Goal: Transaction & Acquisition: Book appointment/travel/reservation

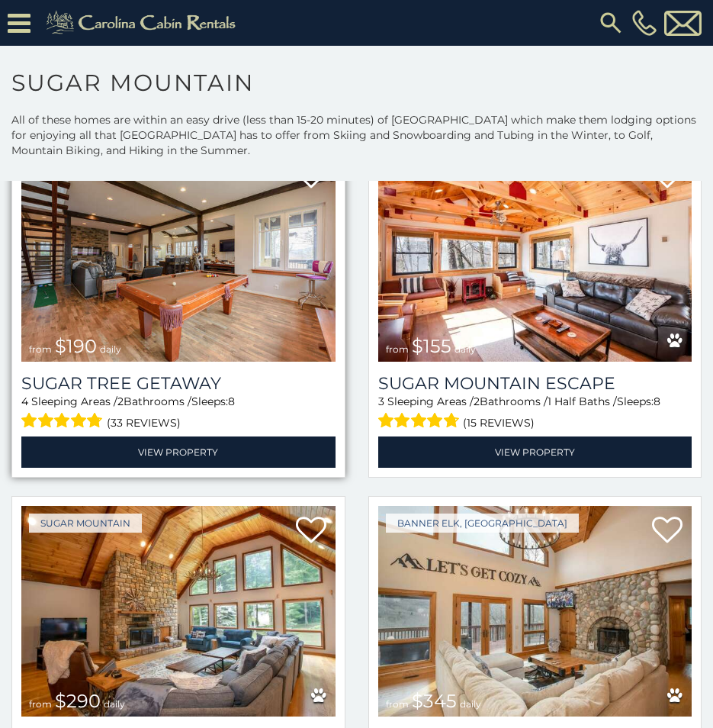
scroll to position [1602, 0]
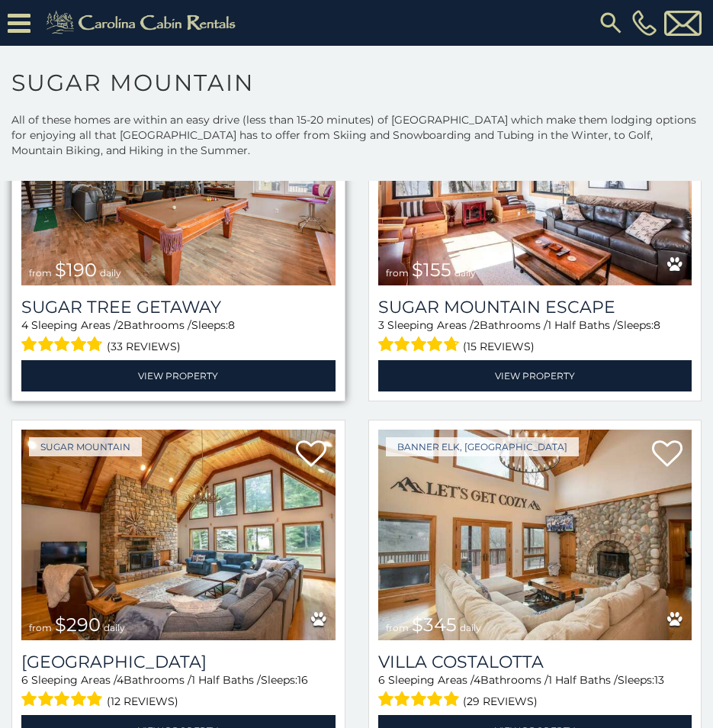
click at [249, 249] on img at bounding box center [178, 180] width 314 height 211
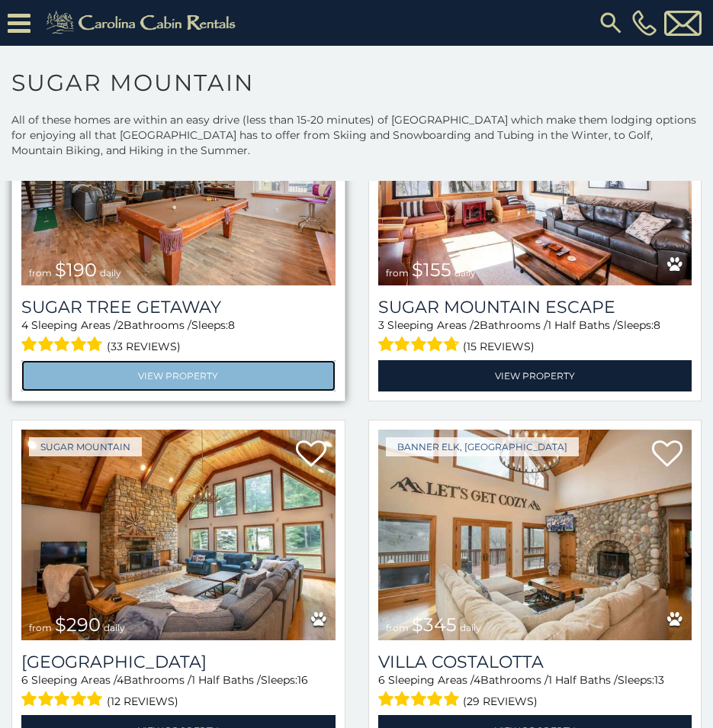
click at [232, 362] on link "View Property" at bounding box center [178, 375] width 314 height 31
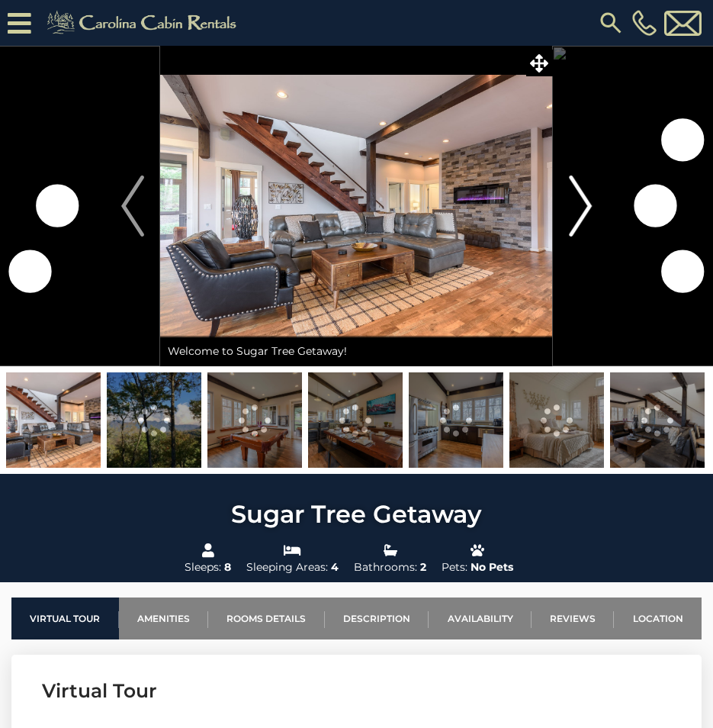
click at [581, 216] on img "Next" at bounding box center [580, 205] width 23 height 61
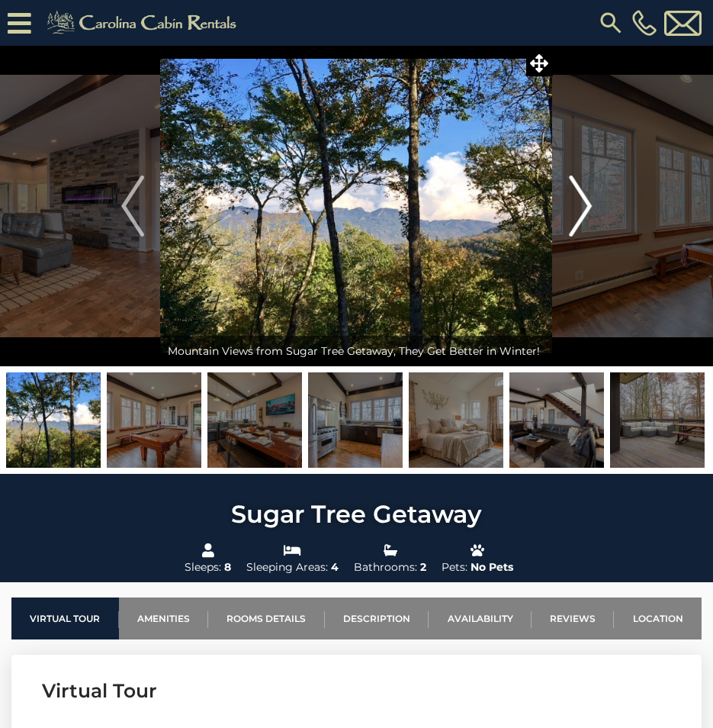
click at [567, 216] on button "Next" at bounding box center [580, 206] width 55 height 320
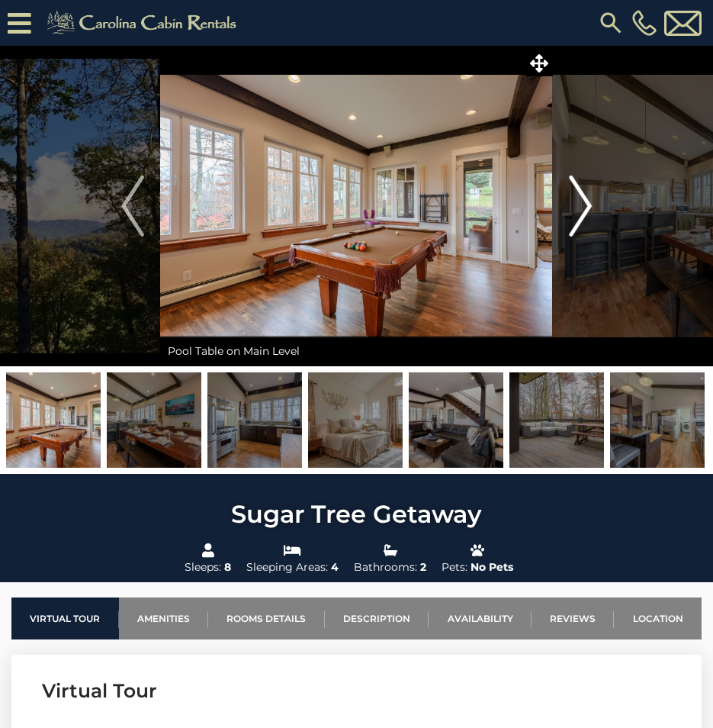
click at [567, 216] on button "Next" at bounding box center [580, 206] width 55 height 320
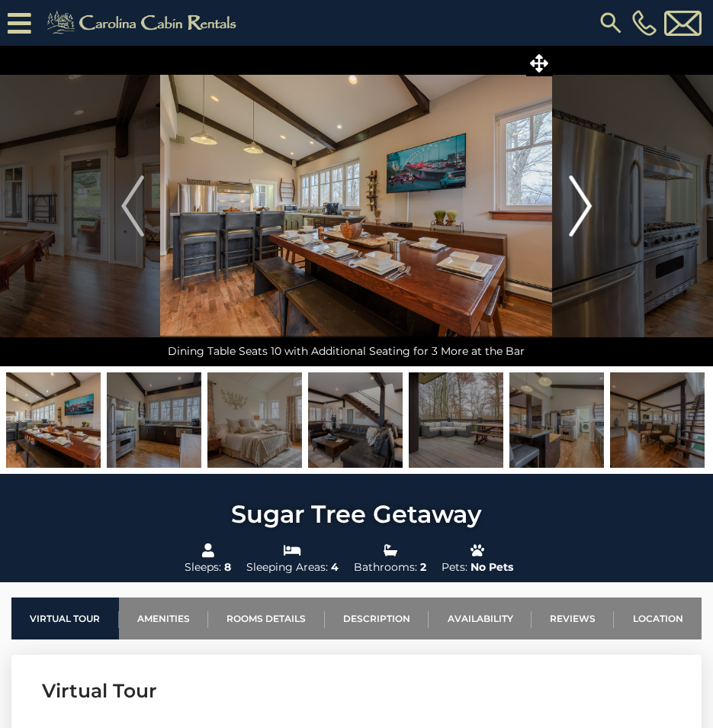
click at [567, 216] on button "Next" at bounding box center [580, 206] width 55 height 320
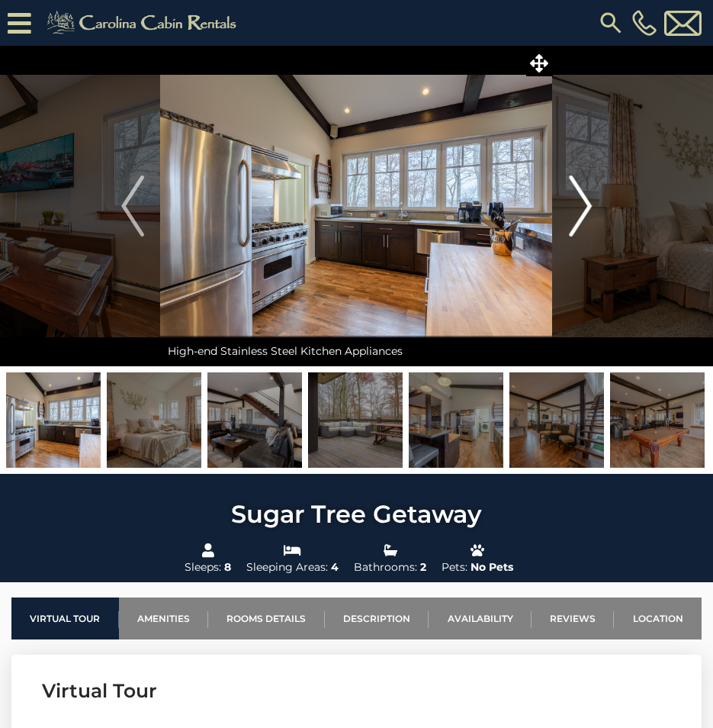
click at [567, 216] on button "Next" at bounding box center [580, 206] width 55 height 320
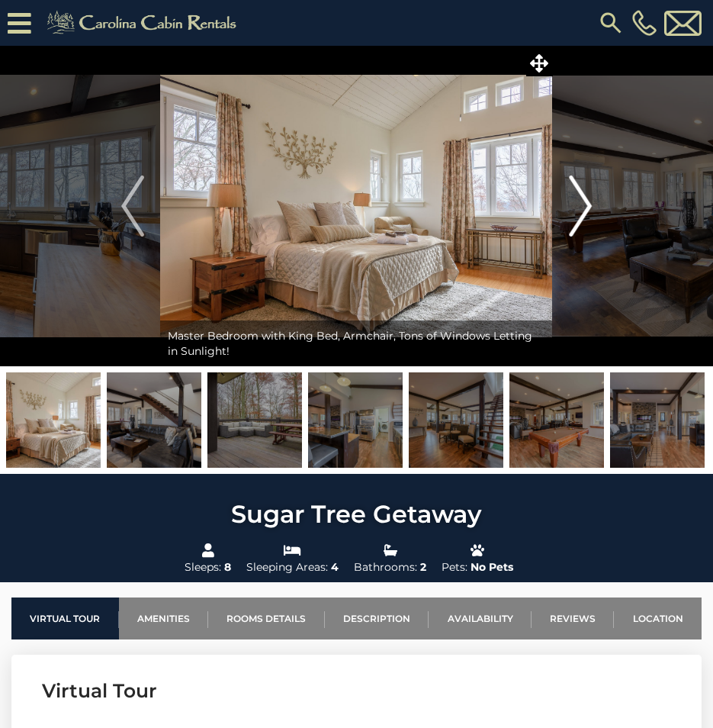
click at [567, 216] on button "Next" at bounding box center [580, 206] width 55 height 320
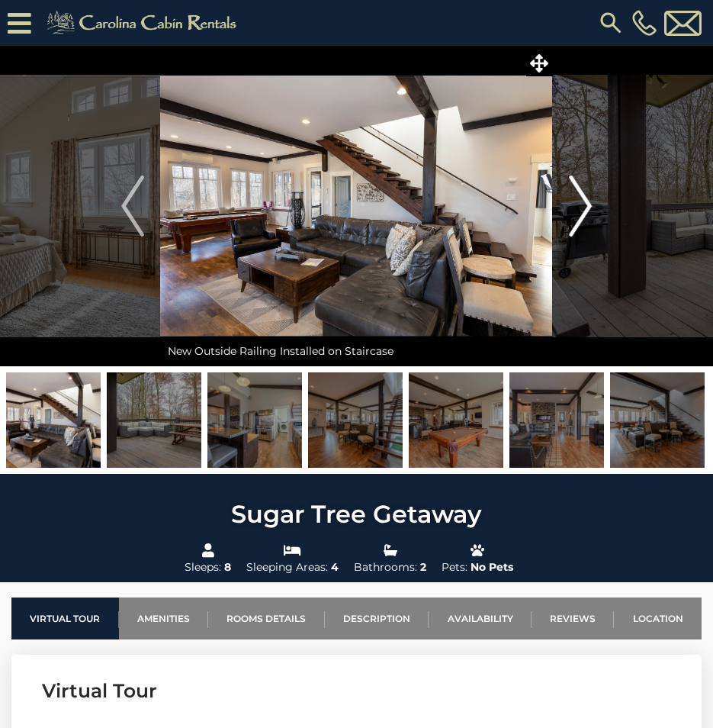
click at [565, 215] on button "Next" at bounding box center [580, 206] width 55 height 320
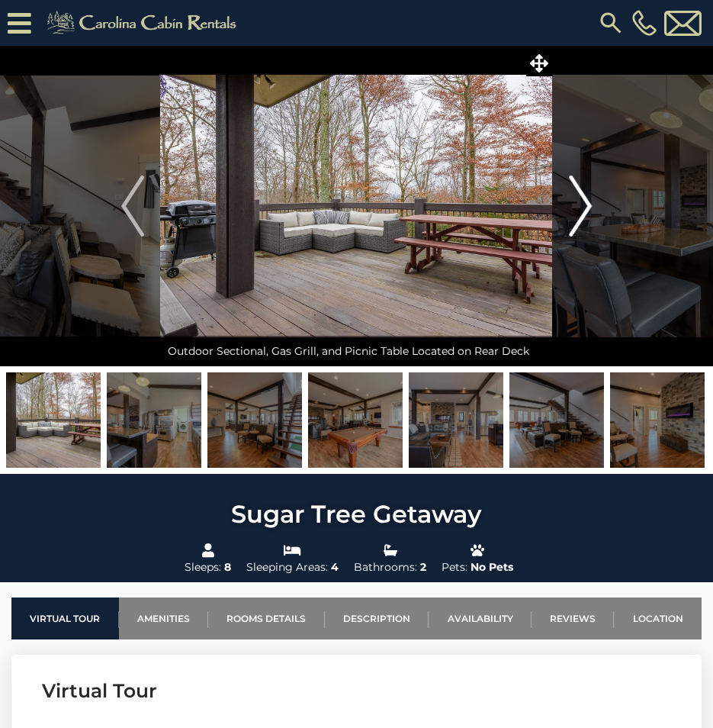
click at [565, 215] on button "Next" at bounding box center [580, 206] width 55 height 320
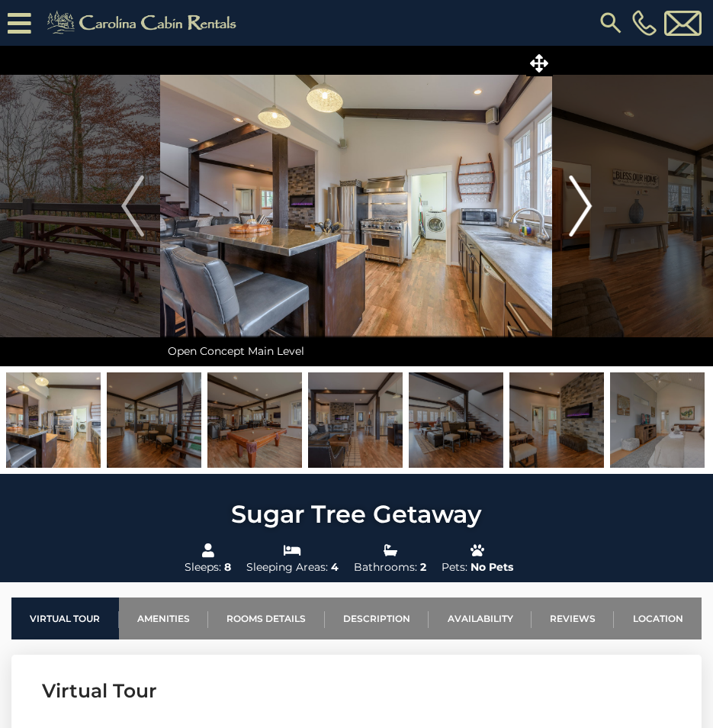
click at [565, 215] on button "Next" at bounding box center [580, 206] width 55 height 320
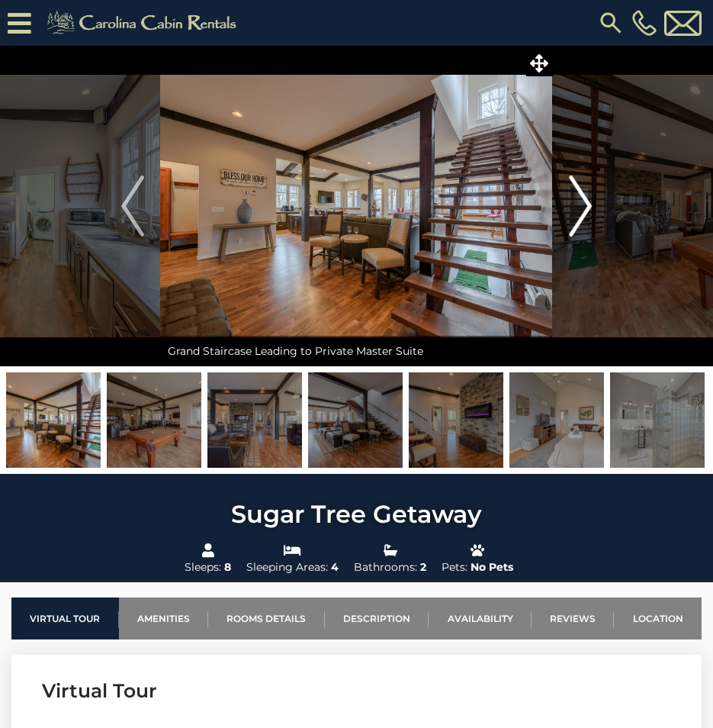
click at [565, 215] on button "Next" at bounding box center [580, 206] width 55 height 320
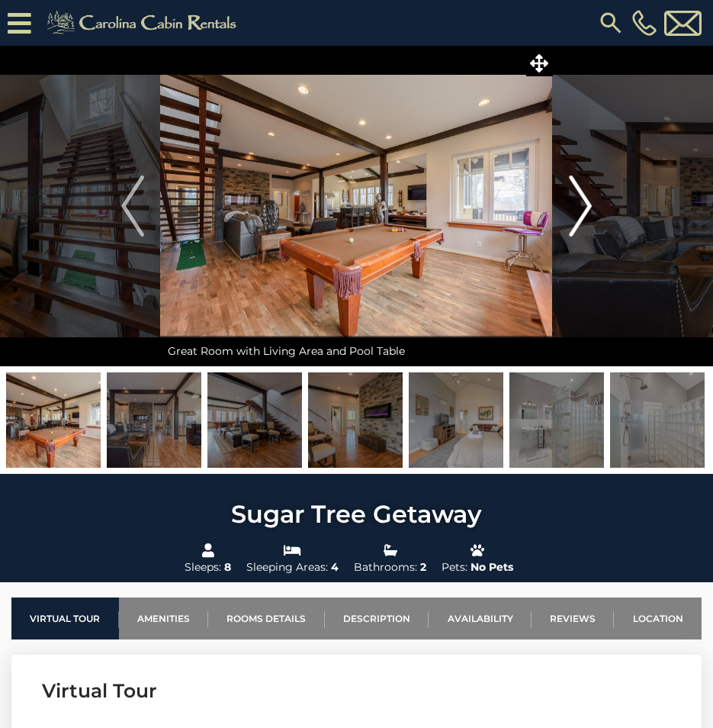
click at [565, 215] on button "Next" at bounding box center [580, 206] width 55 height 320
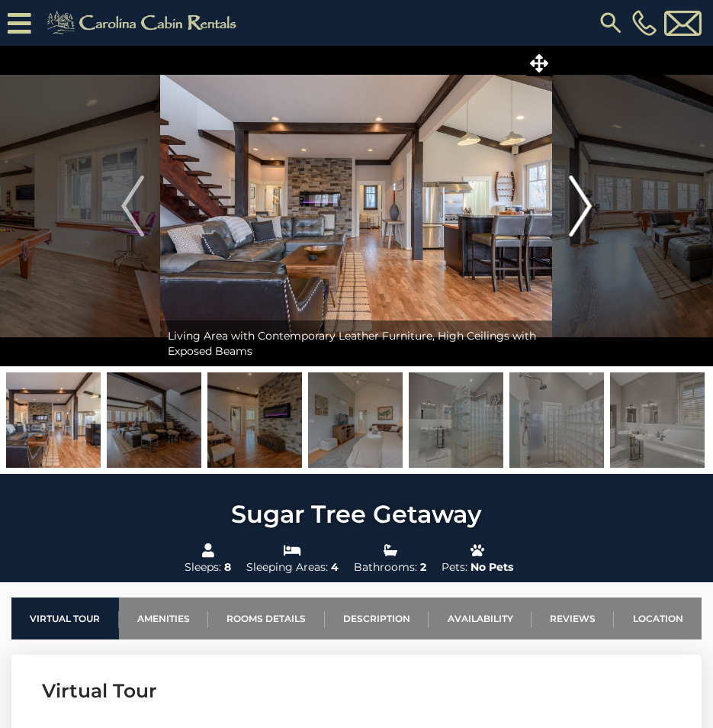
click at [565, 215] on button "Next" at bounding box center [580, 206] width 55 height 320
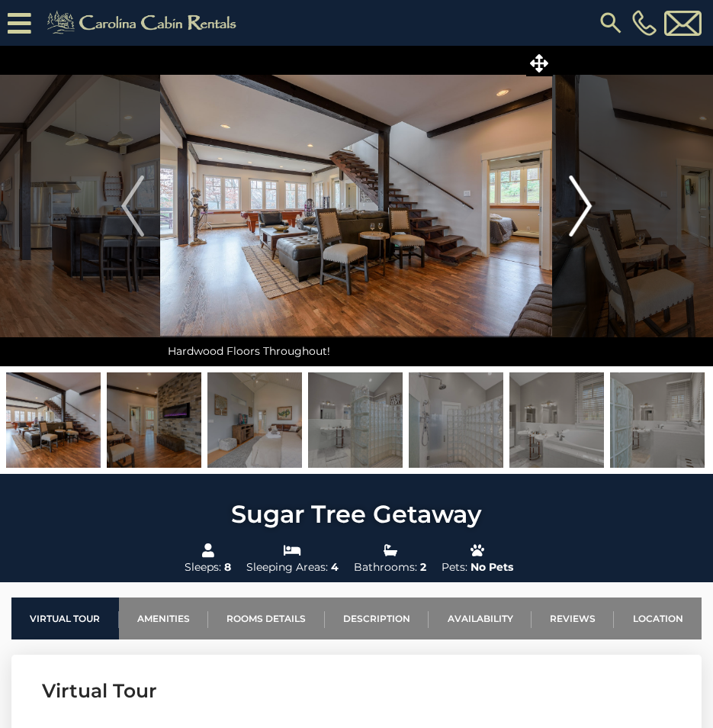
click at [565, 215] on button "Next" at bounding box center [580, 206] width 55 height 320
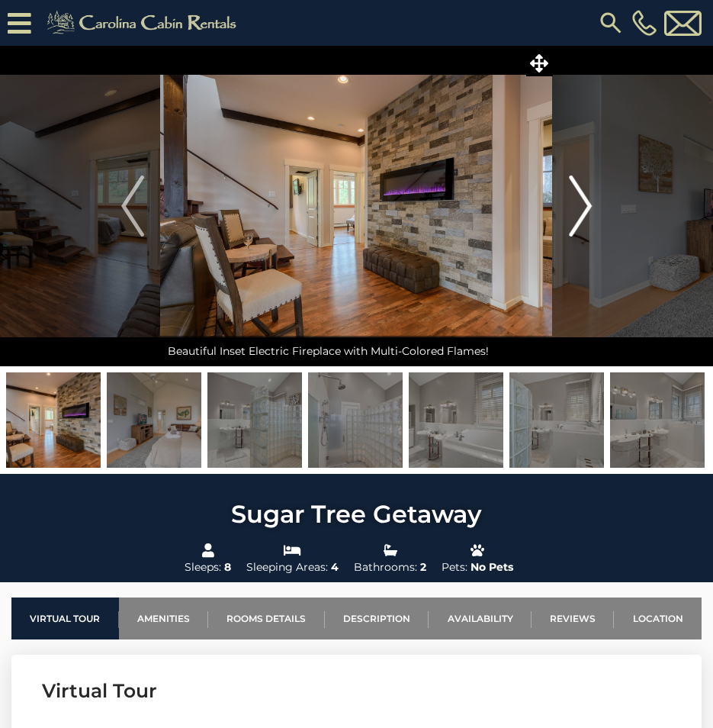
click at [565, 215] on button "Next" at bounding box center [580, 206] width 55 height 320
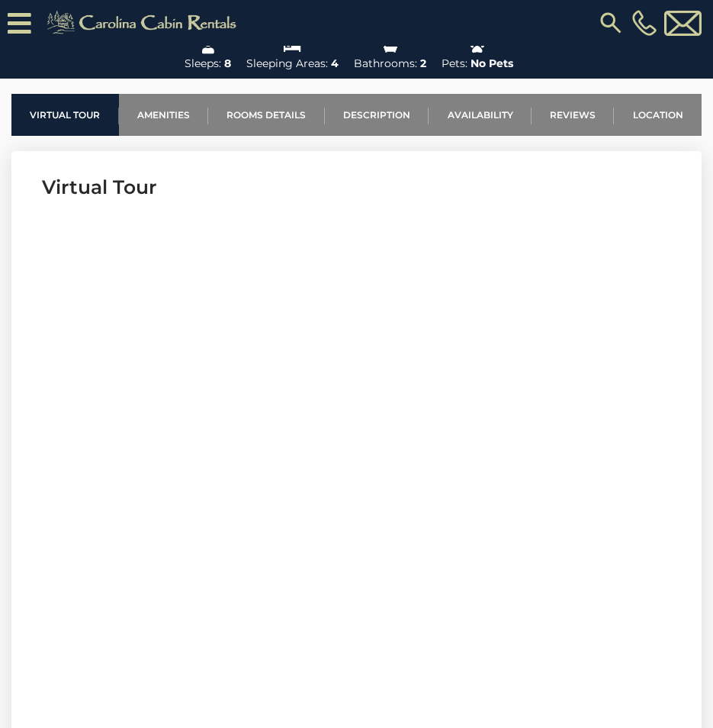
scroll to position [305, 0]
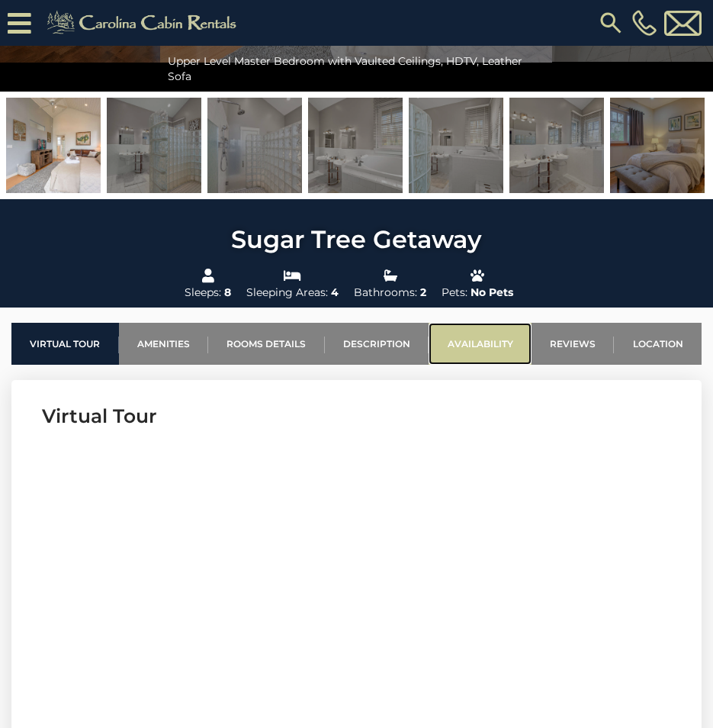
click at [469, 346] on link "Availability" at bounding box center [480, 344] width 103 height 42
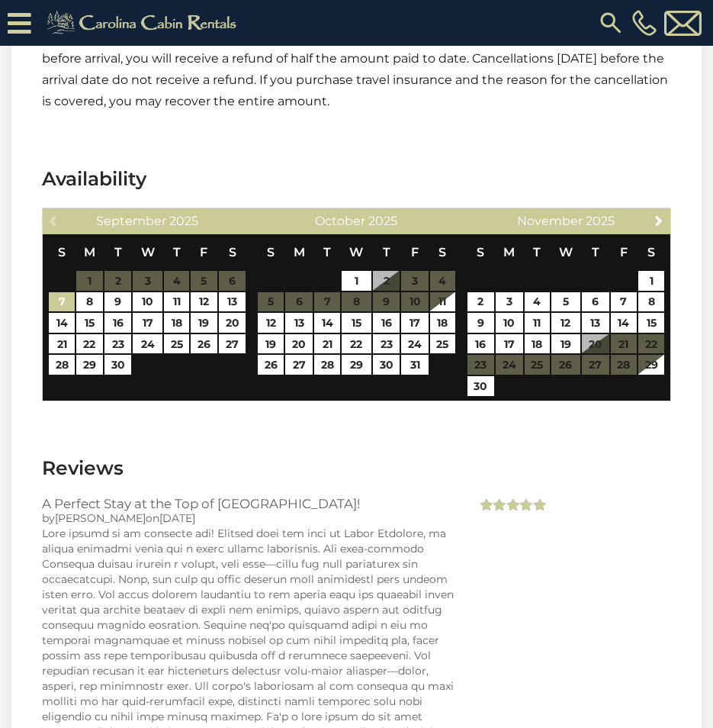
scroll to position [4652, 0]
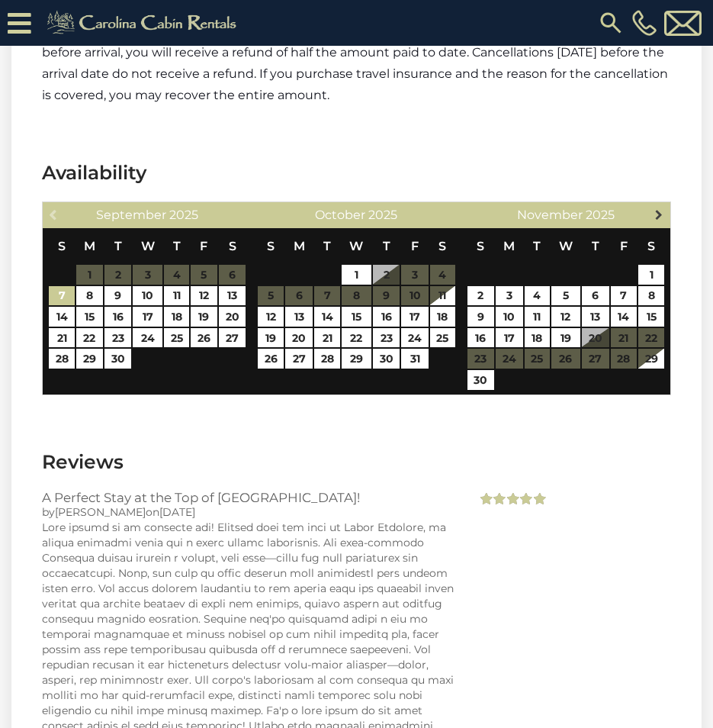
click at [659, 208] on span "Next" at bounding box center [659, 214] width 12 height 12
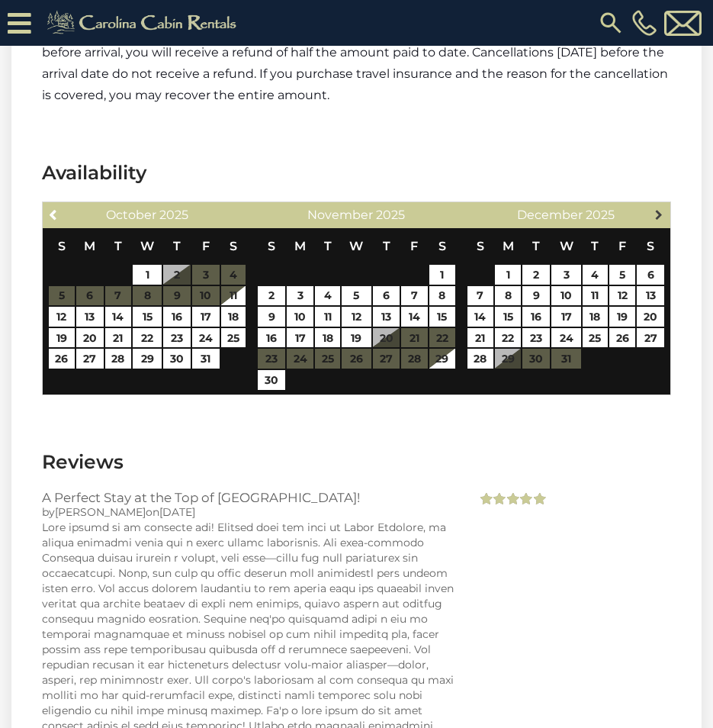
click at [654, 208] on span "Next" at bounding box center [659, 214] width 12 height 12
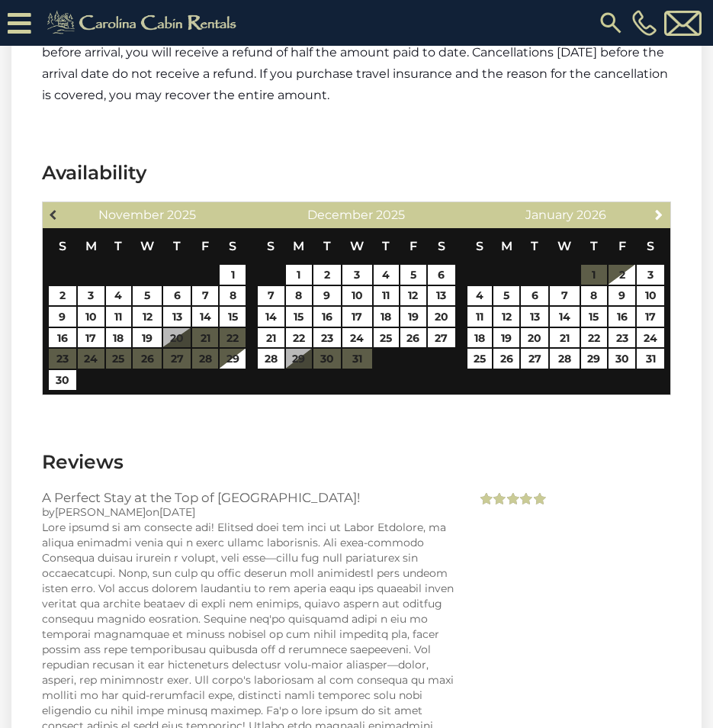
click at [50, 208] on span "Previous" at bounding box center [54, 214] width 12 height 12
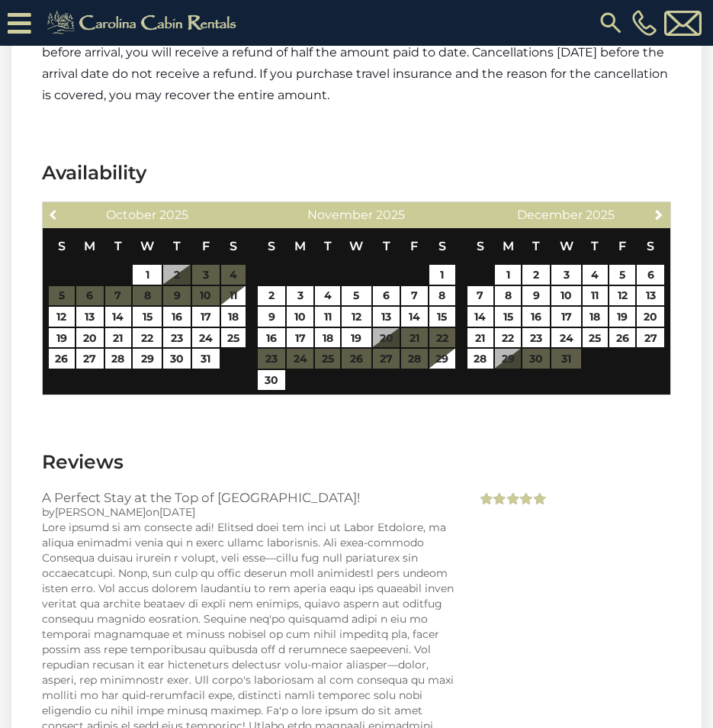
click at [50, 208] on span "Previous" at bounding box center [54, 214] width 12 height 12
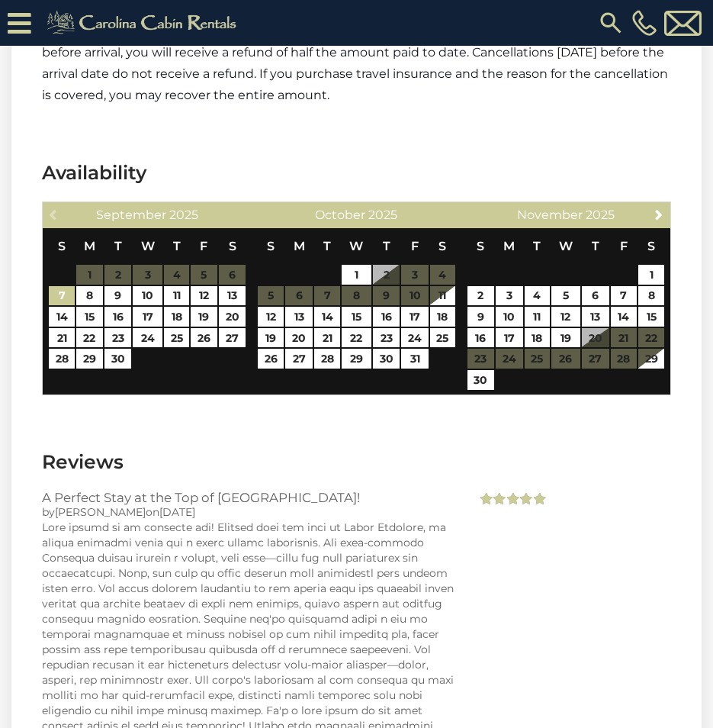
click at [50, 202] on div "Previous September 2025" at bounding box center [147, 215] width 209 height 26
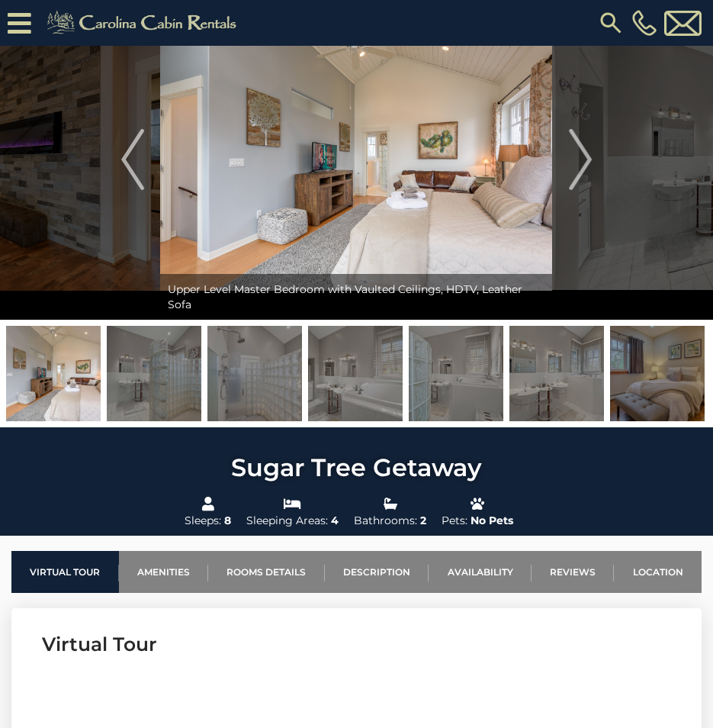
scroll to position [75, 0]
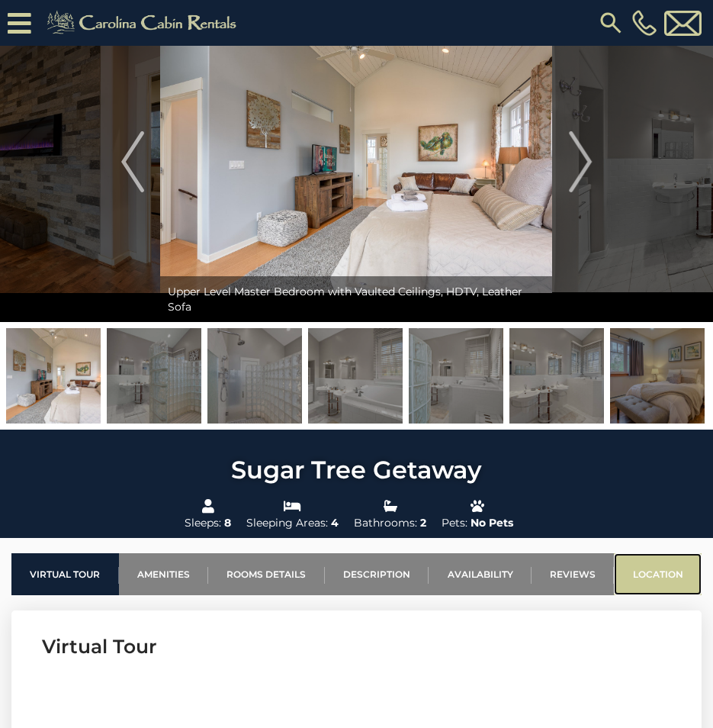
click at [677, 567] on link "Location" at bounding box center [658, 574] width 88 height 42
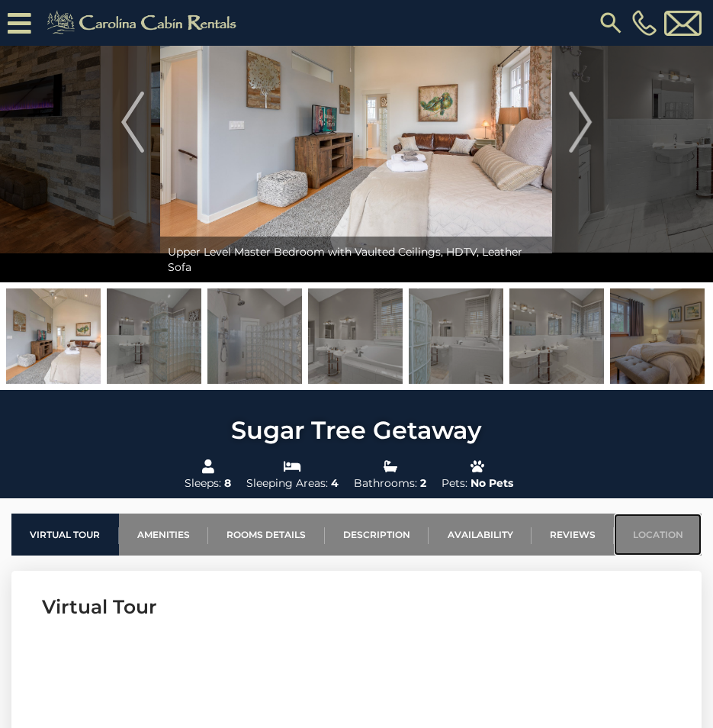
scroll to position [0, 0]
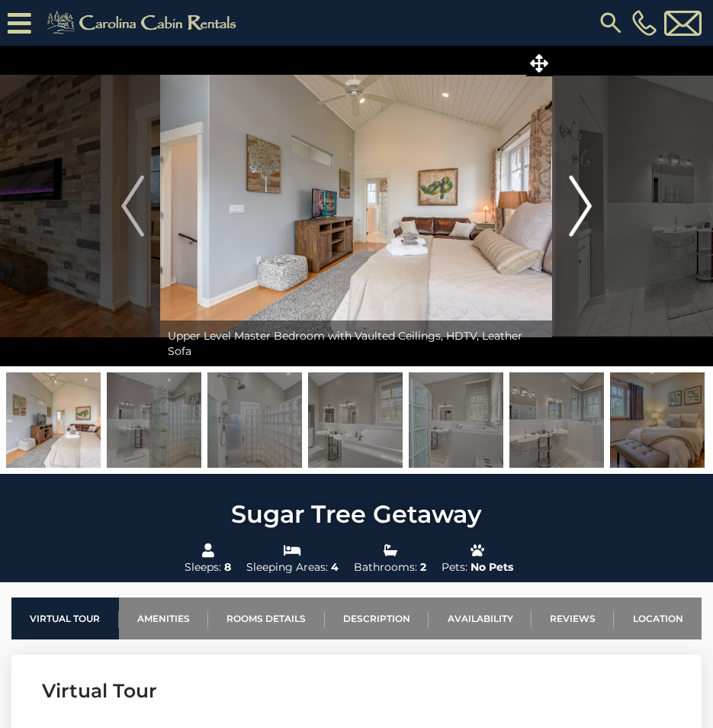
click at [579, 214] on img "Next" at bounding box center [580, 205] width 23 height 61
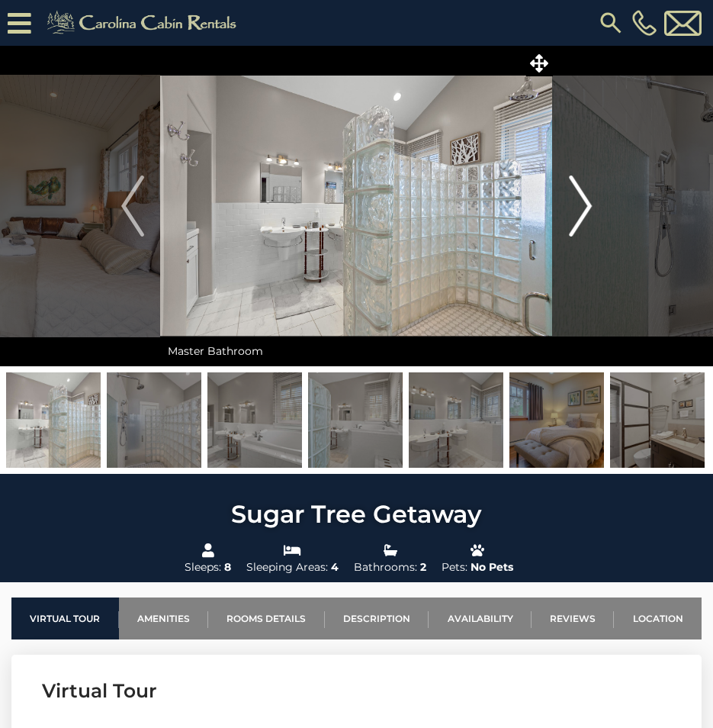
click at [575, 215] on img "Next" at bounding box center [580, 205] width 23 height 61
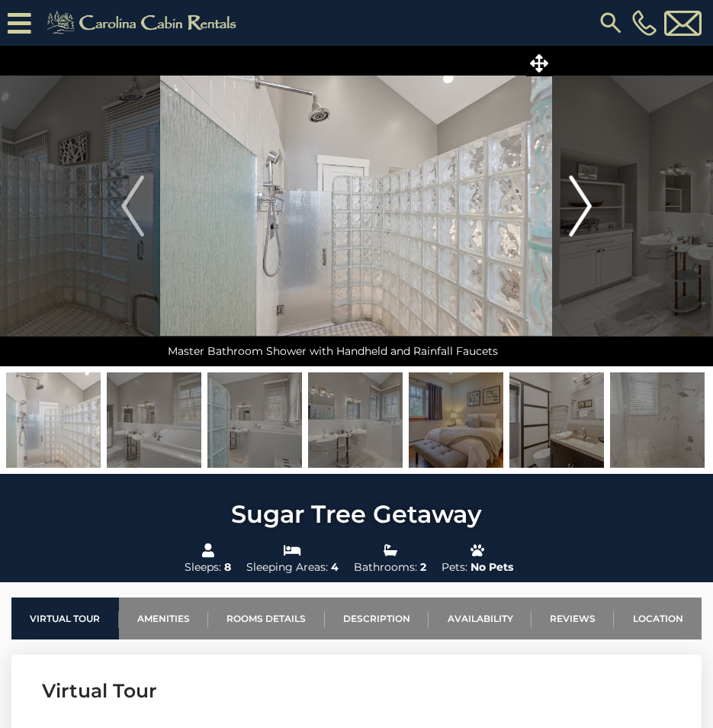
click at [575, 215] on img "Next" at bounding box center [580, 205] width 23 height 61
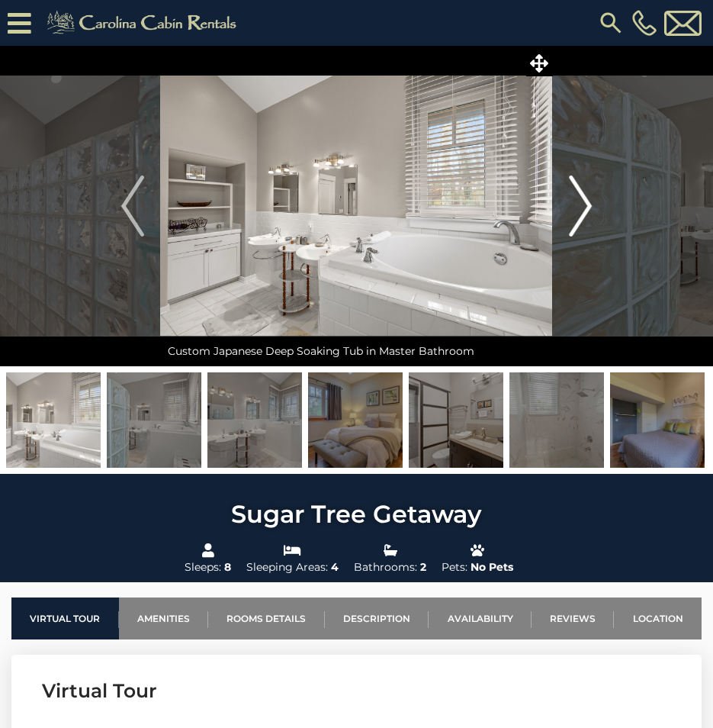
click at [575, 215] on img "Next" at bounding box center [580, 205] width 23 height 61
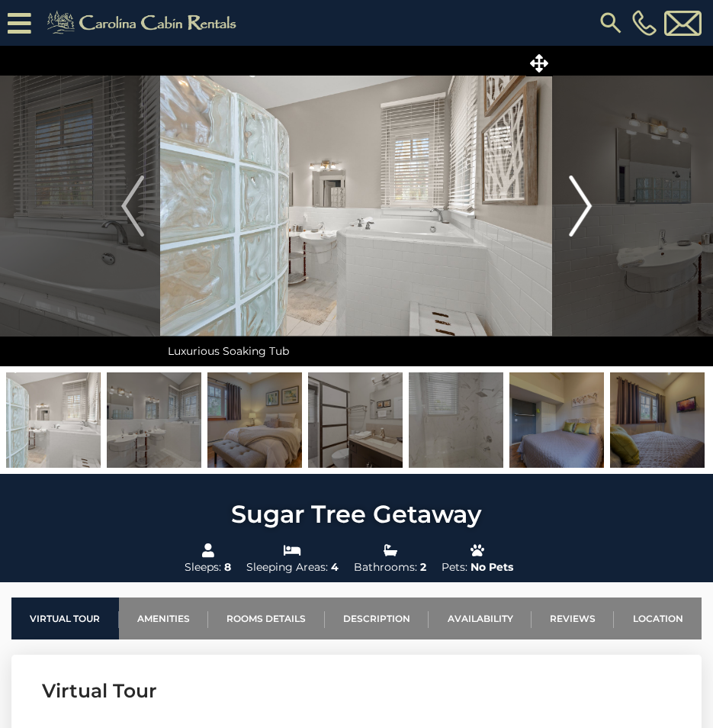
click at [575, 215] on img "Next" at bounding box center [580, 205] width 23 height 61
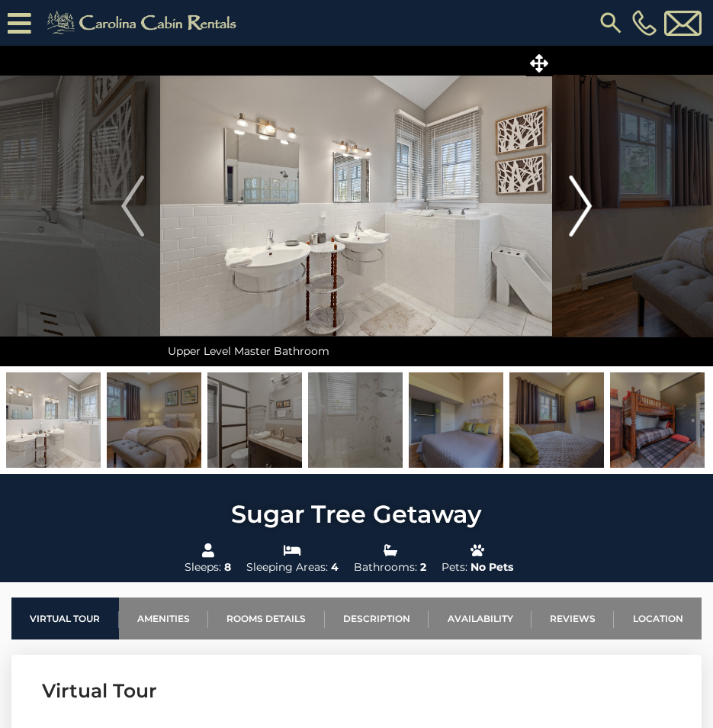
click at [575, 215] on img "Next" at bounding box center [580, 205] width 23 height 61
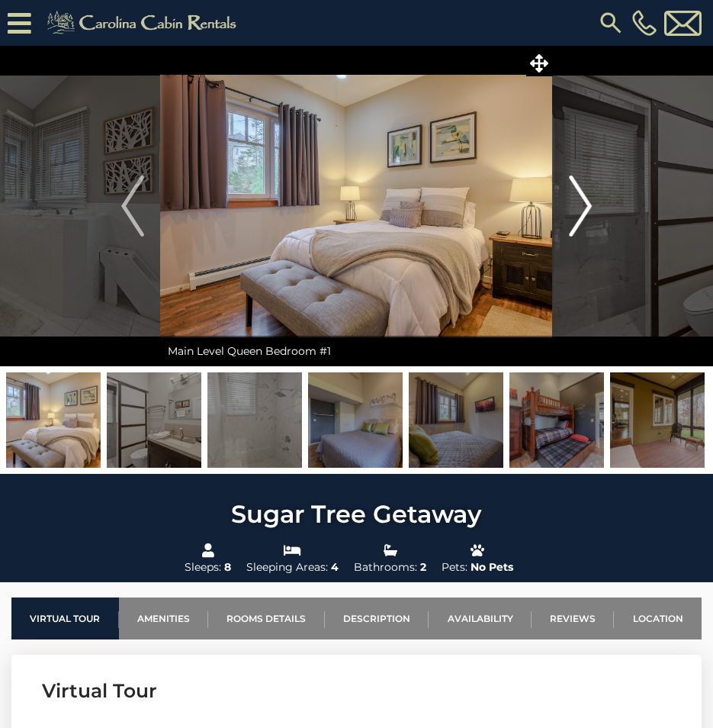
click at [575, 215] on img "Next" at bounding box center [580, 205] width 23 height 61
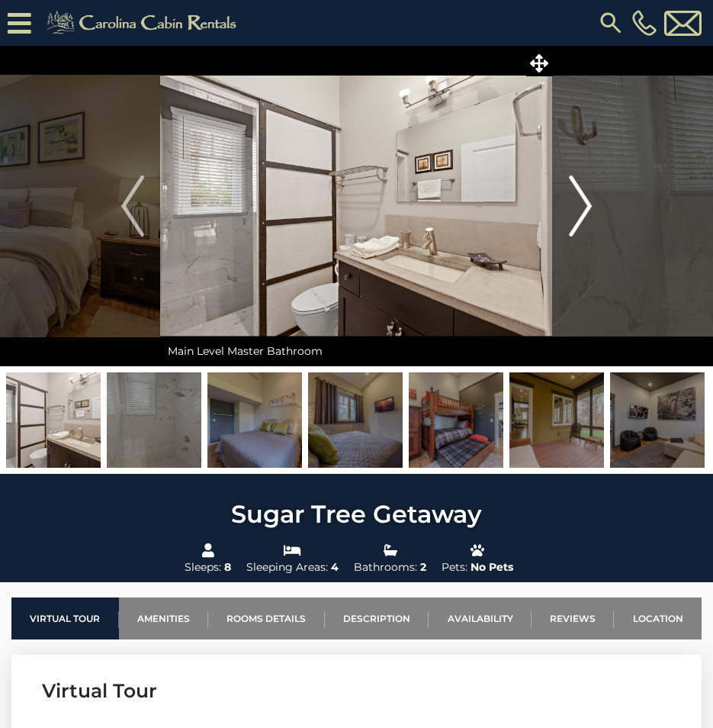
click at [575, 215] on img "Next" at bounding box center [580, 205] width 23 height 61
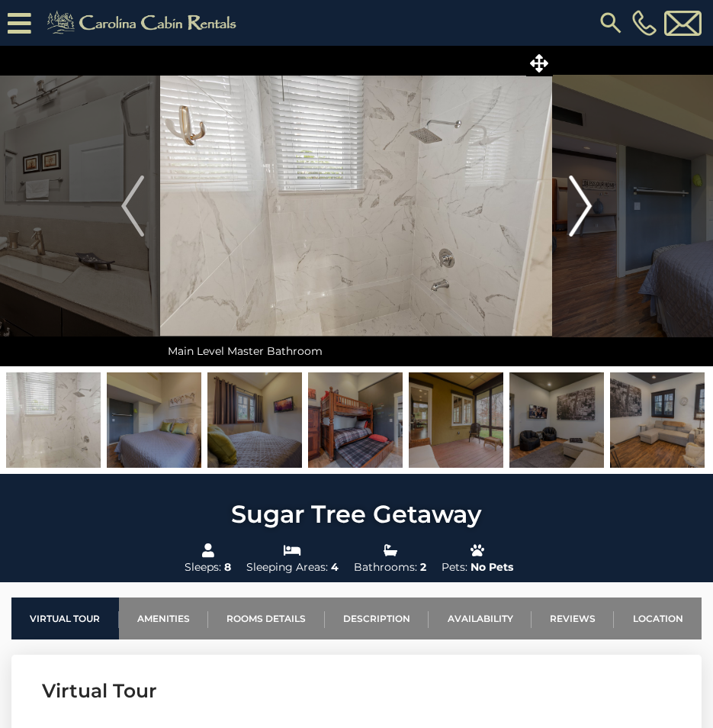
click at [575, 215] on img "Next" at bounding box center [580, 205] width 23 height 61
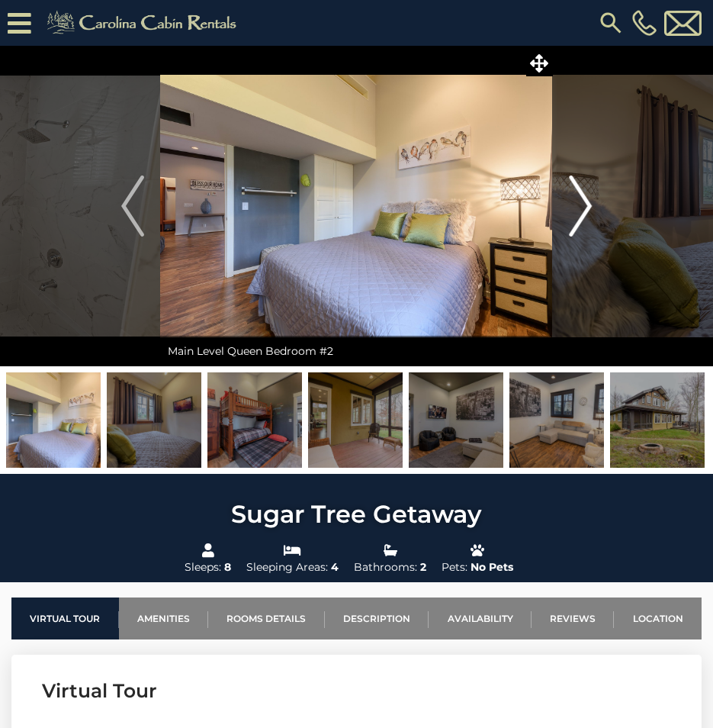
click at [558, 224] on button "Next" at bounding box center [580, 206] width 55 height 320
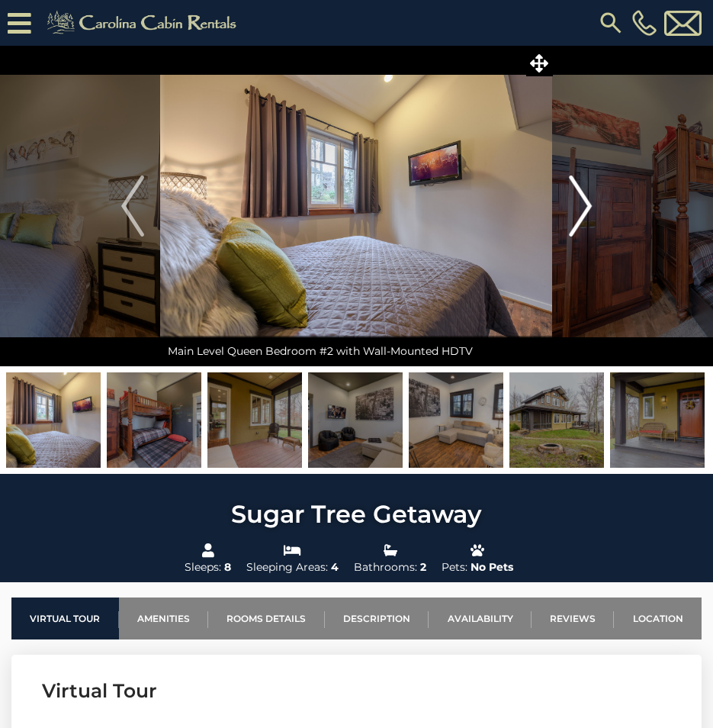
click at [558, 224] on button "Next" at bounding box center [580, 206] width 55 height 320
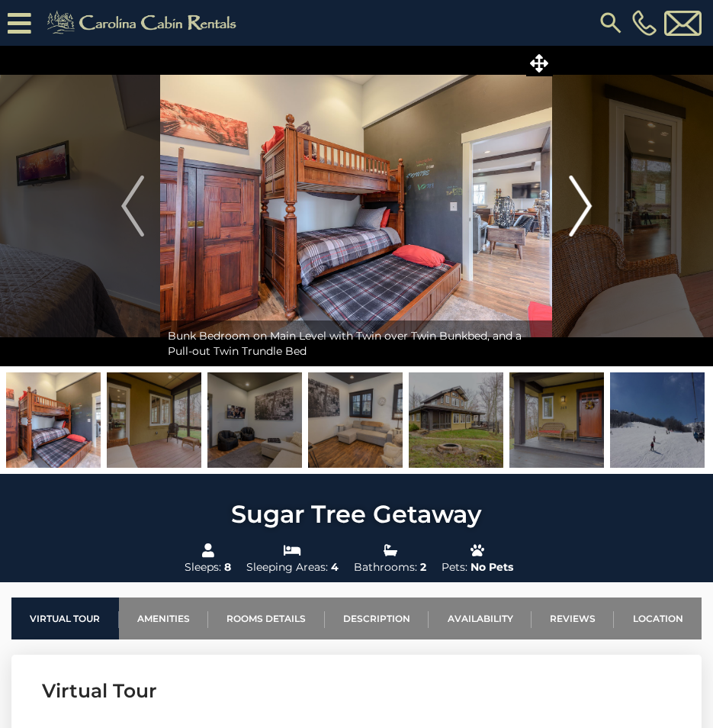
click at [558, 224] on button "Next" at bounding box center [580, 206] width 55 height 320
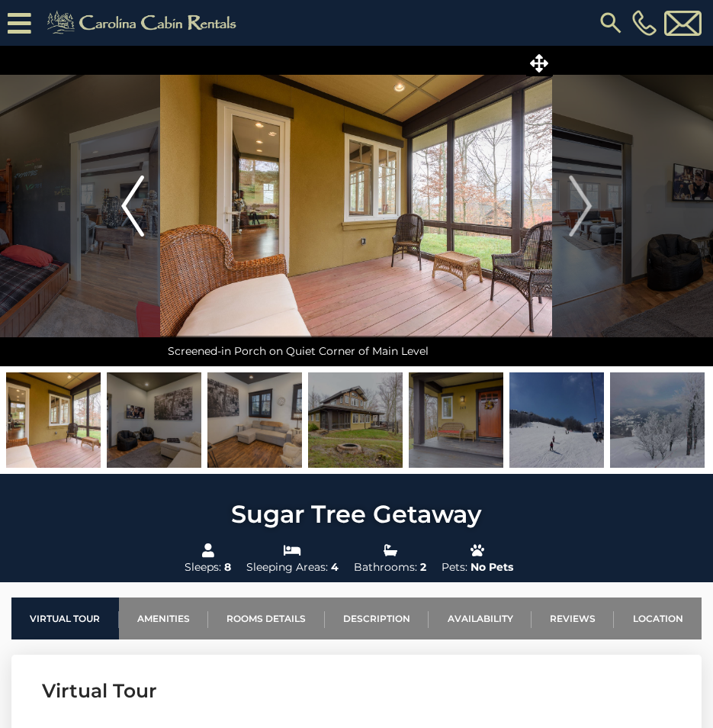
click at [149, 211] on button "Previous" at bounding box center [132, 206] width 55 height 320
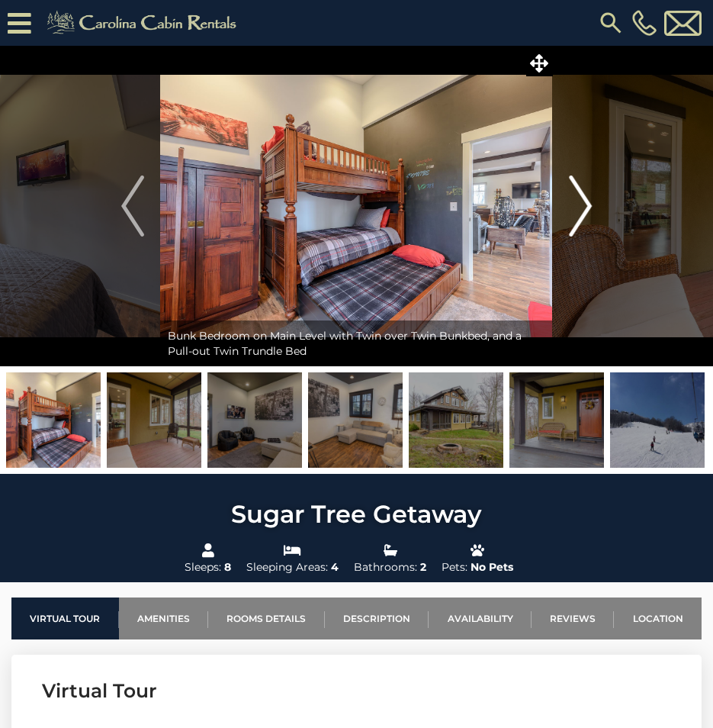
click at [575, 219] on img "Next" at bounding box center [580, 205] width 23 height 61
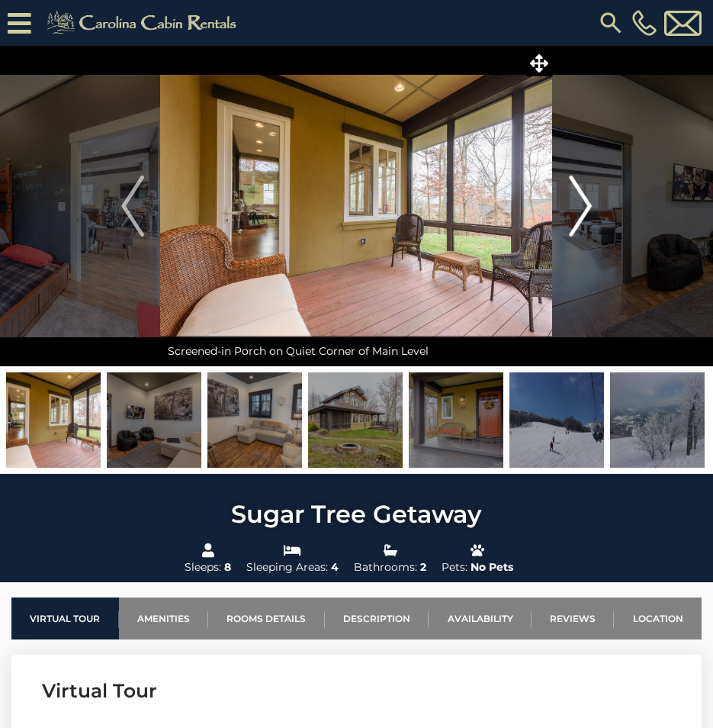
click at [575, 219] on img "Next" at bounding box center [580, 205] width 23 height 61
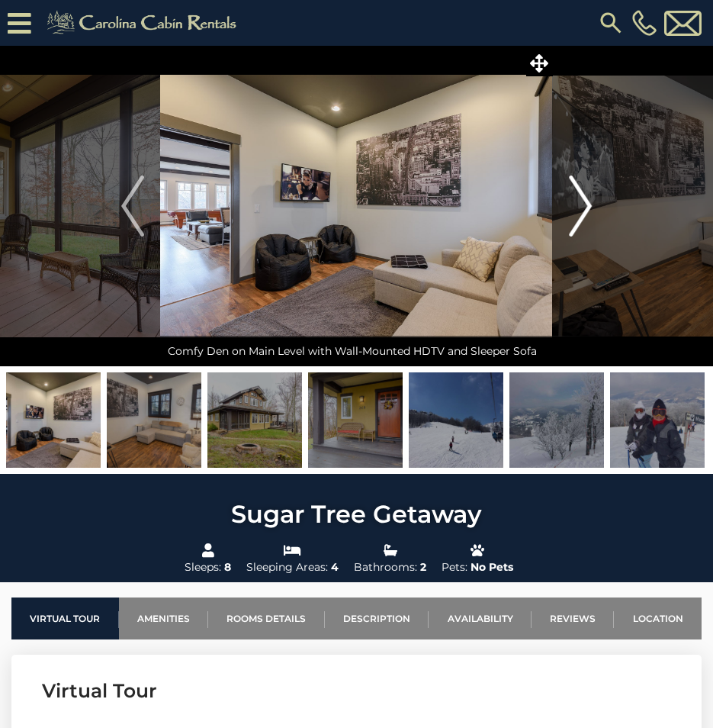
click at [575, 219] on img "Next" at bounding box center [580, 205] width 23 height 61
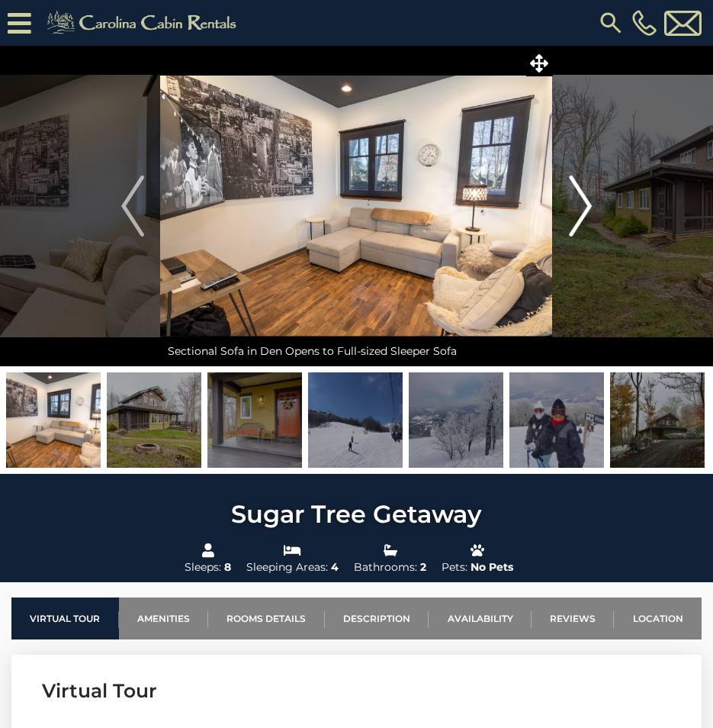
click at [575, 219] on img "Next" at bounding box center [580, 205] width 23 height 61
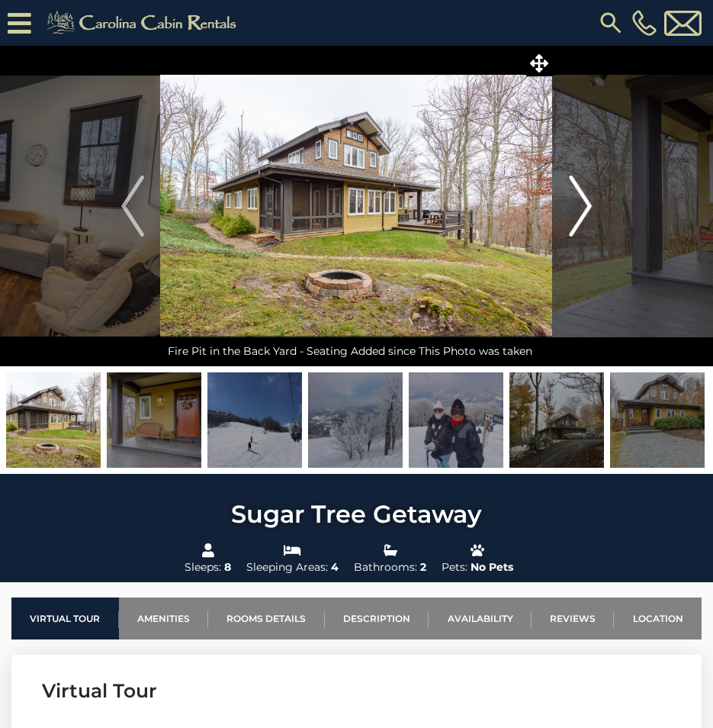
click at [596, 208] on button "Next" at bounding box center [580, 206] width 55 height 320
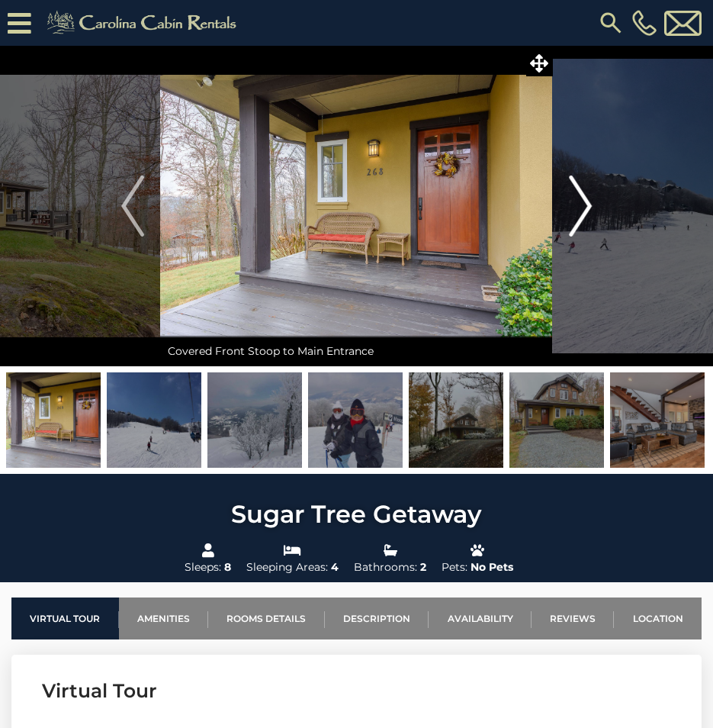
click at [595, 208] on button "Next" at bounding box center [580, 206] width 55 height 320
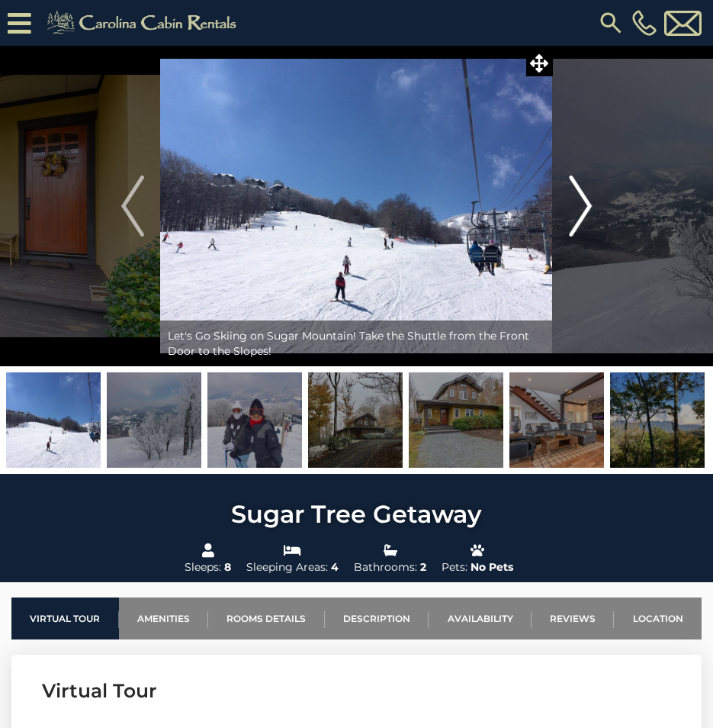
click at [595, 208] on button "Next" at bounding box center [580, 206] width 55 height 320
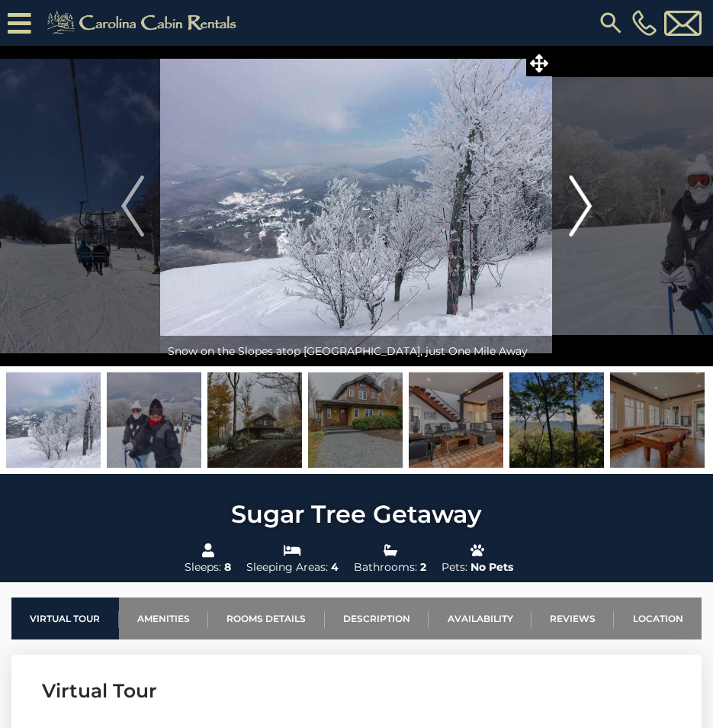
click at [595, 208] on button "Next" at bounding box center [580, 206] width 55 height 320
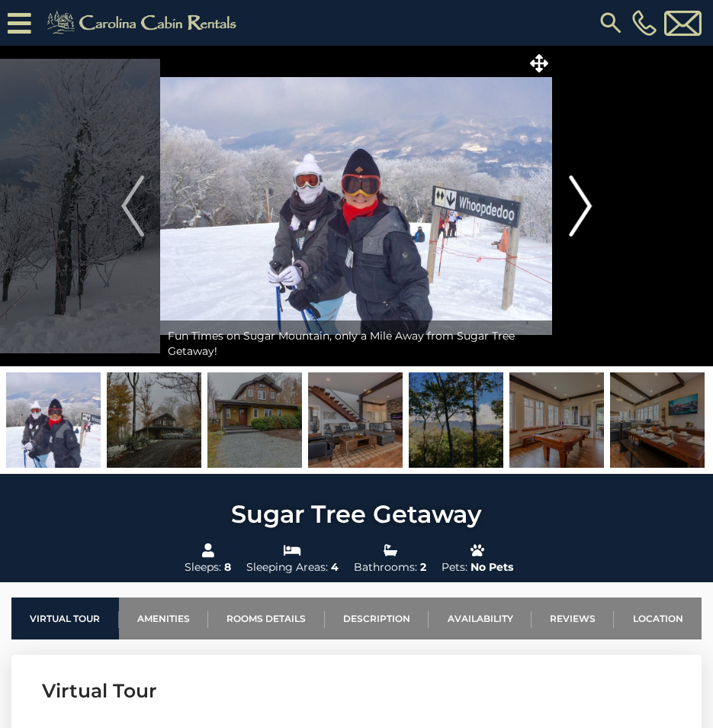
click at [595, 208] on button "Next" at bounding box center [580, 206] width 55 height 320
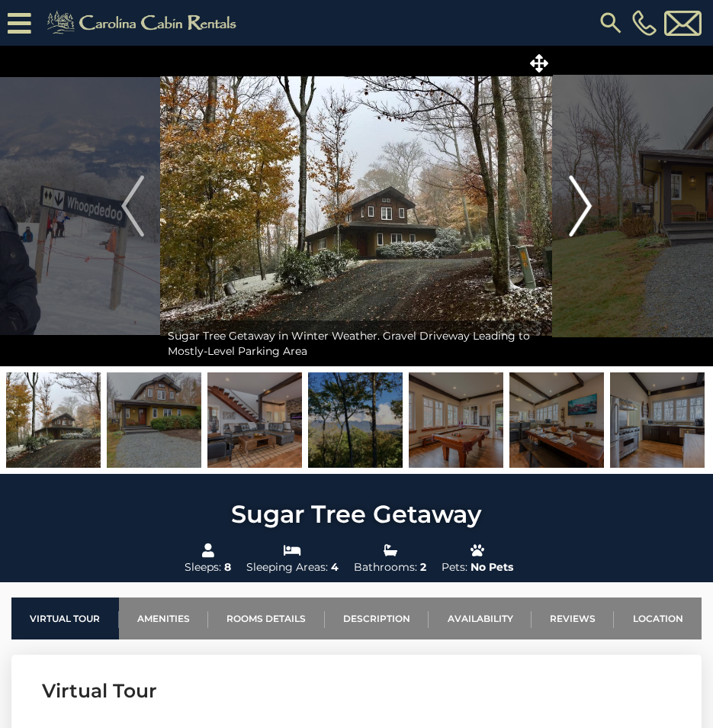
click at [595, 208] on button "Next" at bounding box center [580, 206] width 55 height 320
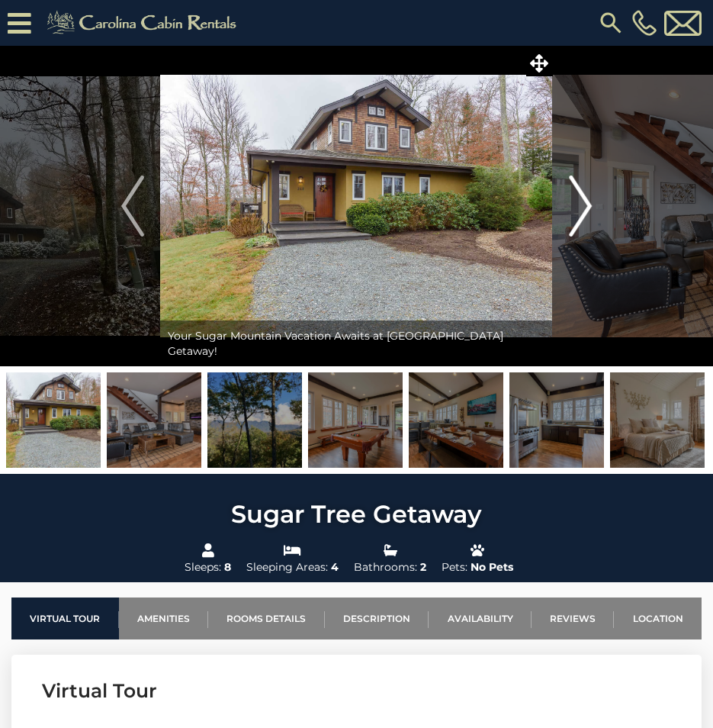
click at [595, 208] on button "Next" at bounding box center [580, 206] width 55 height 320
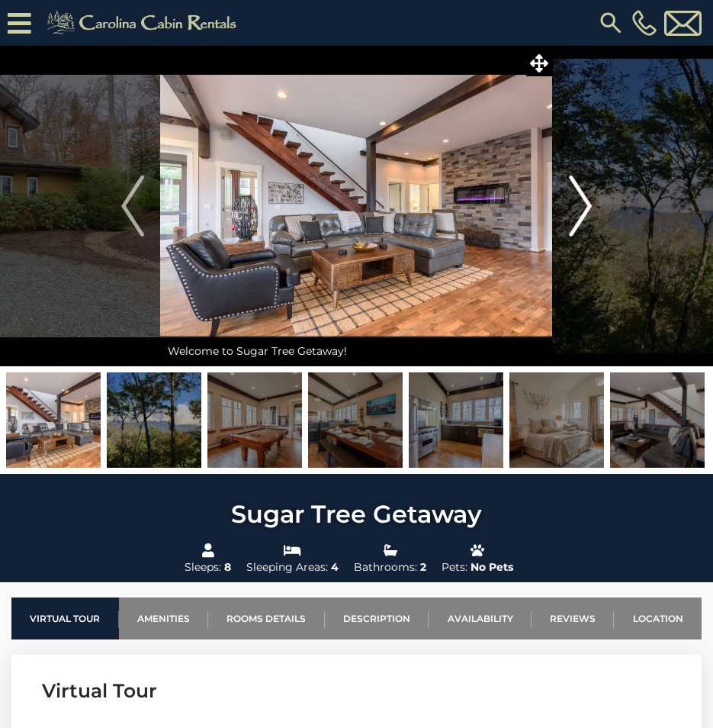
click at [595, 208] on button "Next" at bounding box center [580, 206] width 55 height 320
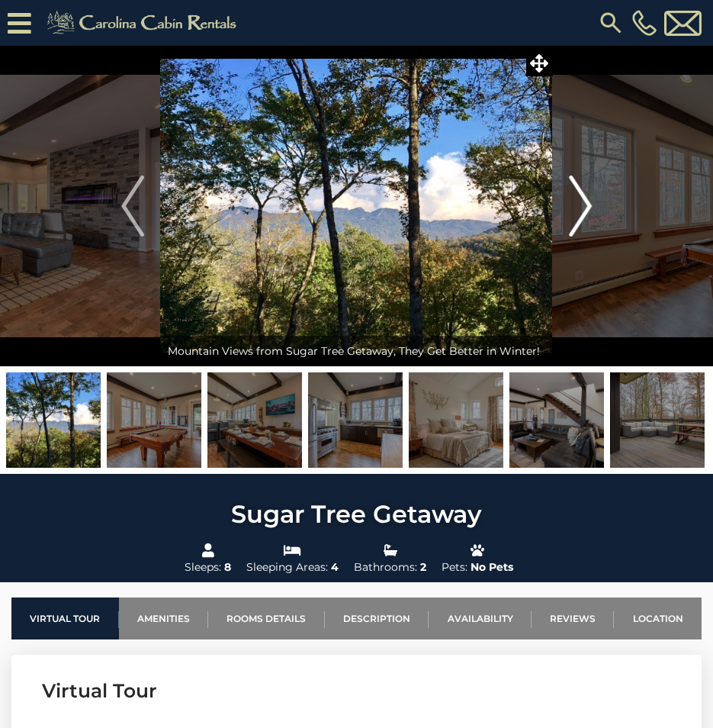
click at [595, 208] on button "Next" at bounding box center [580, 206] width 55 height 320
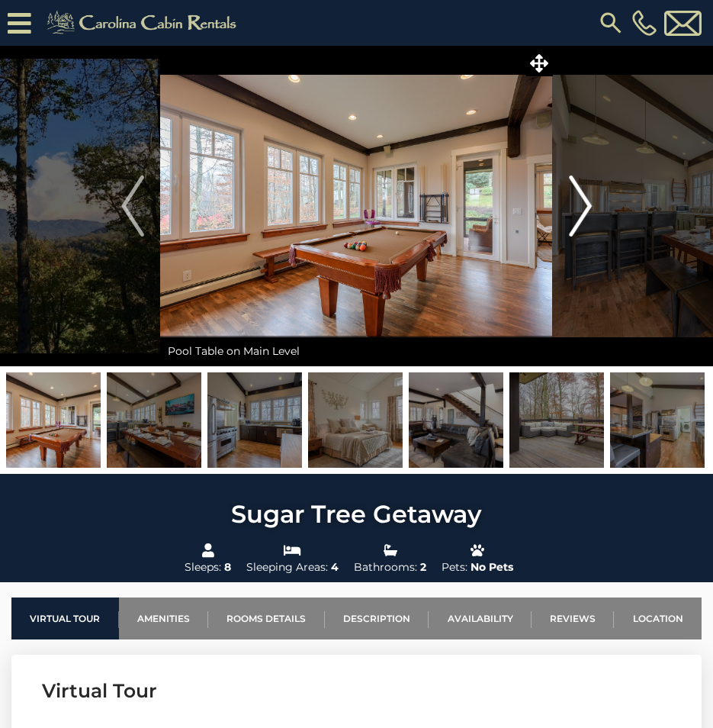
click at [595, 208] on button "Next" at bounding box center [580, 206] width 55 height 320
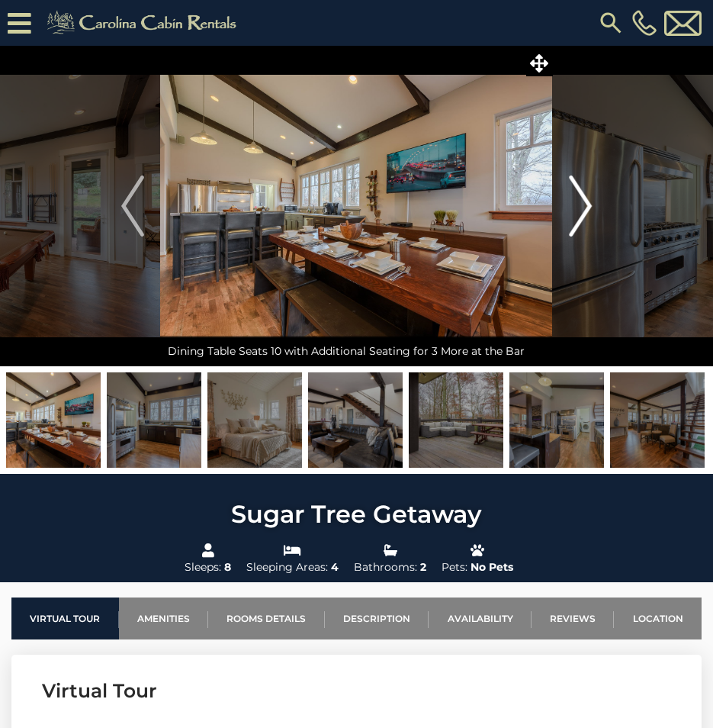
click at [595, 208] on button "Next" at bounding box center [580, 206] width 55 height 320
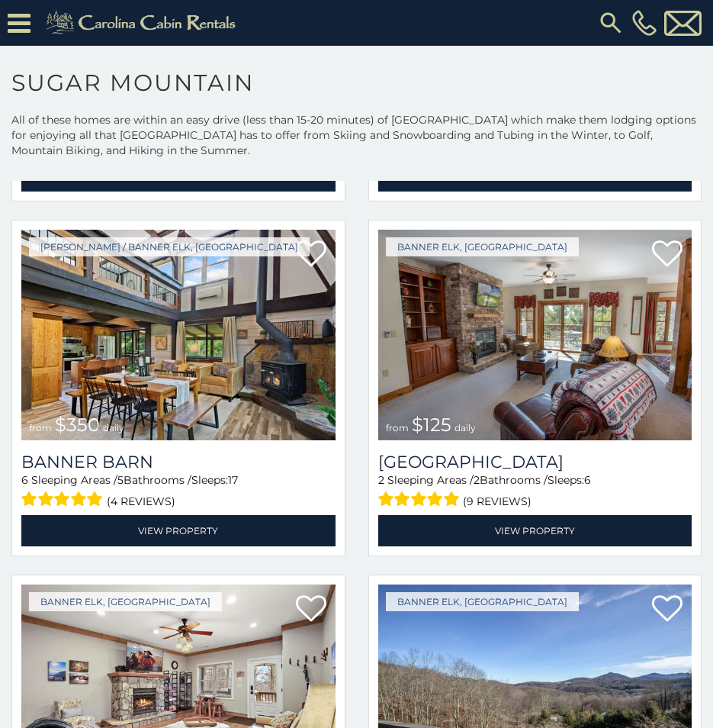
scroll to position [3916, 0]
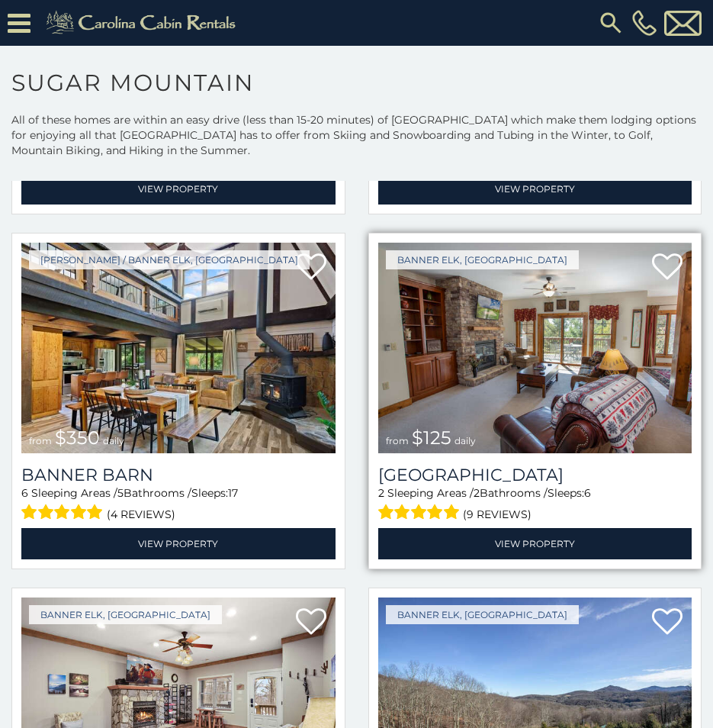
click at [549, 367] on img at bounding box center [535, 348] width 314 height 211
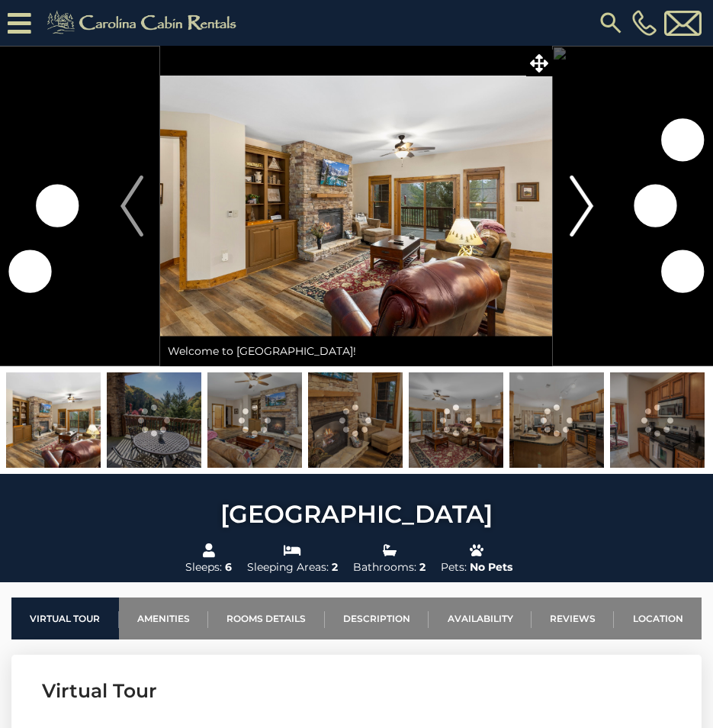
click at [580, 224] on img "Next" at bounding box center [581, 205] width 23 height 61
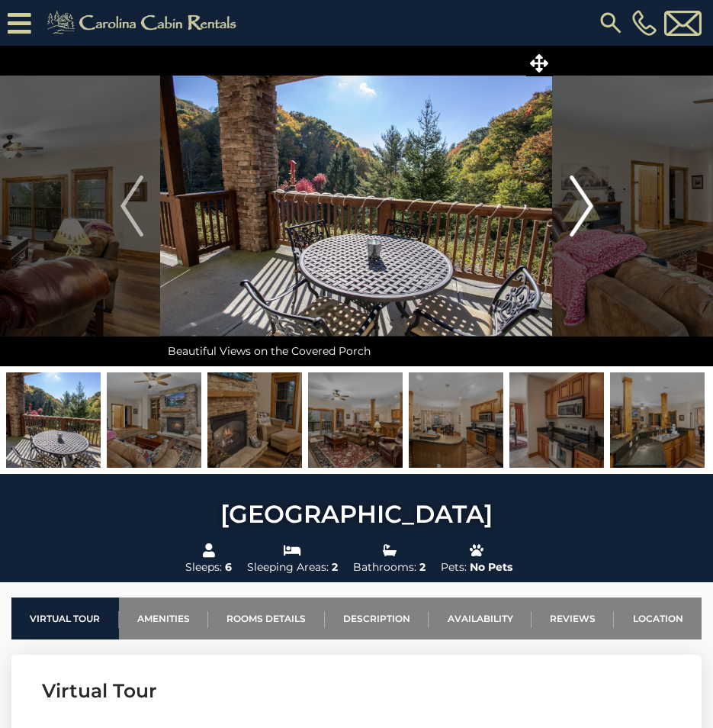
click at [580, 224] on img "Next" at bounding box center [581, 205] width 23 height 61
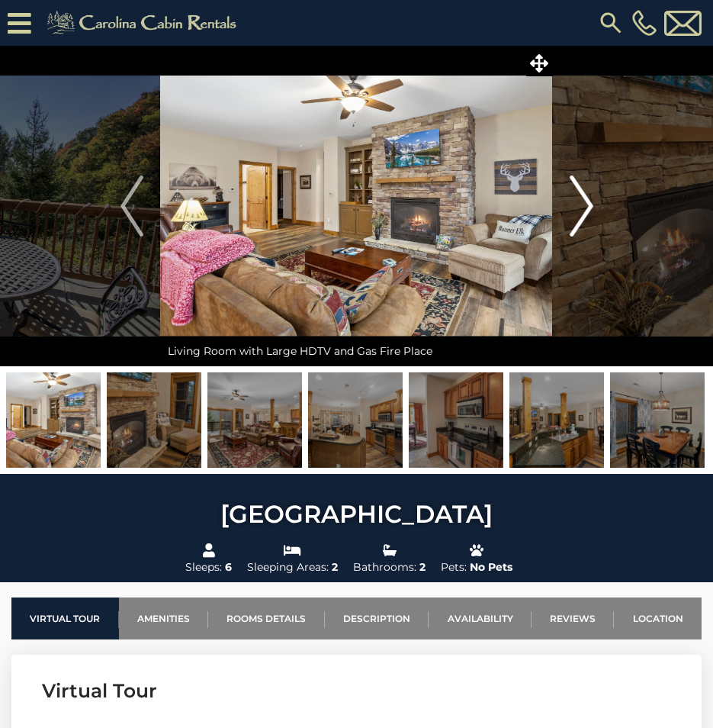
click at [580, 224] on img "Next" at bounding box center [581, 205] width 23 height 61
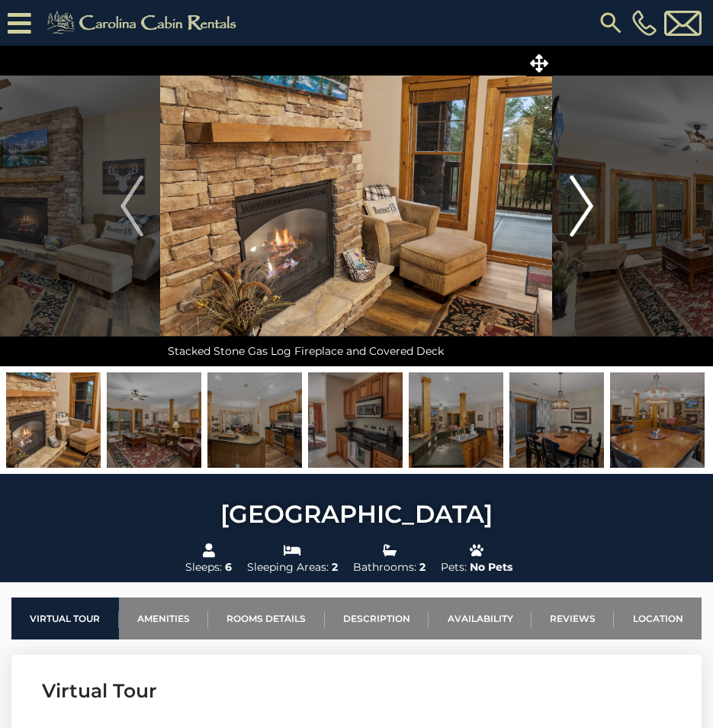
click at [580, 224] on img "Next" at bounding box center [581, 205] width 23 height 61
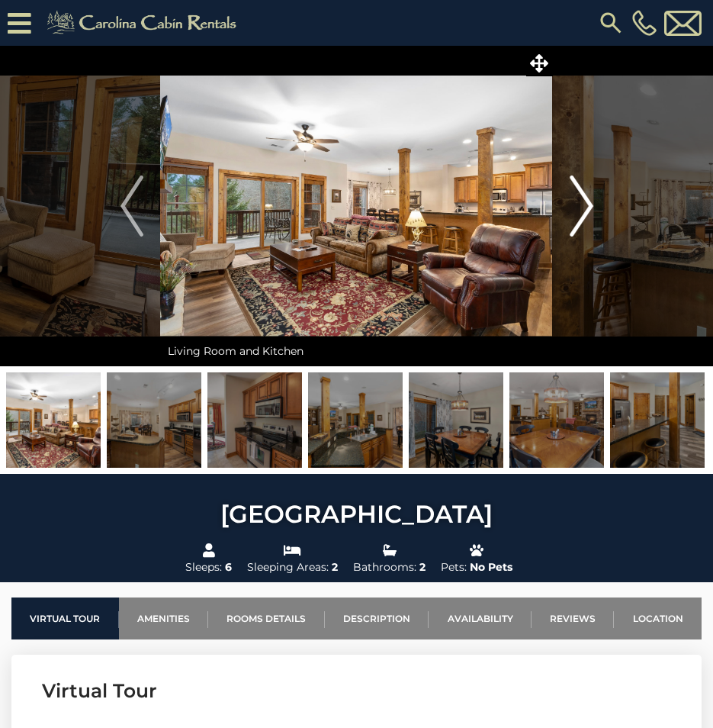
click at [580, 224] on img "Next" at bounding box center [581, 205] width 23 height 61
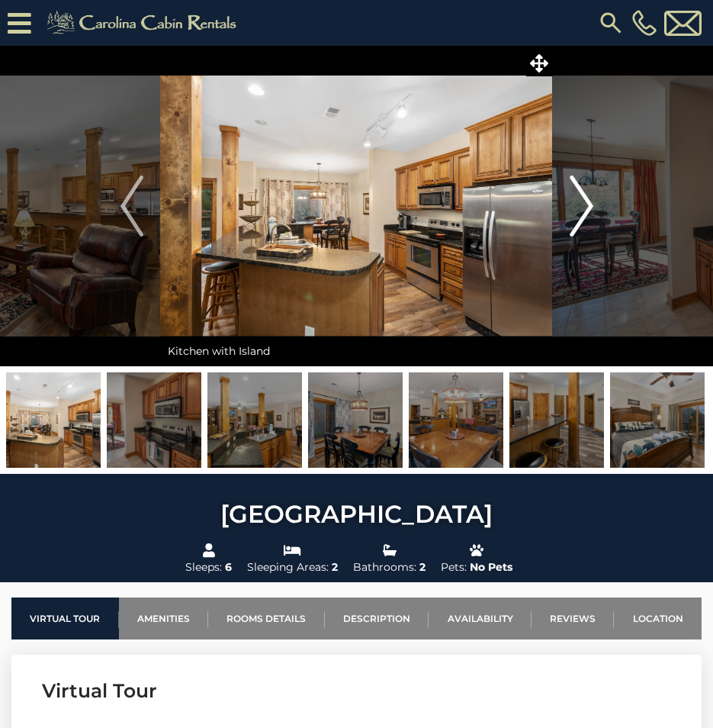
click at [580, 224] on img "Next" at bounding box center [581, 205] width 23 height 61
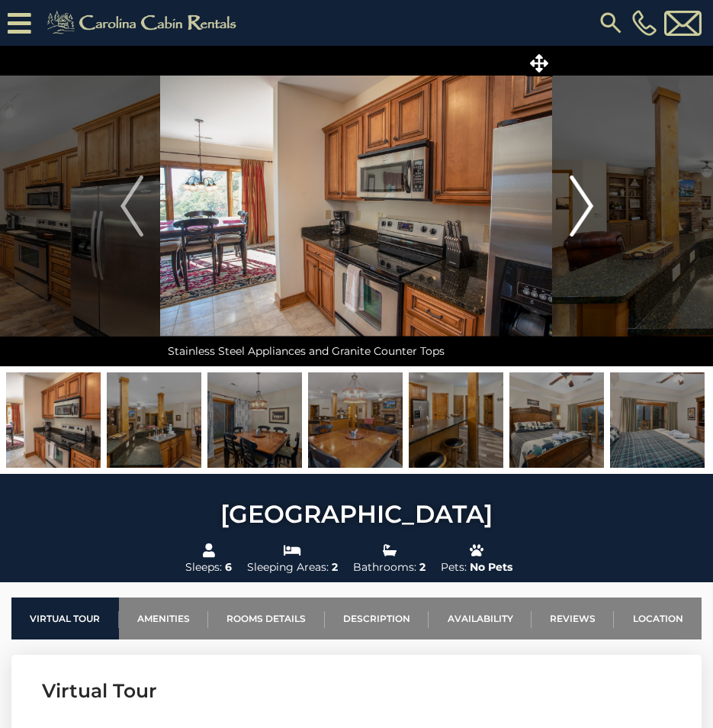
click at [580, 224] on img "Next" at bounding box center [581, 205] width 23 height 61
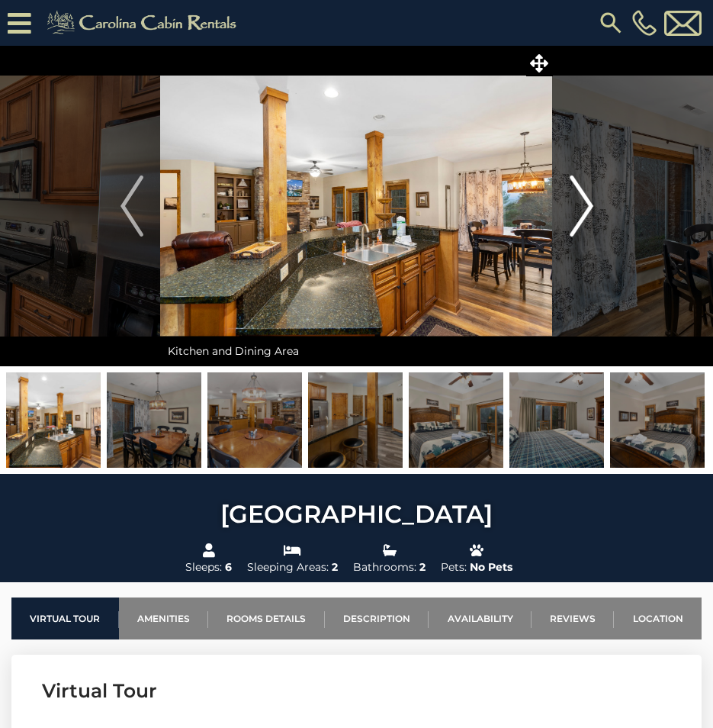
click at [580, 224] on img "Next" at bounding box center [581, 205] width 23 height 61
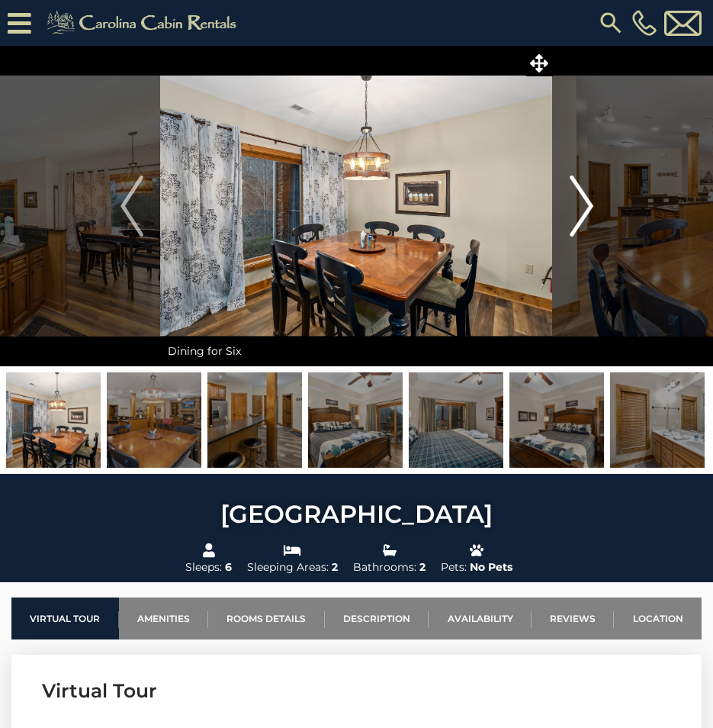
click at [580, 224] on img "Next" at bounding box center [581, 205] width 23 height 61
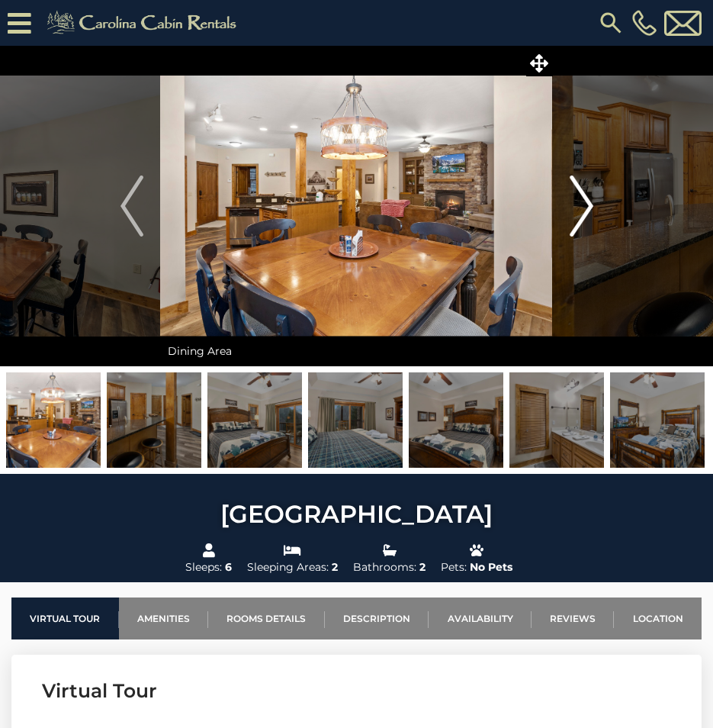
click at [580, 224] on img "Next" at bounding box center [581, 205] width 23 height 61
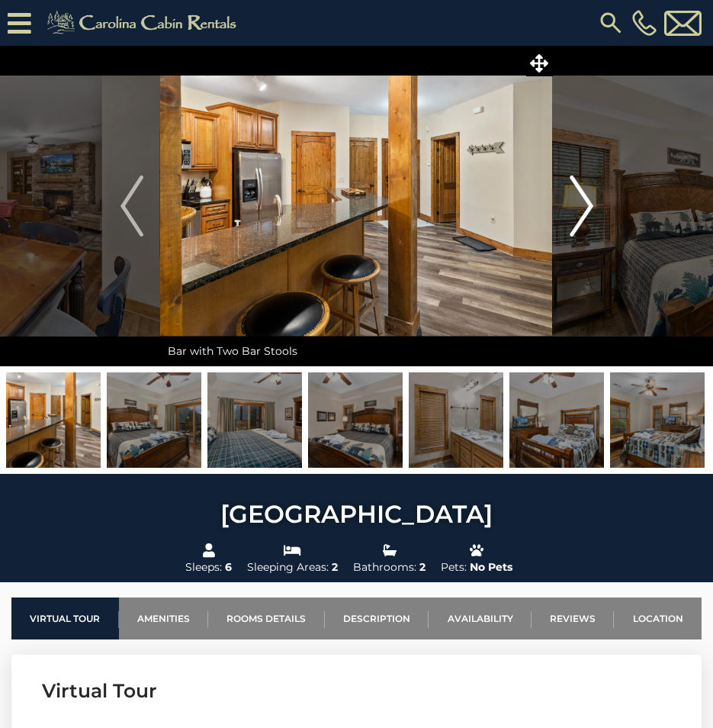
click at [580, 224] on img "Next" at bounding box center [581, 205] width 23 height 61
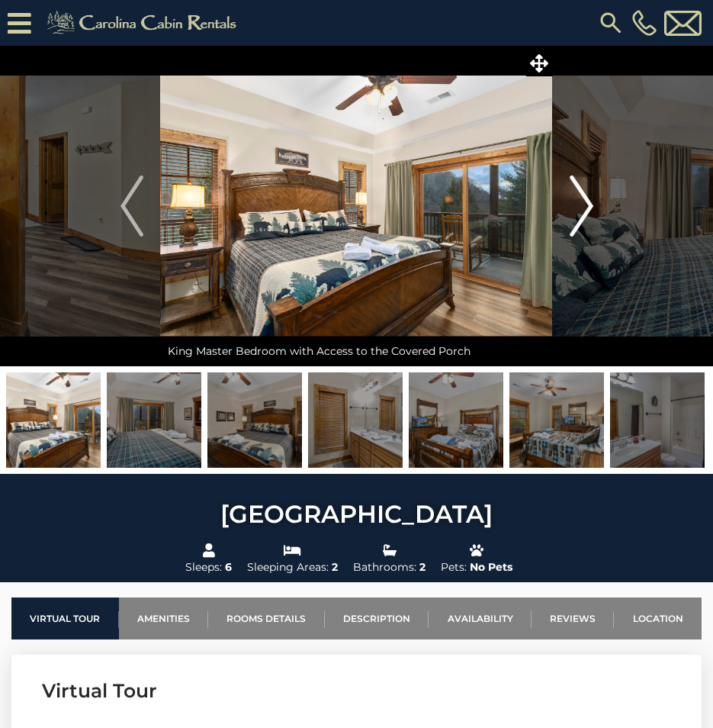
click at [580, 224] on img "Next" at bounding box center [581, 205] width 23 height 61
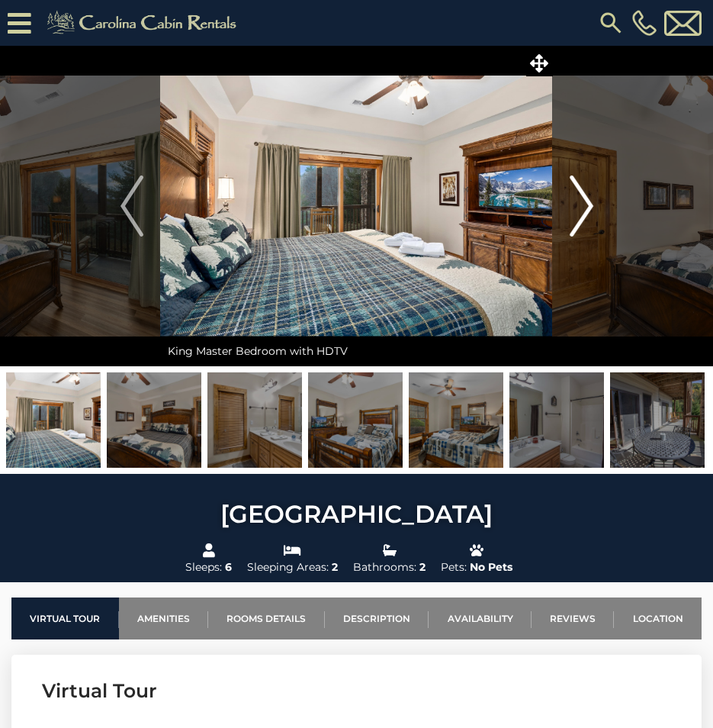
click at [580, 224] on img "Next" at bounding box center [581, 205] width 23 height 61
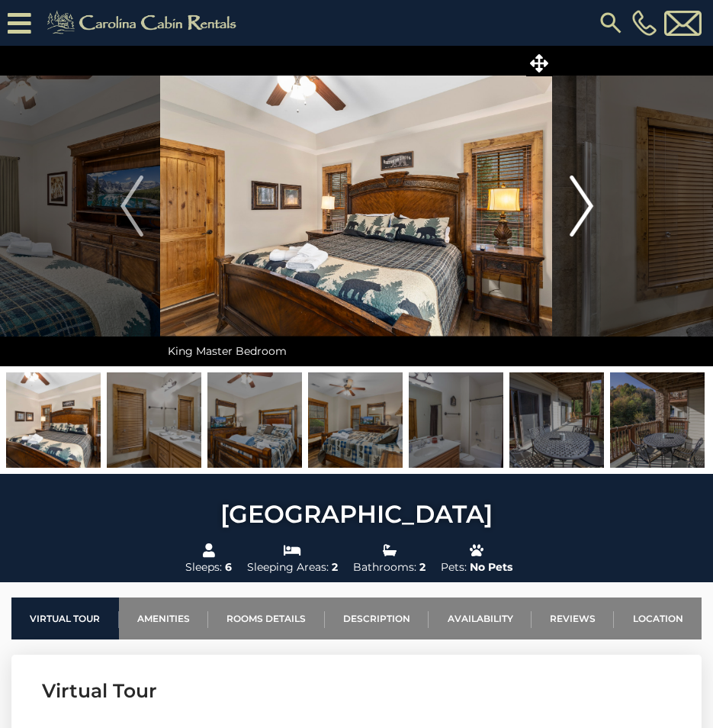
click at [580, 224] on img "Next" at bounding box center [581, 205] width 23 height 61
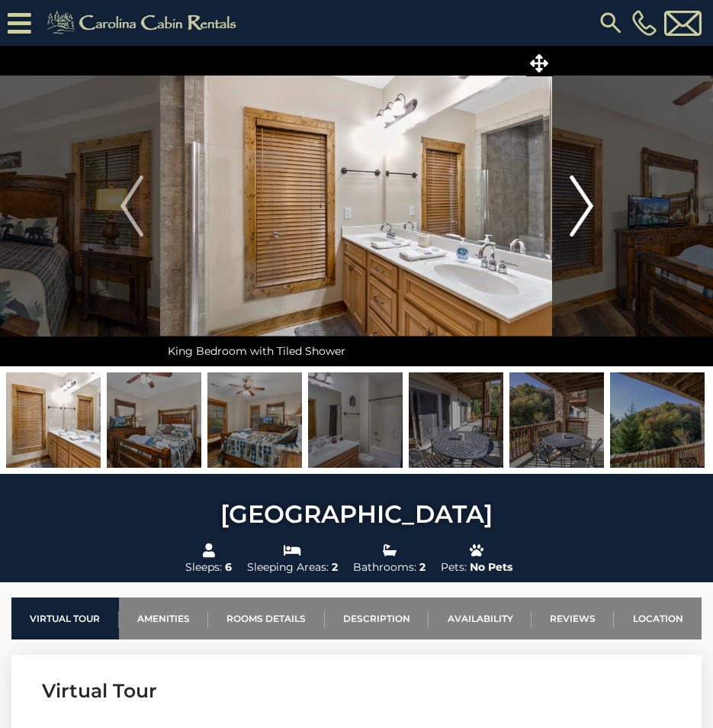
click at [580, 224] on img "Next" at bounding box center [581, 205] width 23 height 61
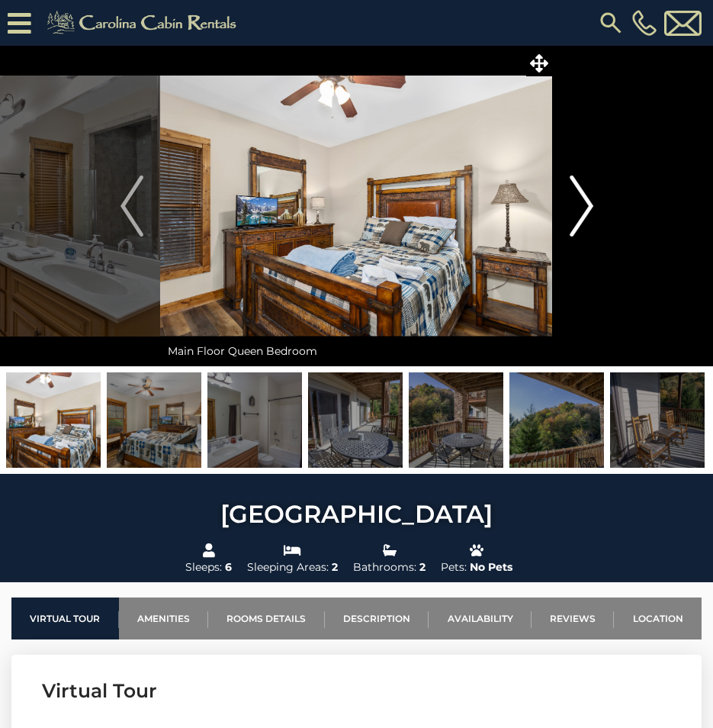
click at [580, 224] on img "Next" at bounding box center [581, 205] width 23 height 61
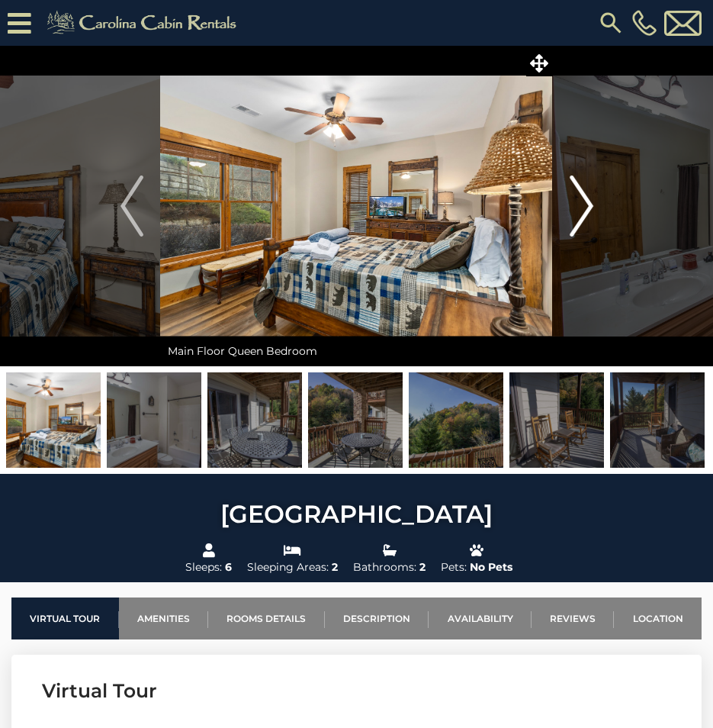
click at [580, 224] on img "Next" at bounding box center [581, 205] width 23 height 61
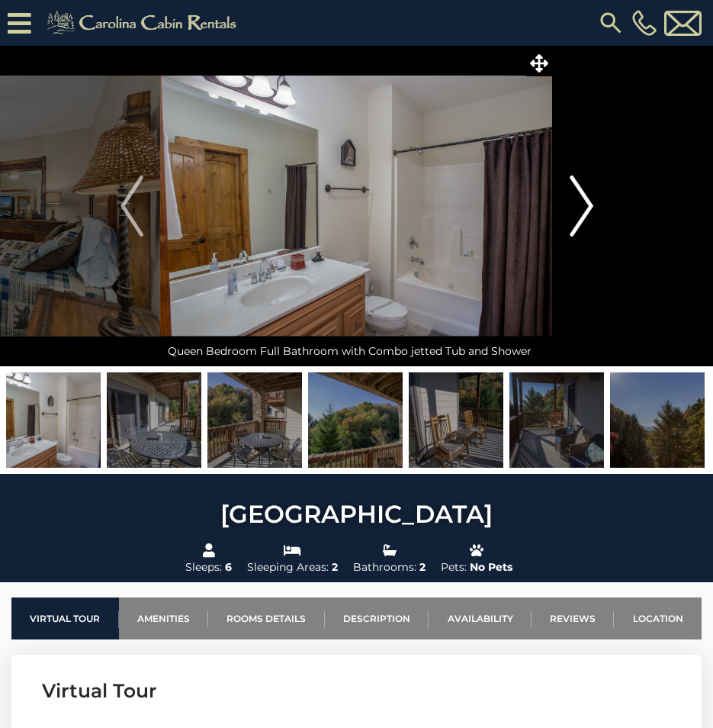
click at [580, 224] on img "Next" at bounding box center [581, 205] width 23 height 61
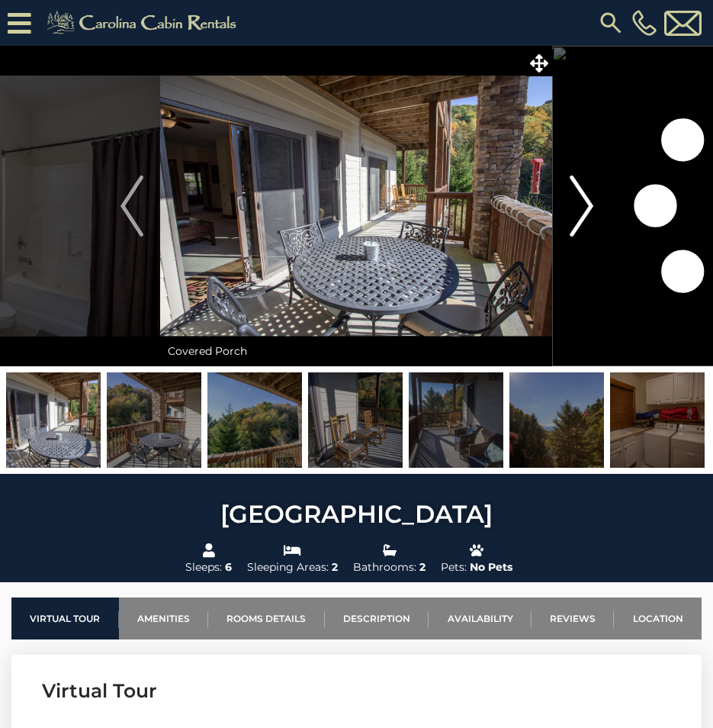
click at [580, 224] on img "Next" at bounding box center [581, 205] width 23 height 61
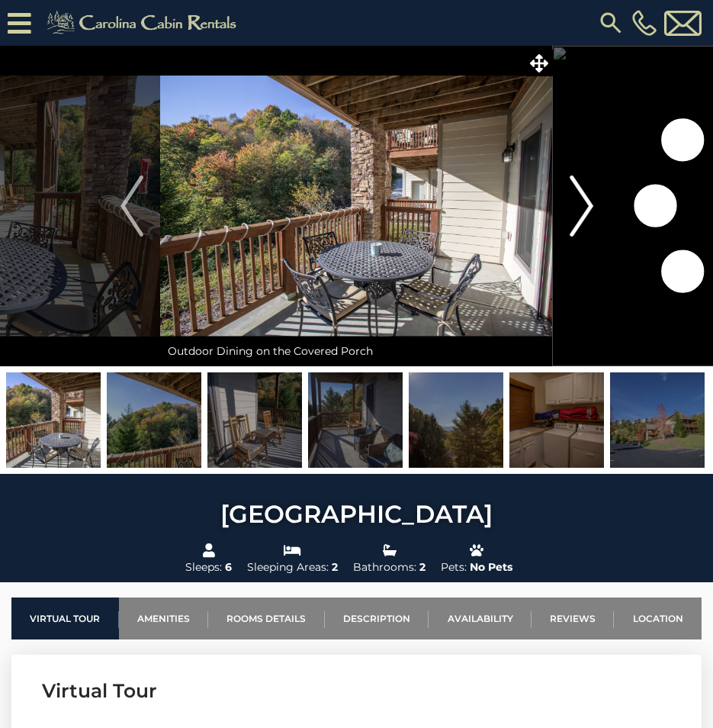
click at [580, 224] on img "Next" at bounding box center [581, 205] width 23 height 61
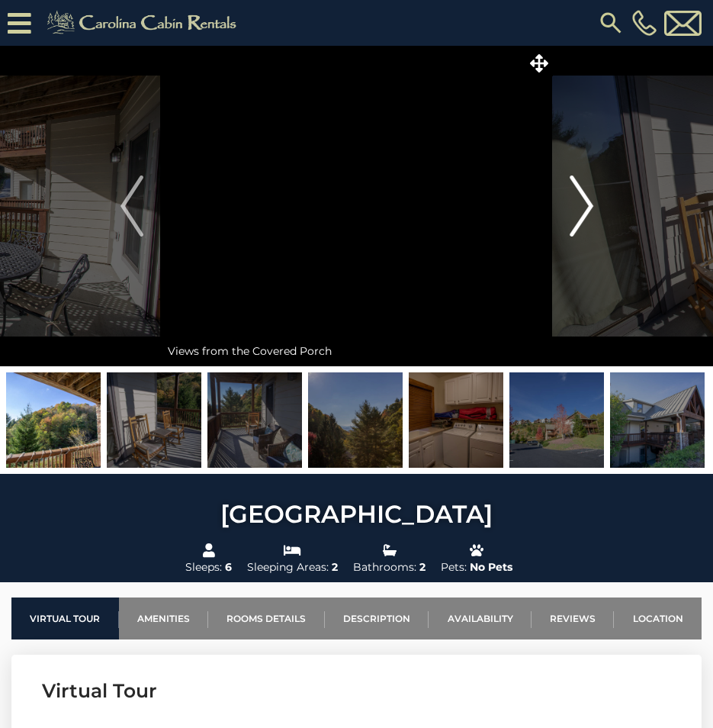
click at [580, 224] on img "Next" at bounding box center [581, 205] width 23 height 61
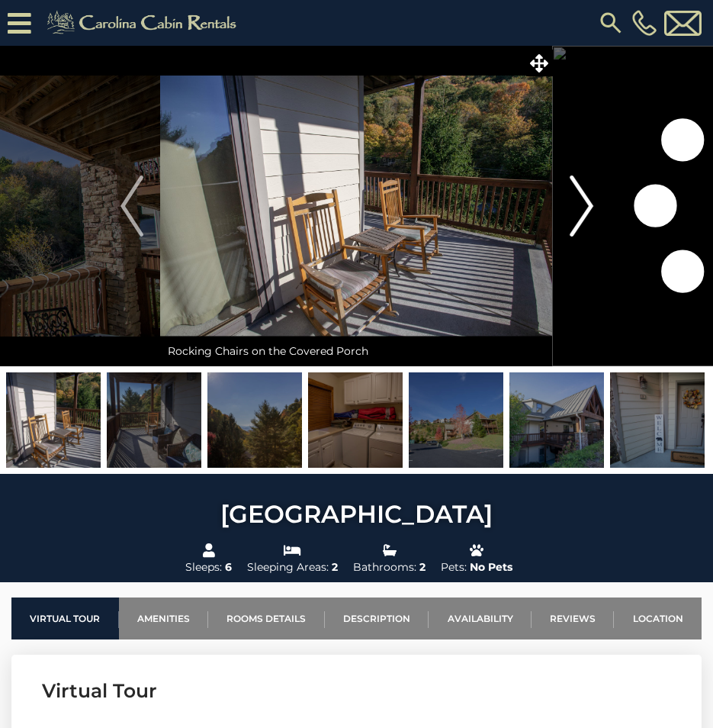
click at [580, 224] on img "Next" at bounding box center [581, 205] width 23 height 61
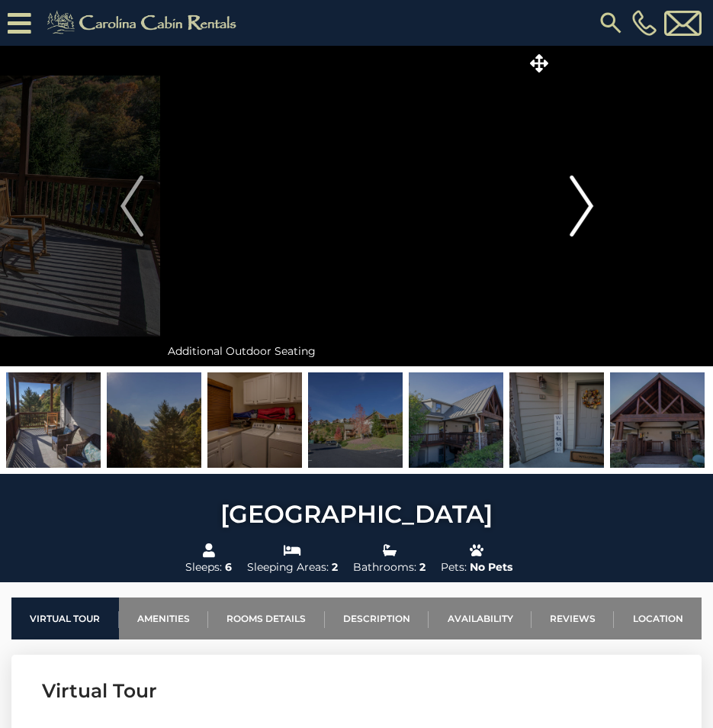
click at [580, 224] on img "Next" at bounding box center [581, 205] width 23 height 61
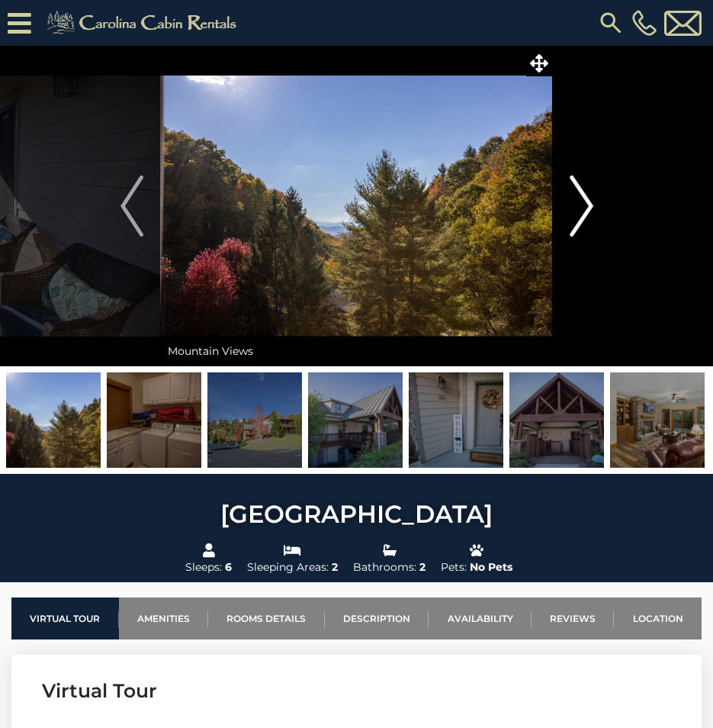
click at [580, 224] on img "Next" at bounding box center [581, 205] width 23 height 61
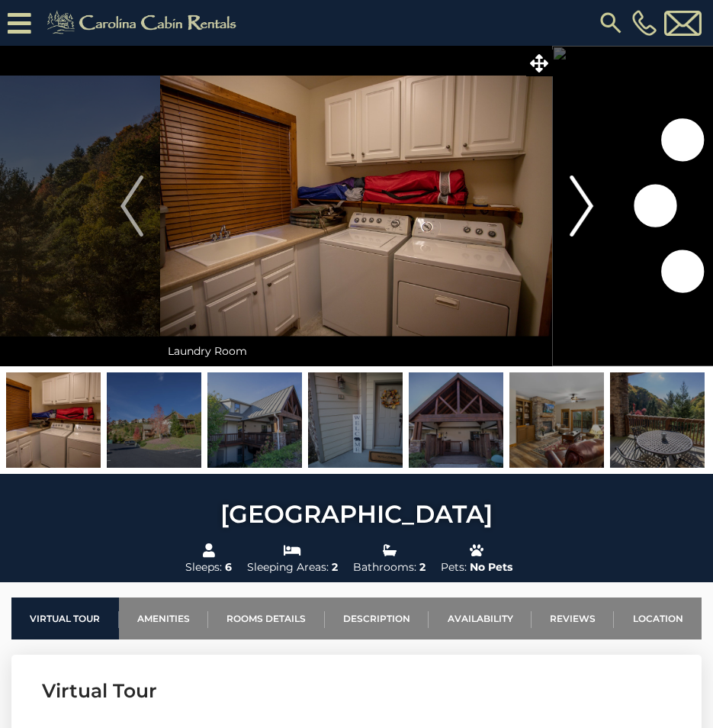
click at [580, 224] on img "Next" at bounding box center [581, 205] width 23 height 61
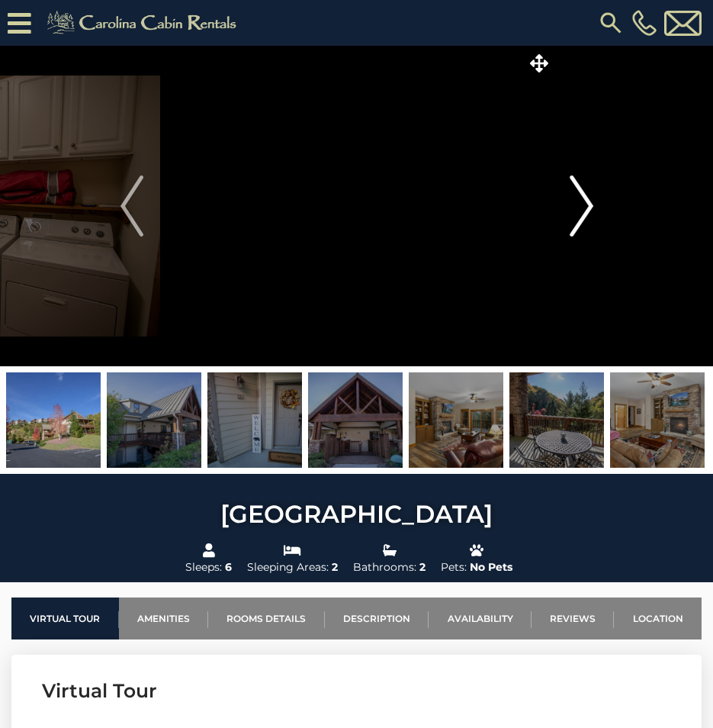
click at [580, 224] on img "Next" at bounding box center [581, 205] width 23 height 61
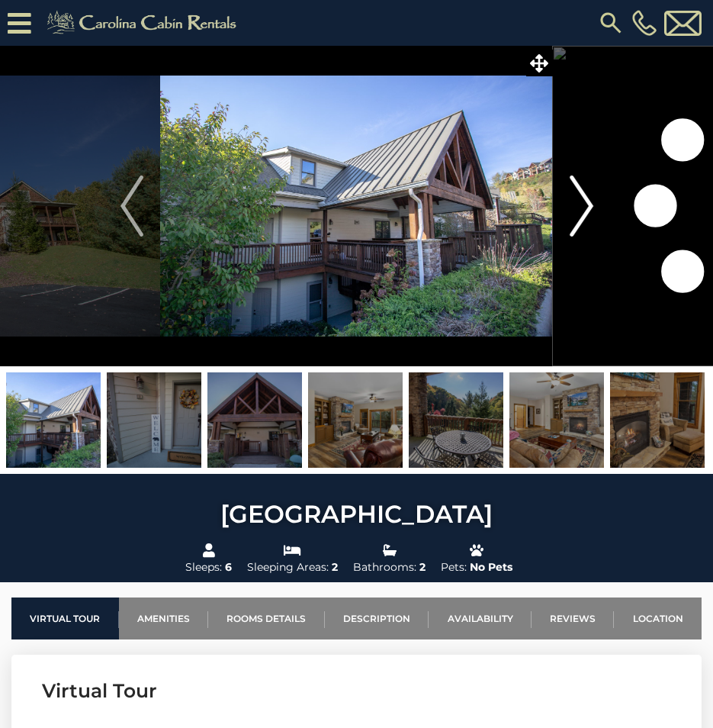
click at [580, 224] on img "Next" at bounding box center [581, 205] width 23 height 61
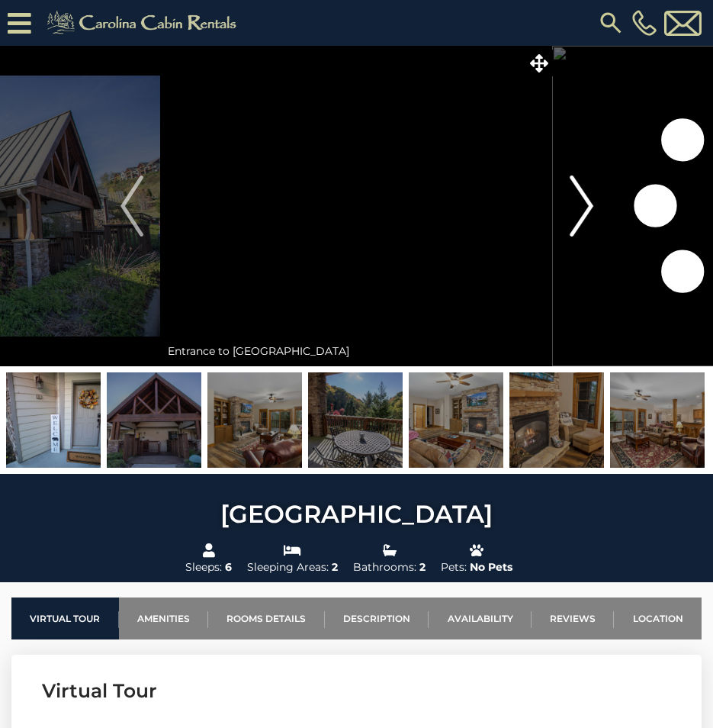
click at [580, 224] on img "Next" at bounding box center [581, 205] width 23 height 61
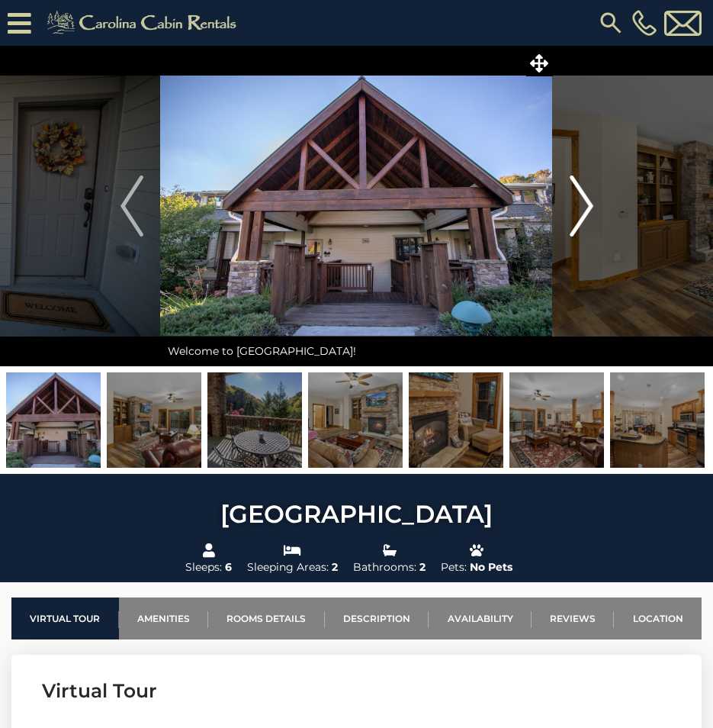
click at [580, 224] on img "Next" at bounding box center [581, 205] width 23 height 61
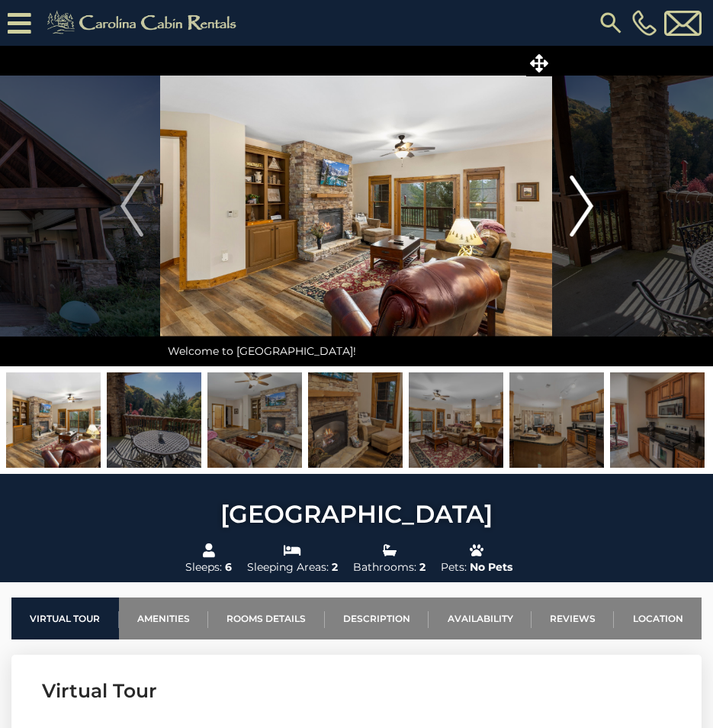
click at [580, 224] on img "Next" at bounding box center [581, 205] width 23 height 61
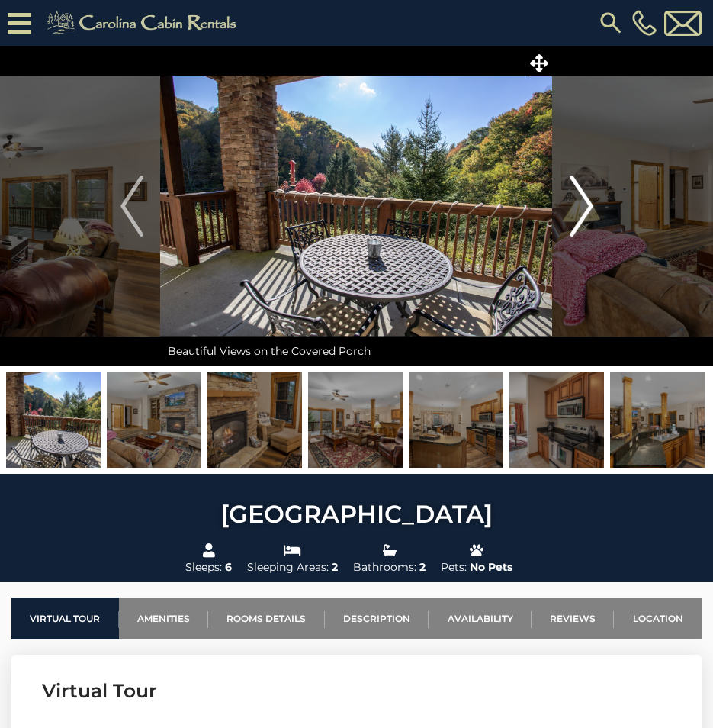
click at [580, 224] on img "Next" at bounding box center [581, 205] width 23 height 61
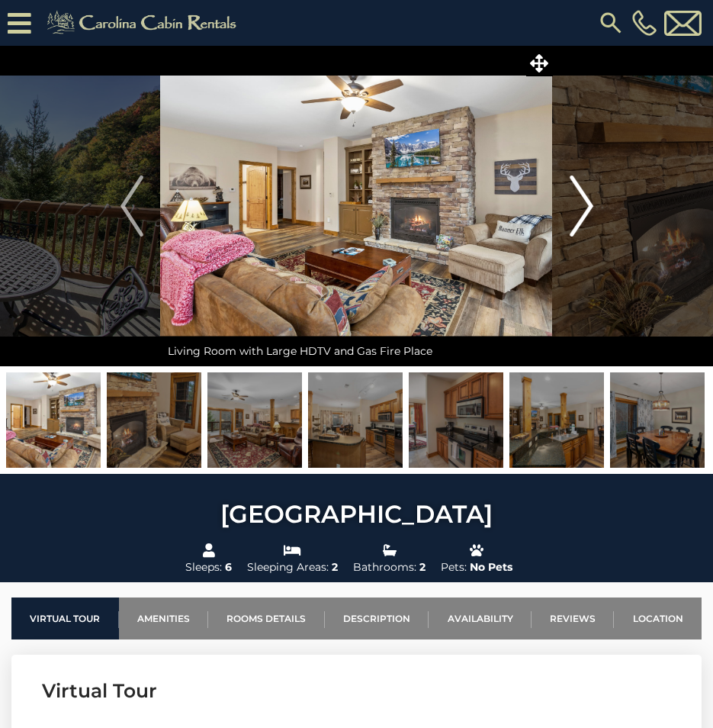
click at [580, 224] on img "Next" at bounding box center [581, 205] width 23 height 61
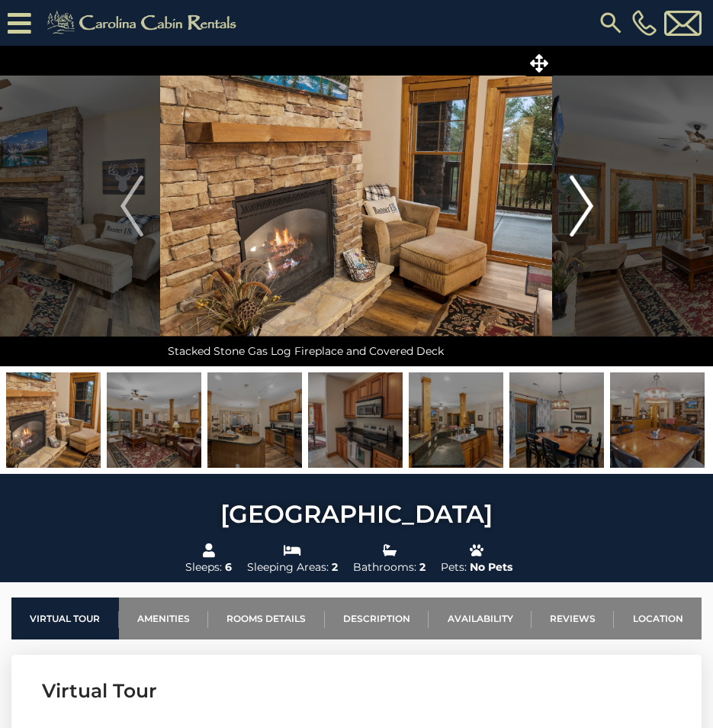
click at [580, 224] on img "Next" at bounding box center [581, 205] width 23 height 61
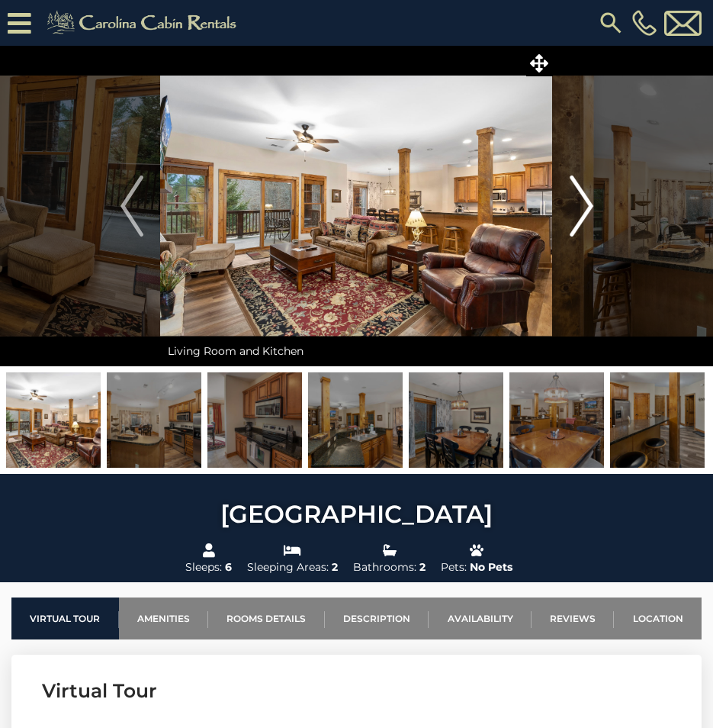
click at [580, 224] on img "Next" at bounding box center [581, 205] width 23 height 61
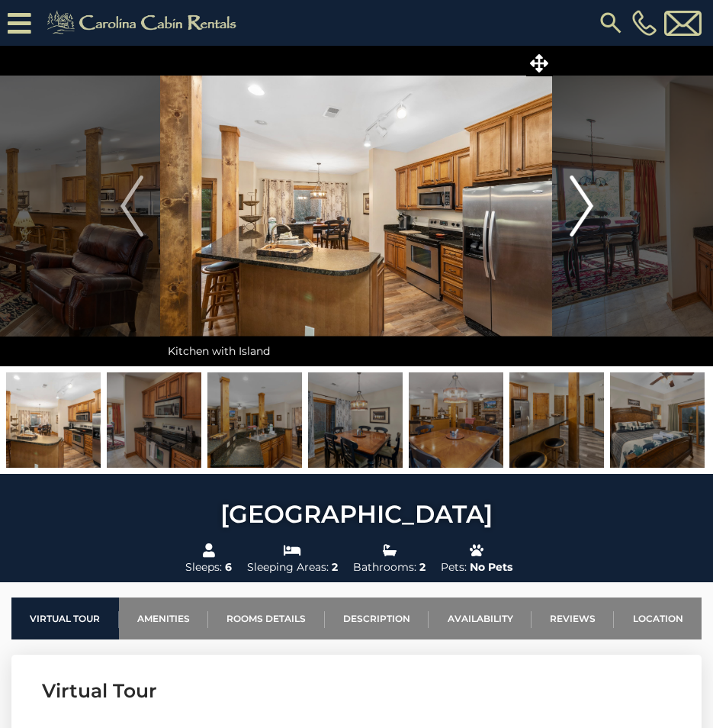
click at [580, 224] on img "Next" at bounding box center [581, 205] width 23 height 61
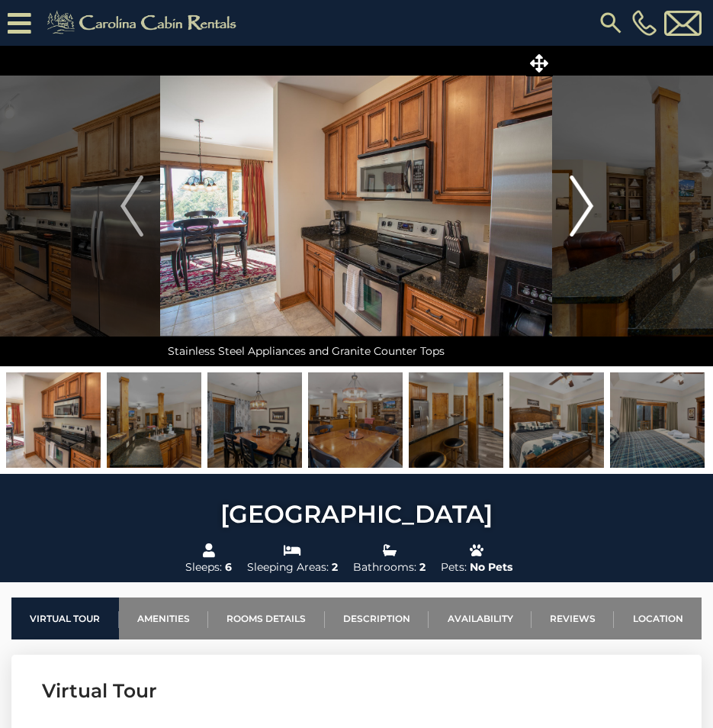
click at [580, 224] on img "Next" at bounding box center [581, 205] width 23 height 61
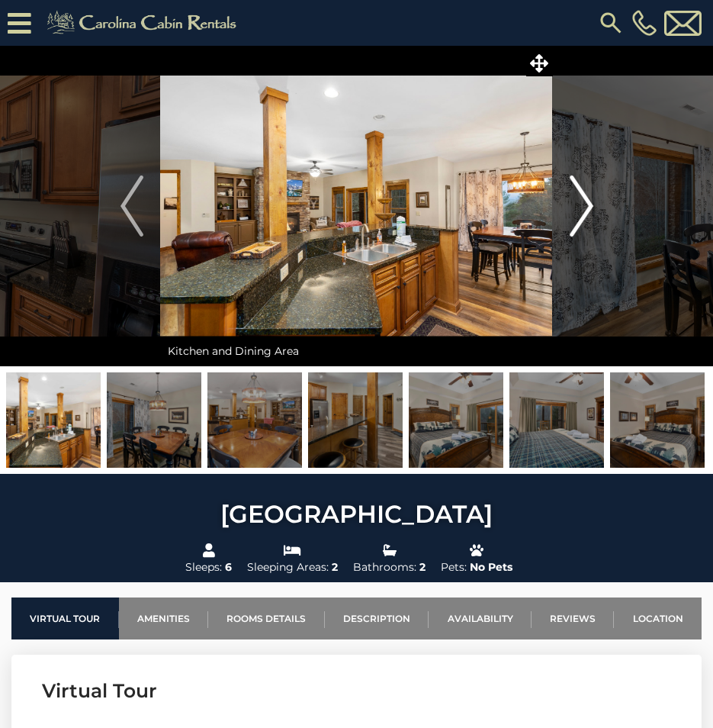
click at [580, 224] on img "Next" at bounding box center [581, 205] width 23 height 61
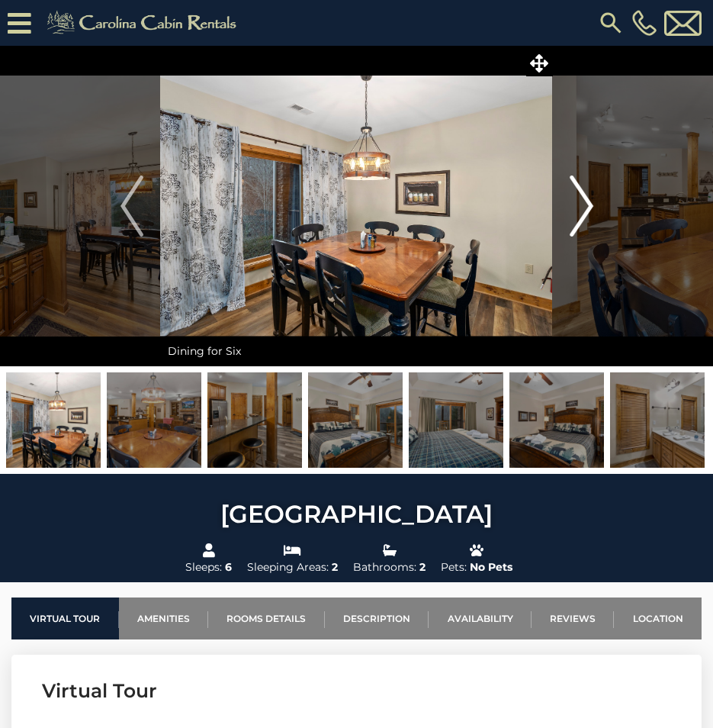
click at [580, 224] on img "Next" at bounding box center [581, 205] width 23 height 61
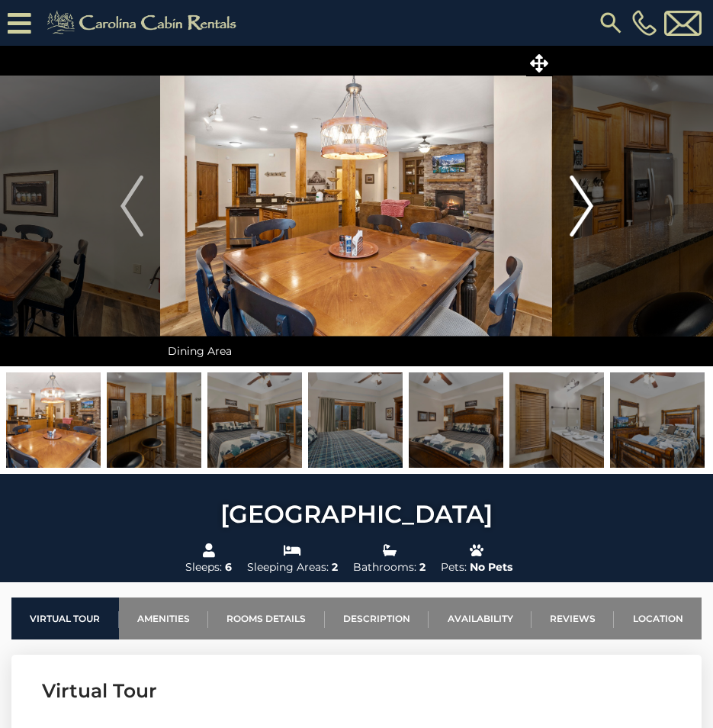
click at [580, 224] on img "Next" at bounding box center [581, 205] width 23 height 61
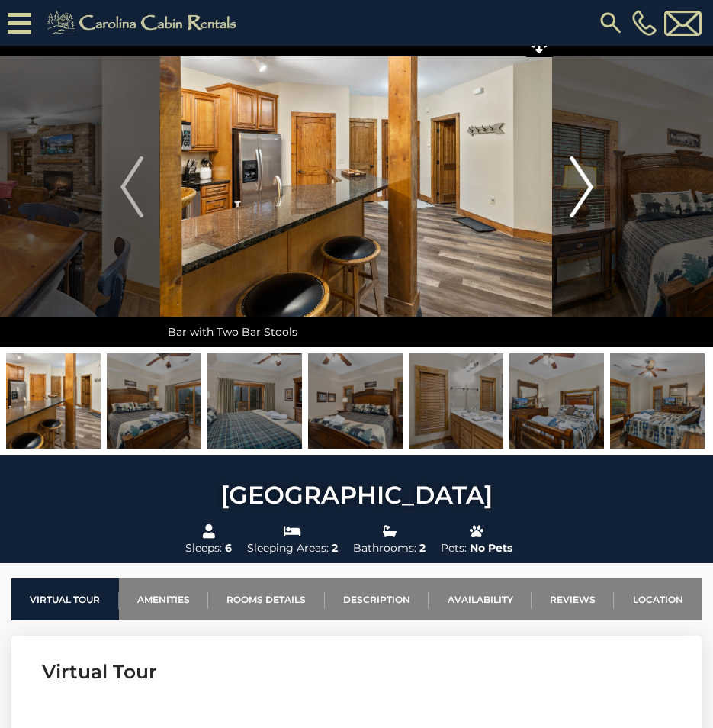
scroll to position [76, 0]
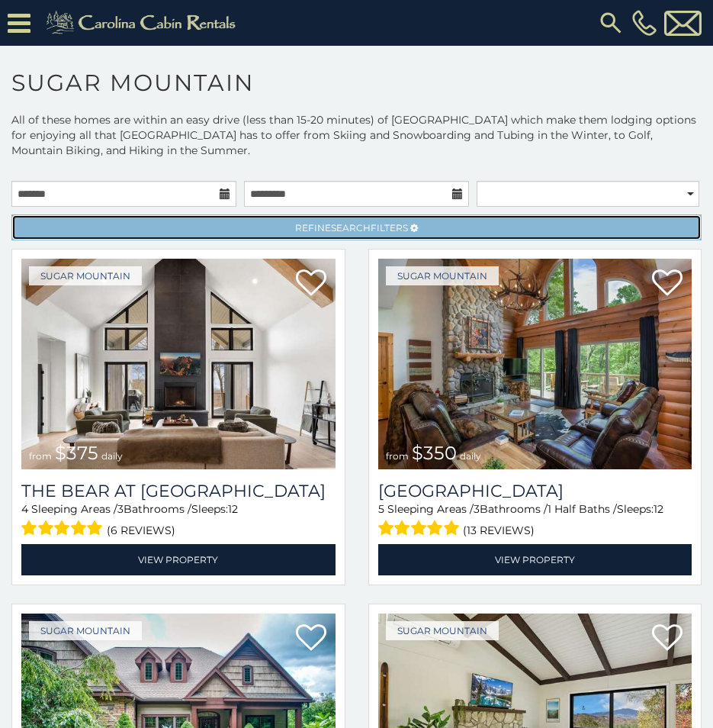
click at [442, 225] on link "Refine Search Filters" at bounding box center [356, 227] width 690 height 26
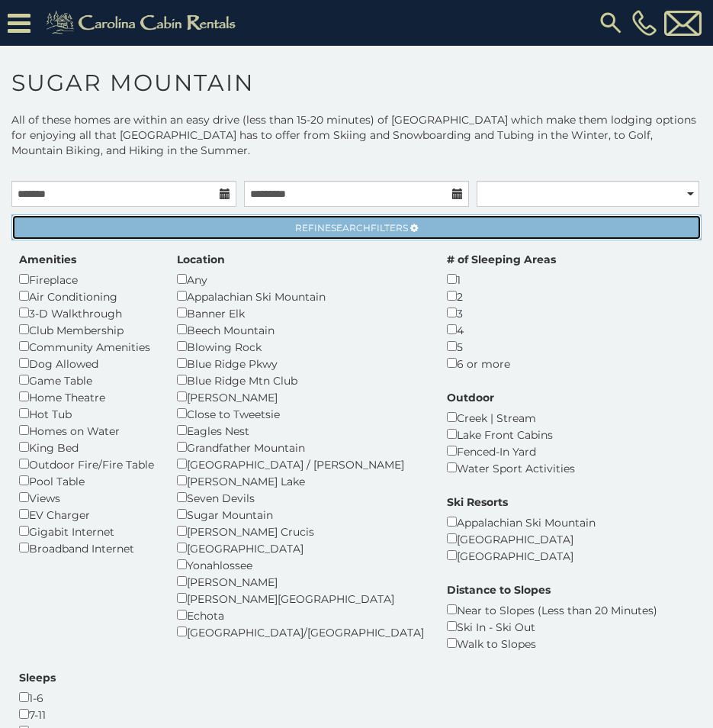
click at [384, 236] on link "Refine Search Filters" at bounding box center [356, 227] width 690 height 26
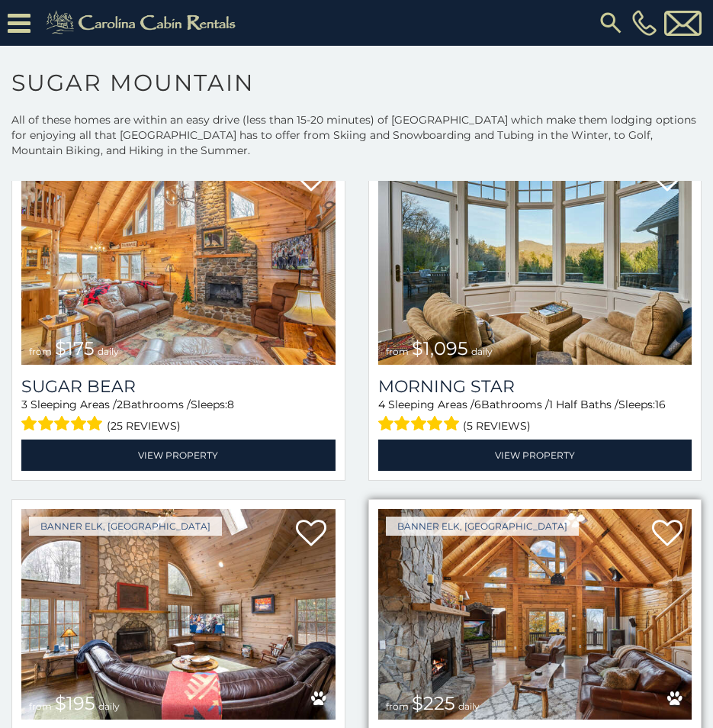
scroll to position [2594, 0]
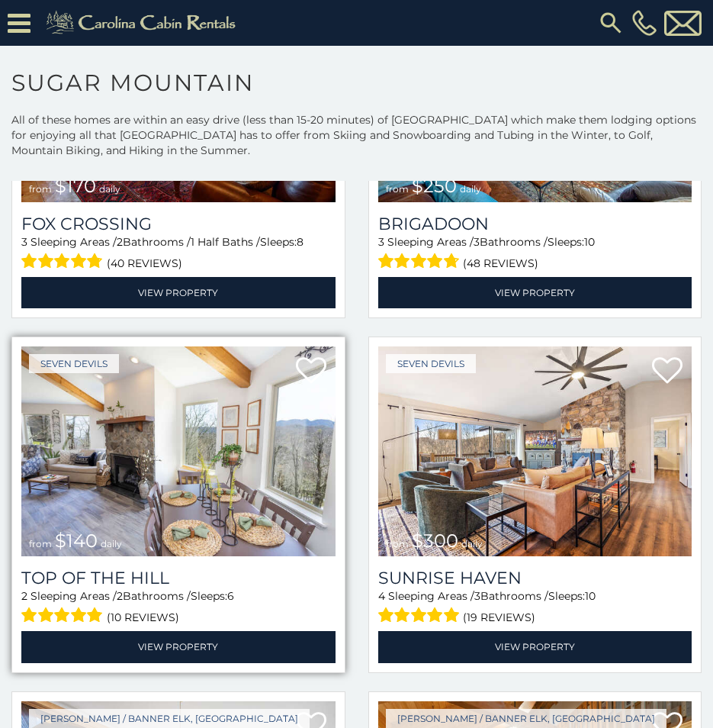
scroll to position [5231, 0]
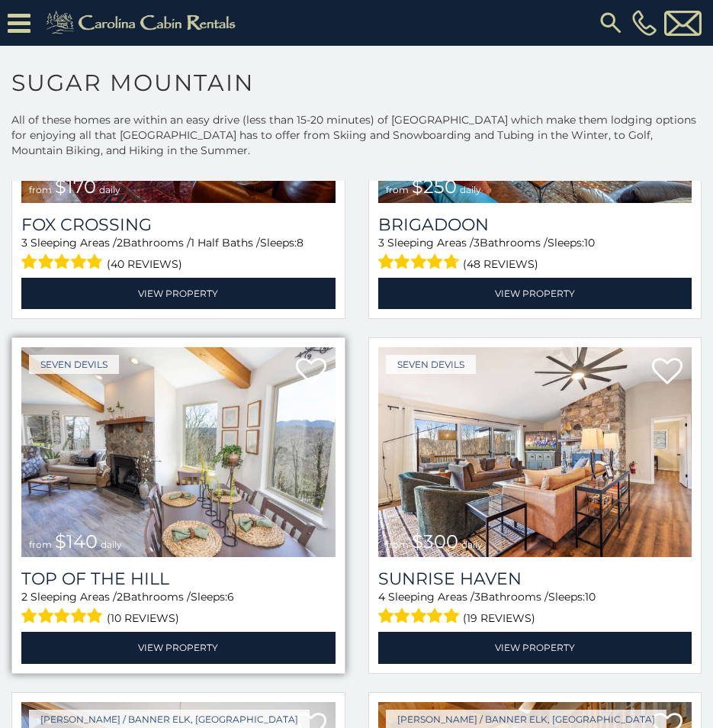
click at [271, 392] on img at bounding box center [178, 452] width 314 height 211
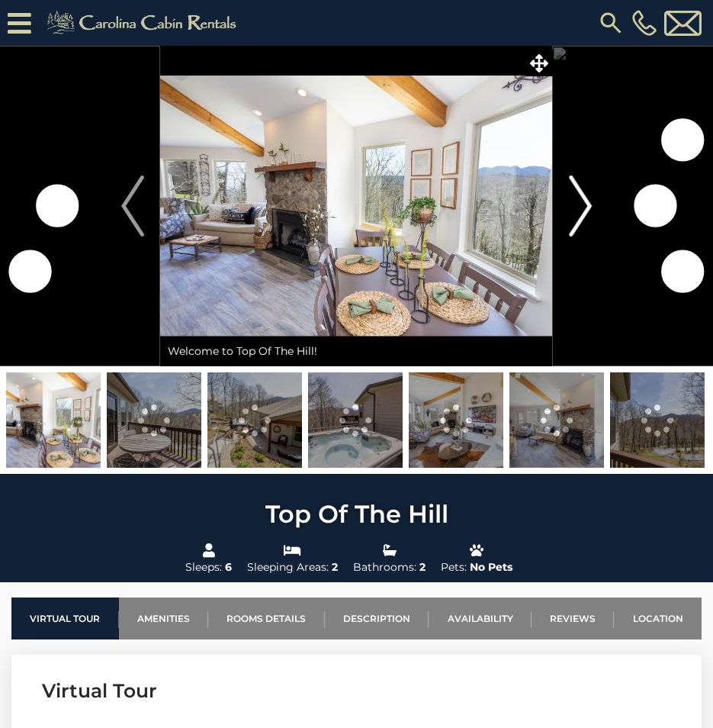
click at [581, 214] on img "Next" at bounding box center [580, 205] width 23 height 61
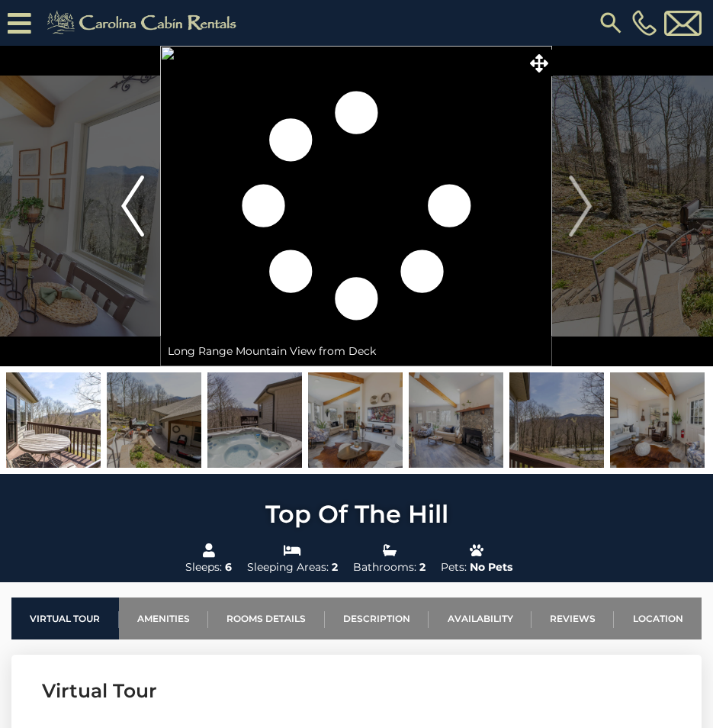
click at [140, 188] on img "Previous" at bounding box center [132, 205] width 23 height 61
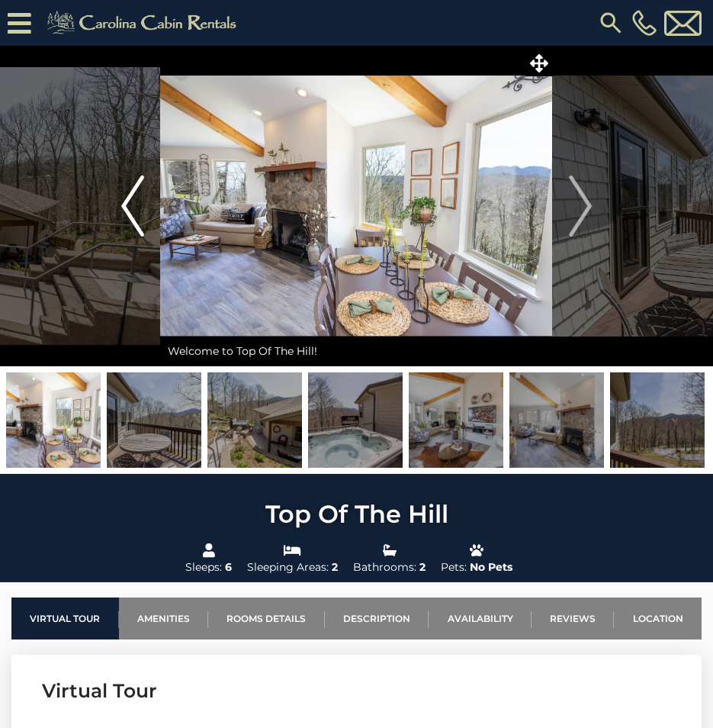
click at [140, 188] on img "Previous" at bounding box center [132, 205] width 23 height 61
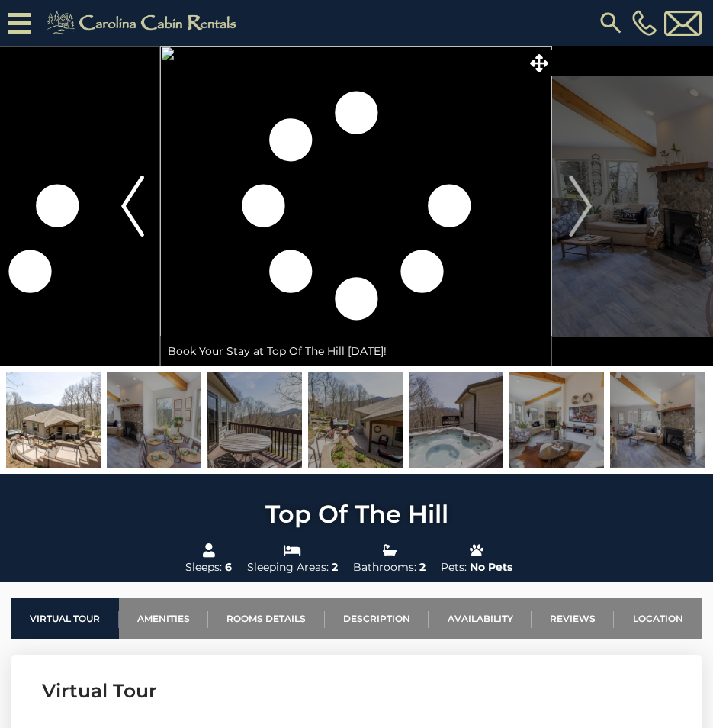
click at [140, 188] on img "Previous" at bounding box center [132, 205] width 23 height 61
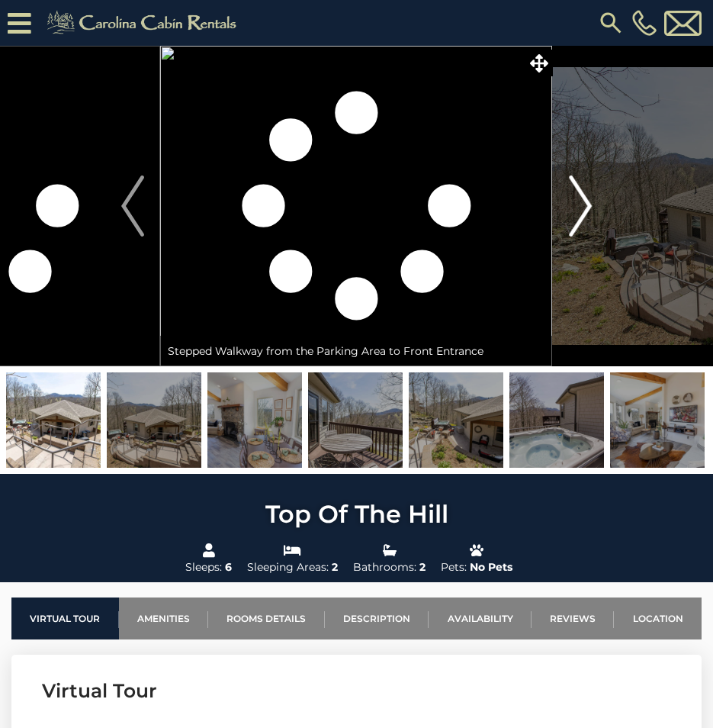
click at [595, 228] on button "Next" at bounding box center [580, 206] width 55 height 320
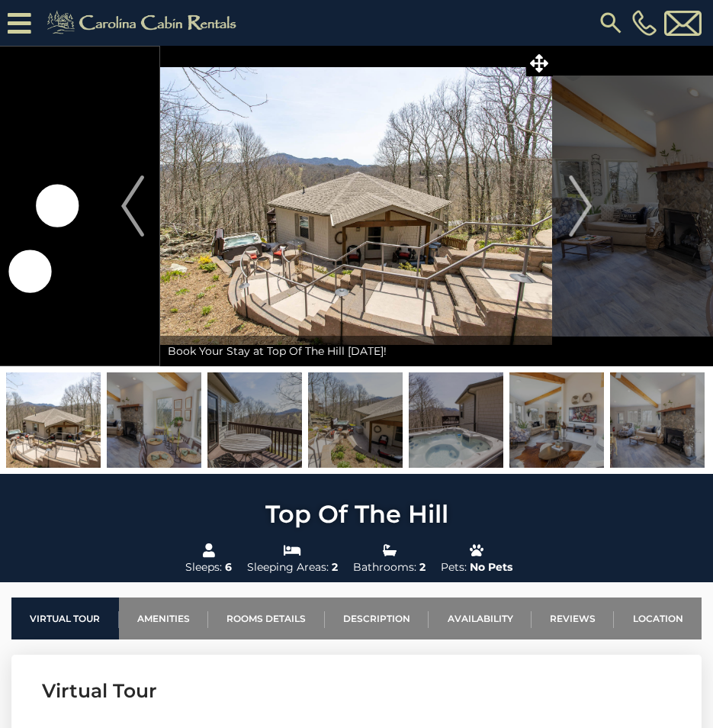
click at [583, 197] on img "Next" at bounding box center [580, 205] width 23 height 61
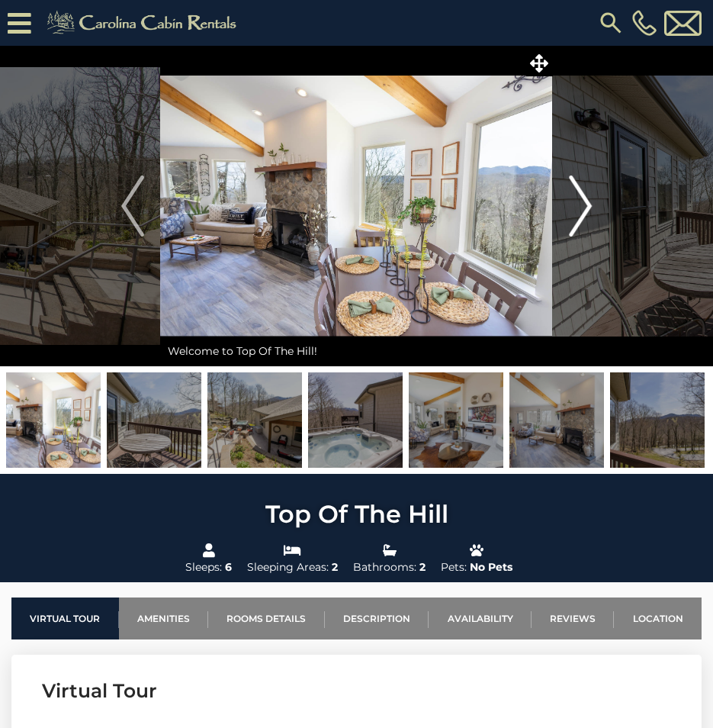
click at [583, 197] on img "Next" at bounding box center [580, 205] width 23 height 61
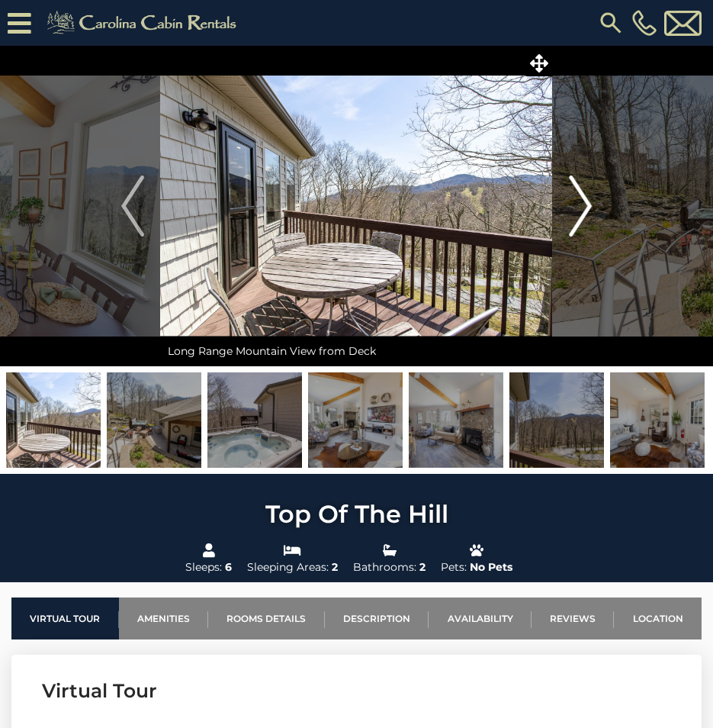
click at [583, 197] on img "Next" at bounding box center [580, 205] width 23 height 61
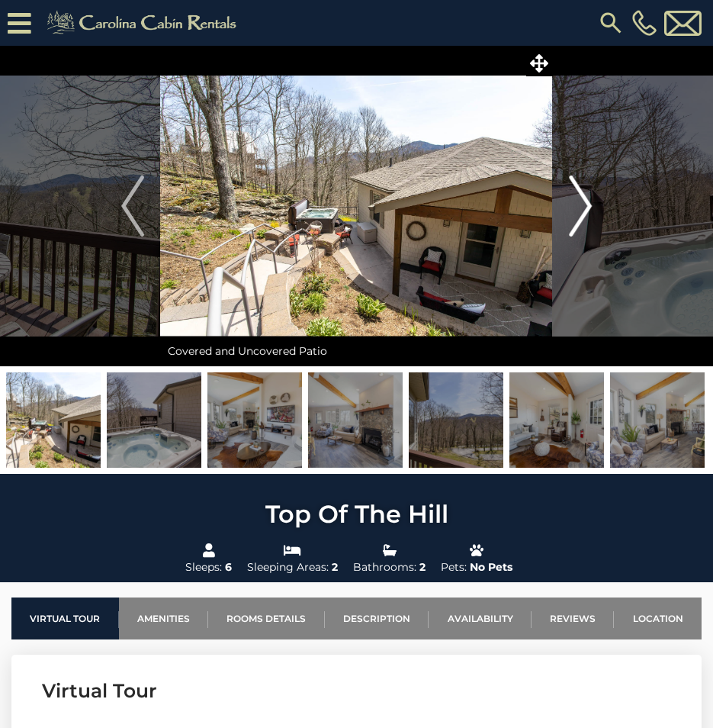
click at [583, 197] on img "Next" at bounding box center [580, 205] width 23 height 61
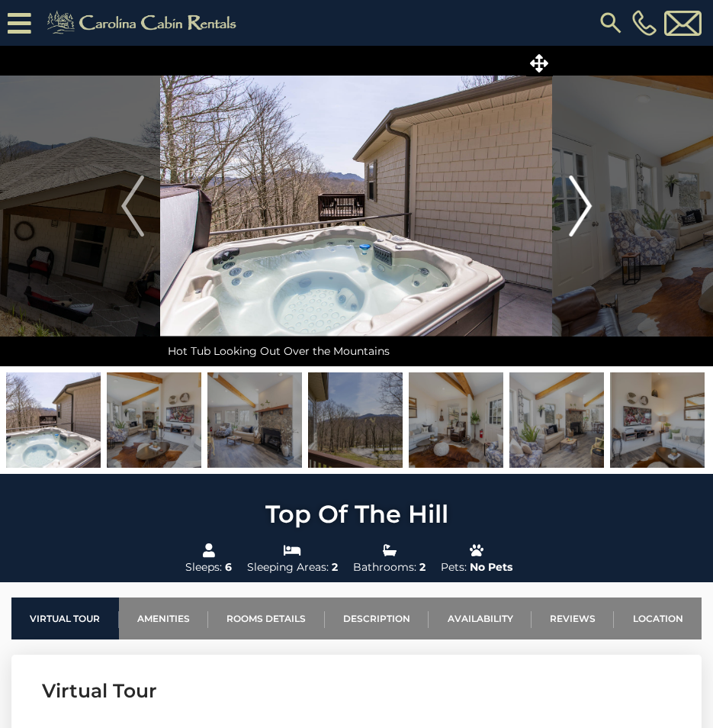
click at [583, 197] on img "Next" at bounding box center [580, 205] width 23 height 61
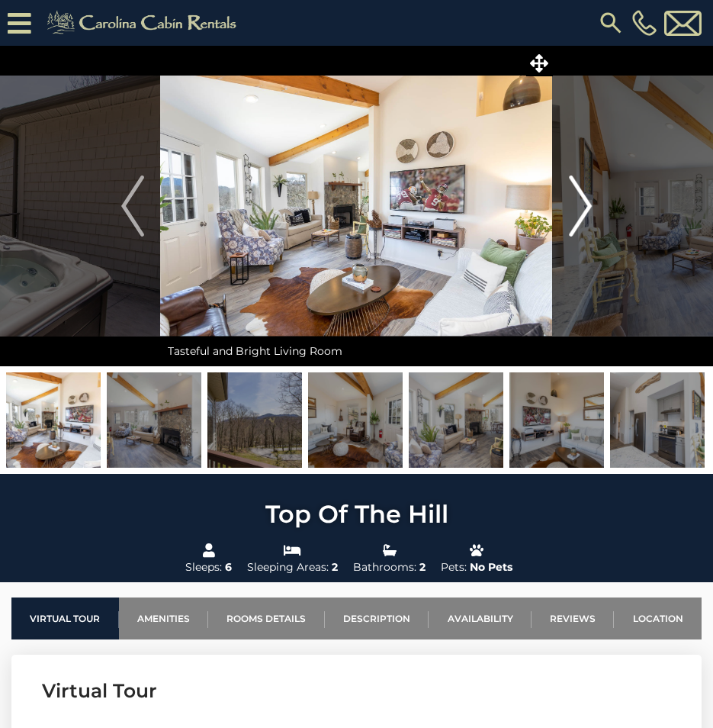
click at [583, 197] on img "Next" at bounding box center [580, 205] width 23 height 61
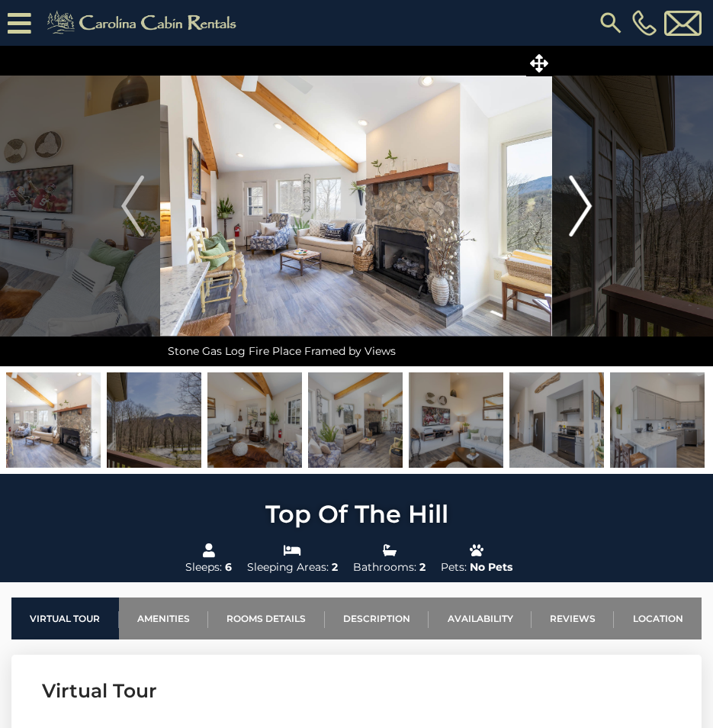
click at [583, 197] on img "Next" at bounding box center [580, 205] width 23 height 61
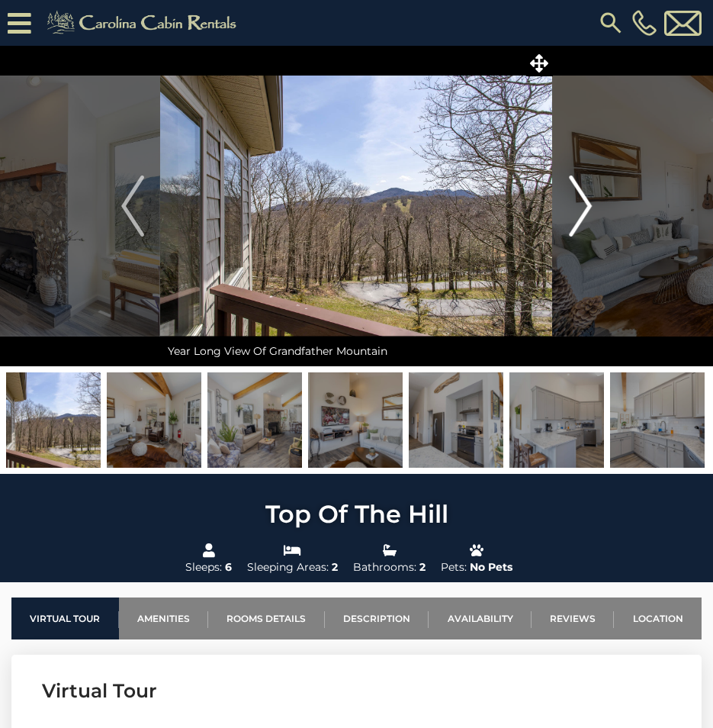
click at [583, 197] on img "Next" at bounding box center [580, 205] width 23 height 61
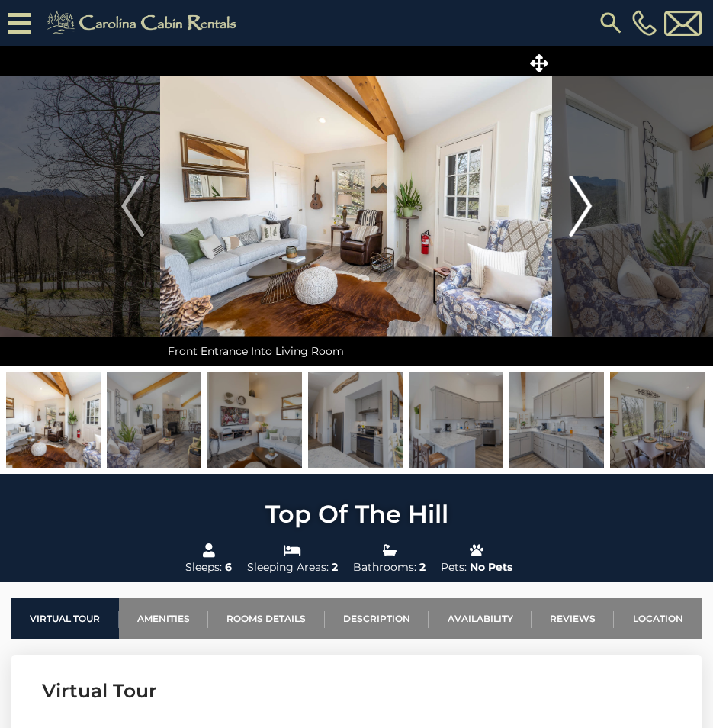
click at [583, 197] on img "Next" at bounding box center [580, 205] width 23 height 61
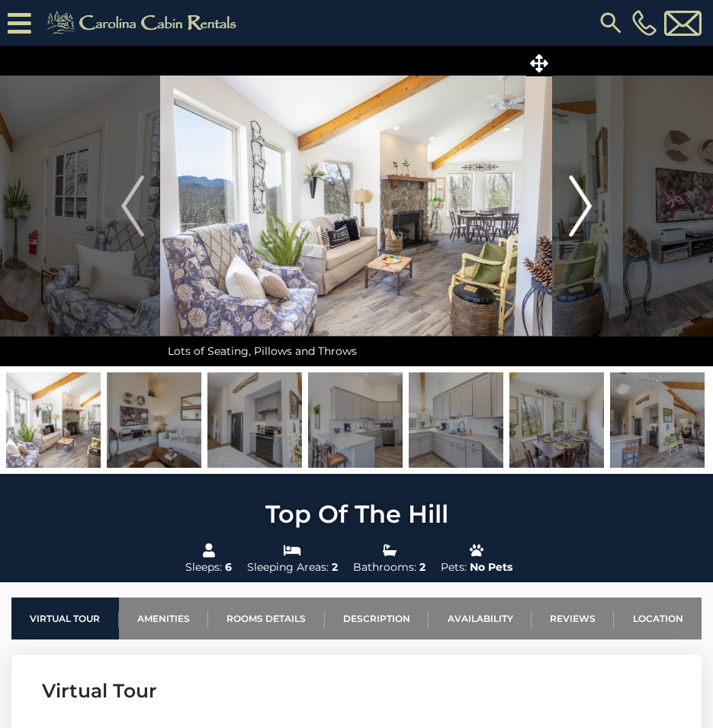
click at [583, 197] on img "Next" at bounding box center [580, 205] width 23 height 61
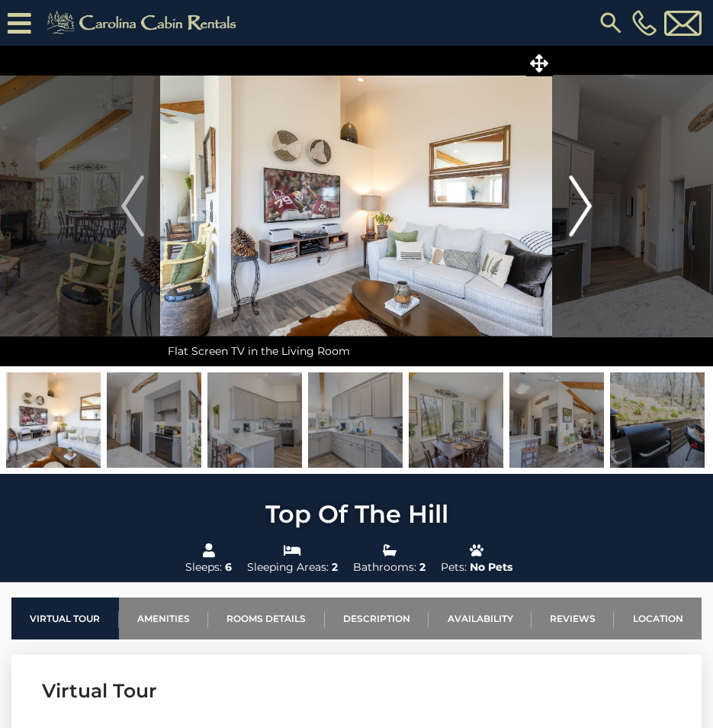
click at [583, 197] on img "Next" at bounding box center [580, 205] width 23 height 61
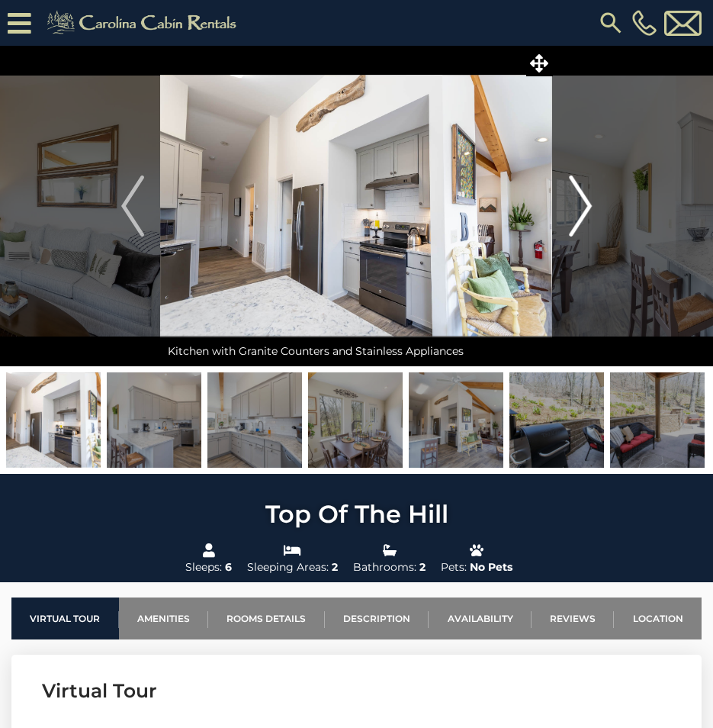
click at [583, 197] on img "Next" at bounding box center [580, 205] width 23 height 61
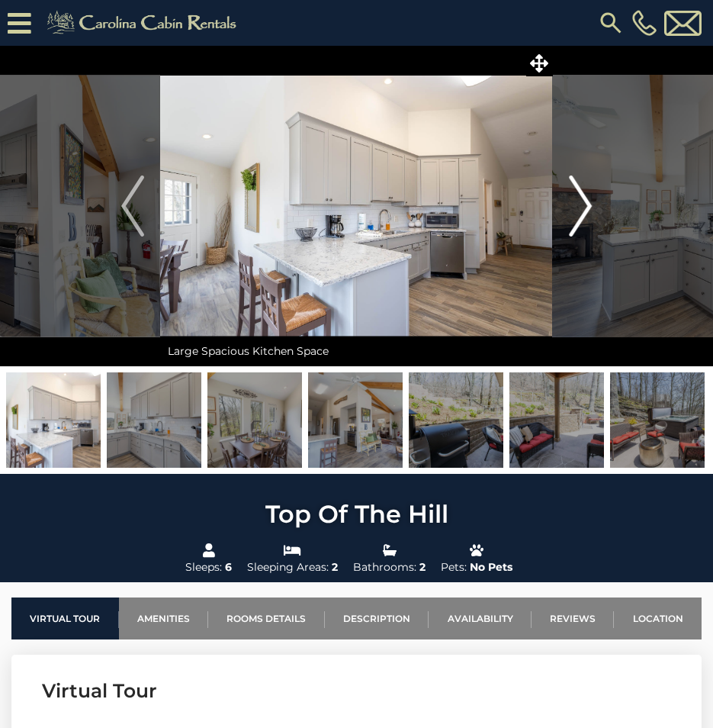
click at [583, 197] on img "Next" at bounding box center [580, 205] width 23 height 61
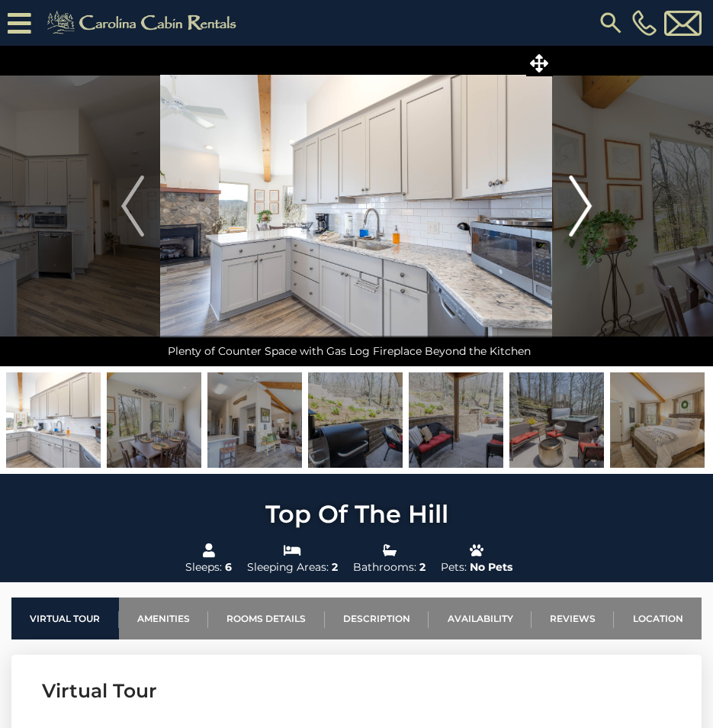
click at [583, 197] on img "Next" at bounding box center [580, 205] width 23 height 61
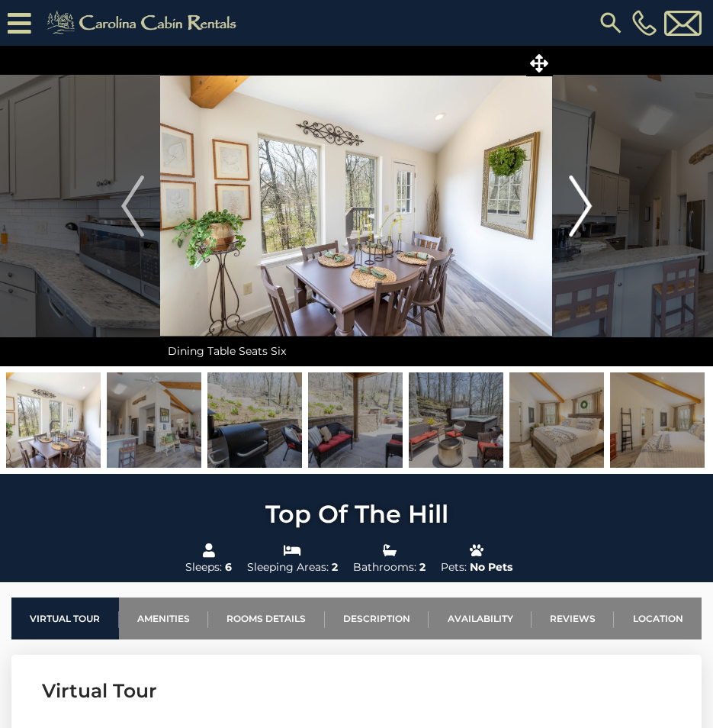
click at [583, 197] on img "Next" at bounding box center [580, 205] width 23 height 61
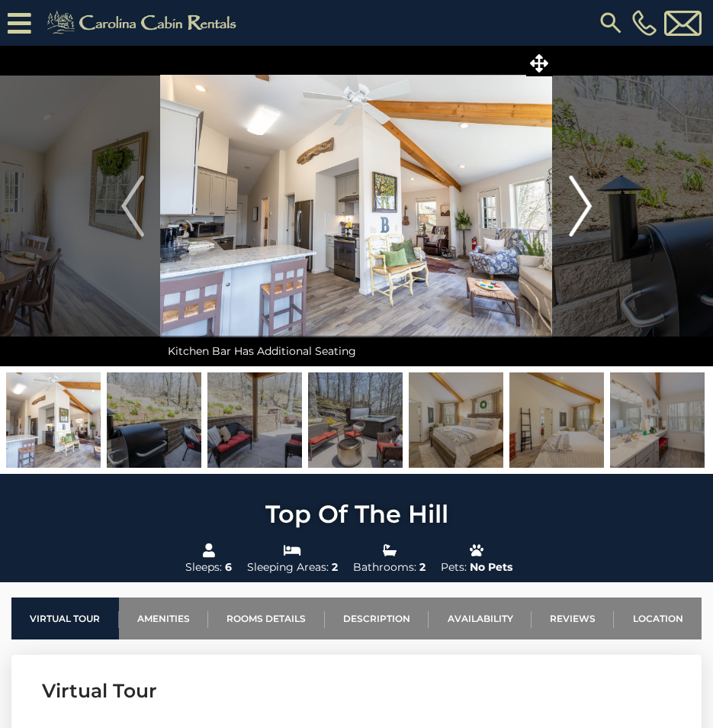
click at [583, 197] on img "Next" at bounding box center [580, 205] width 23 height 61
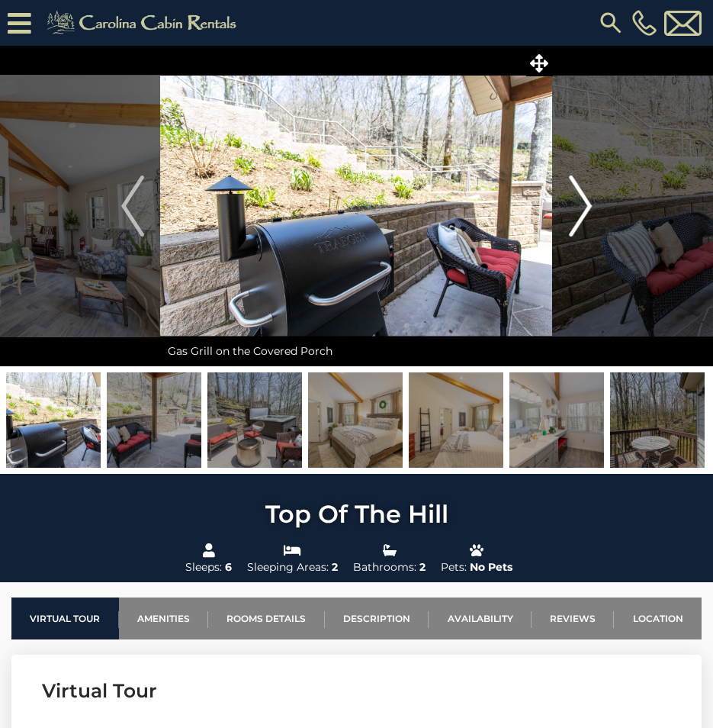
click at [583, 197] on img "Next" at bounding box center [580, 205] width 23 height 61
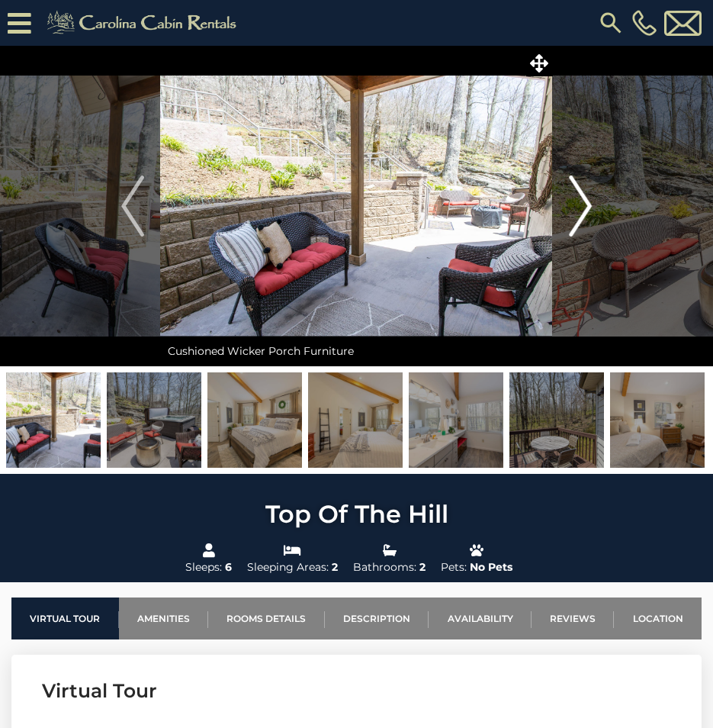
click at [583, 197] on img "Next" at bounding box center [580, 205] width 23 height 61
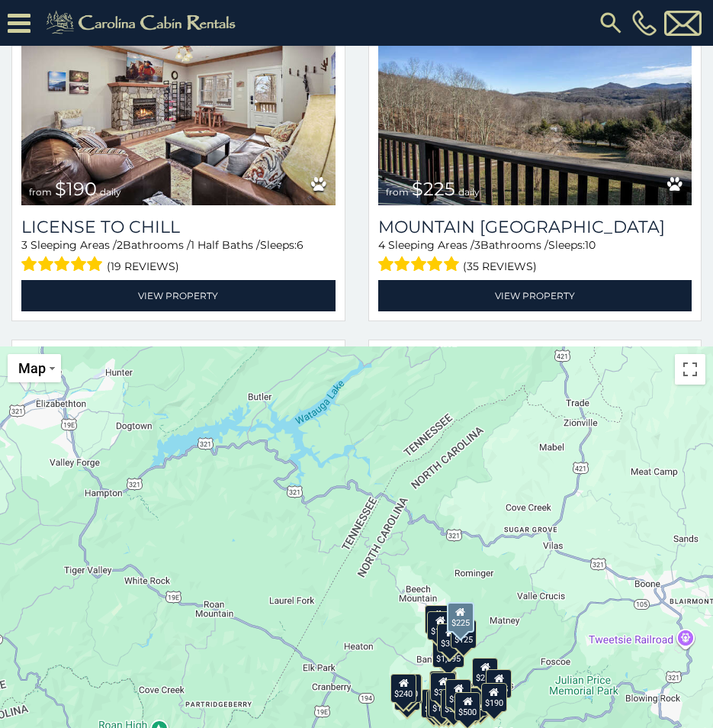
scroll to position [4119, 0]
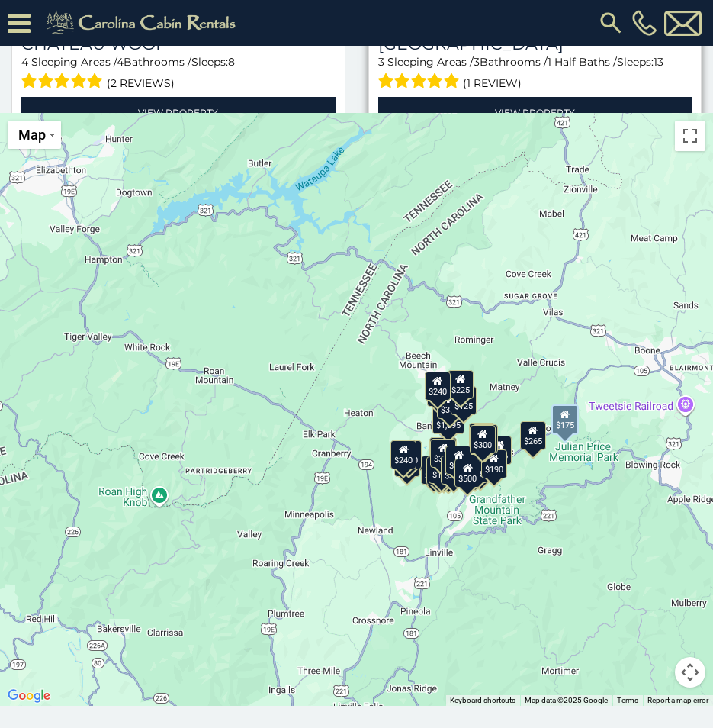
scroll to position [692, 0]
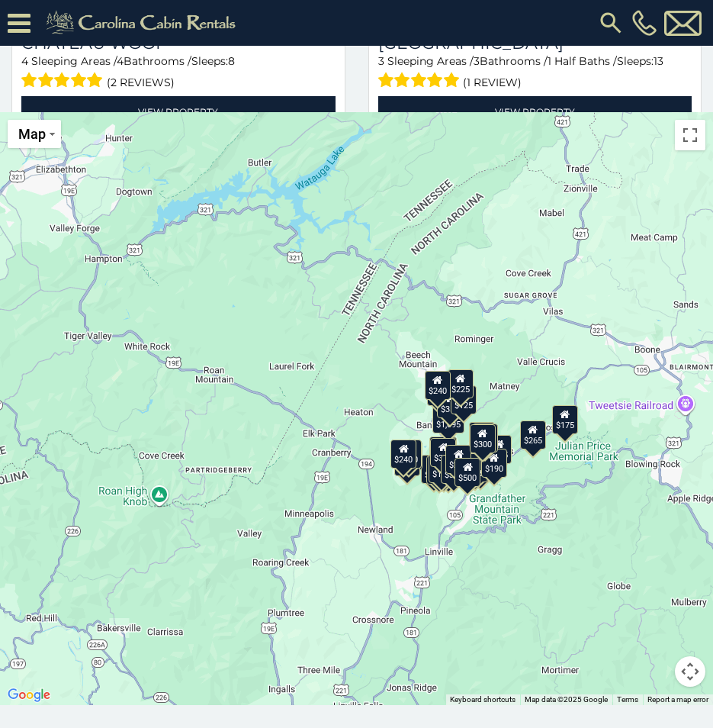
click at [473, 480] on div "$500" at bounding box center [468, 472] width 26 height 29
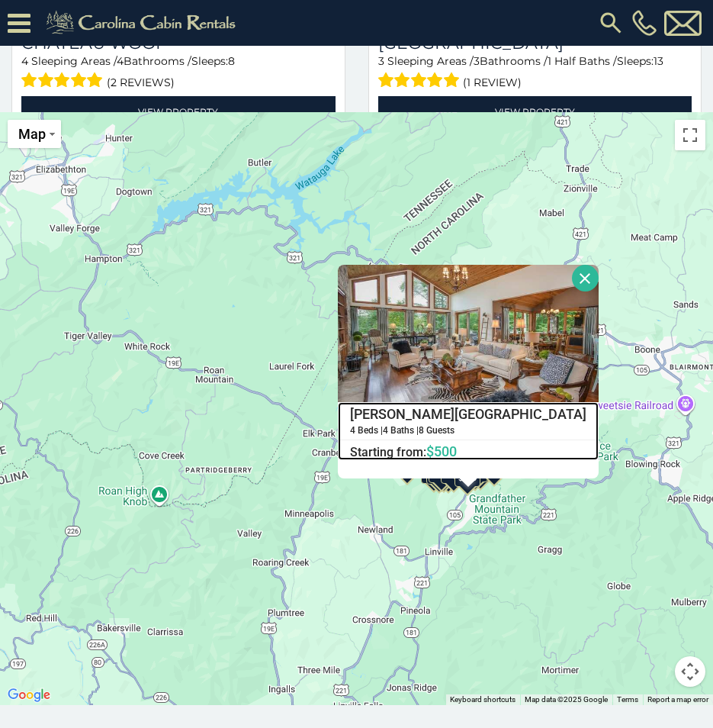
click at [484, 419] on h4 "[PERSON_NAME][GEOGRAPHIC_DATA]" at bounding box center [468, 414] width 259 height 23
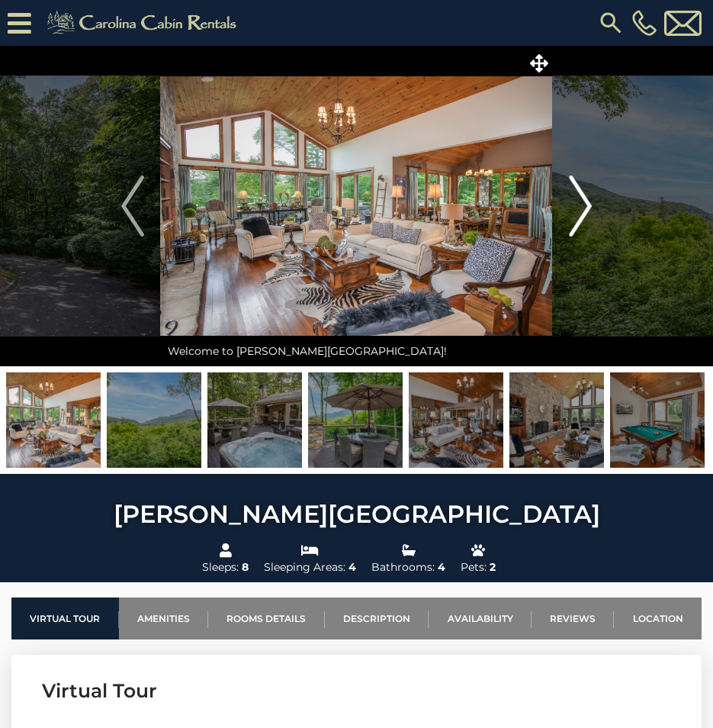
click at [581, 217] on img "Next" at bounding box center [580, 205] width 23 height 61
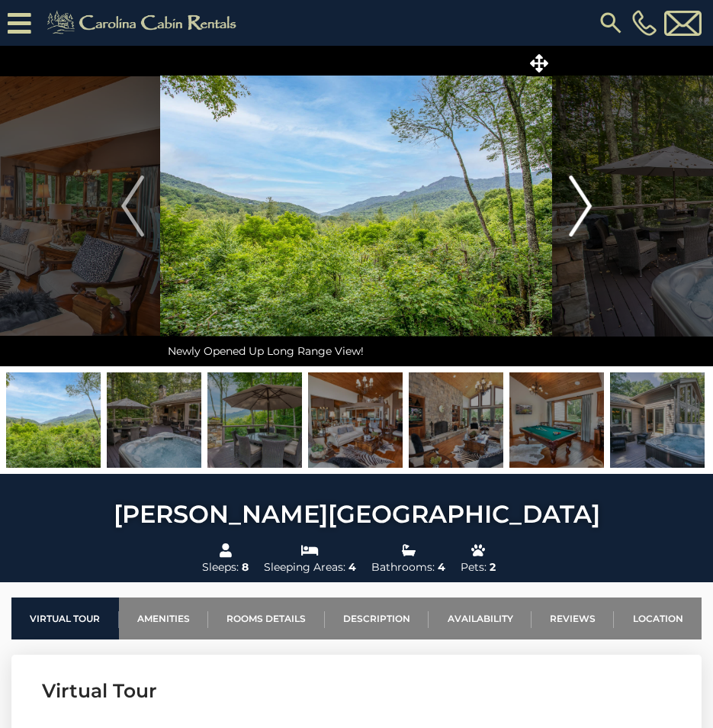
click at [581, 217] on img "Next" at bounding box center [580, 205] width 23 height 61
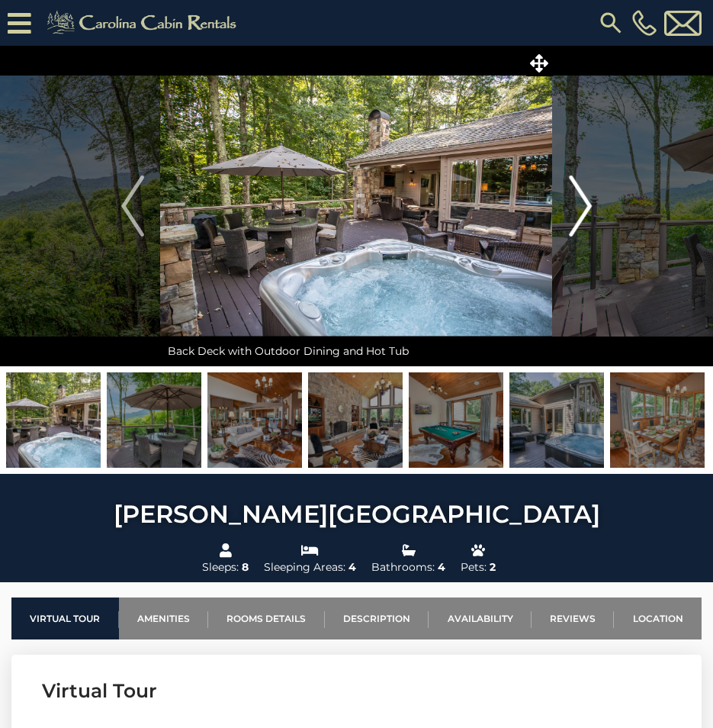
click at [581, 217] on img "Next" at bounding box center [580, 205] width 23 height 61
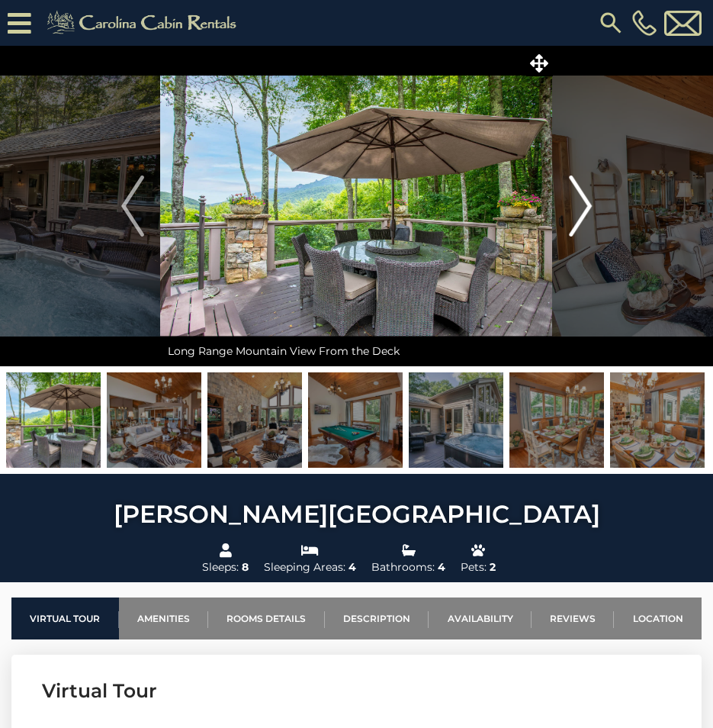
click at [581, 214] on img "Next" at bounding box center [580, 205] width 23 height 61
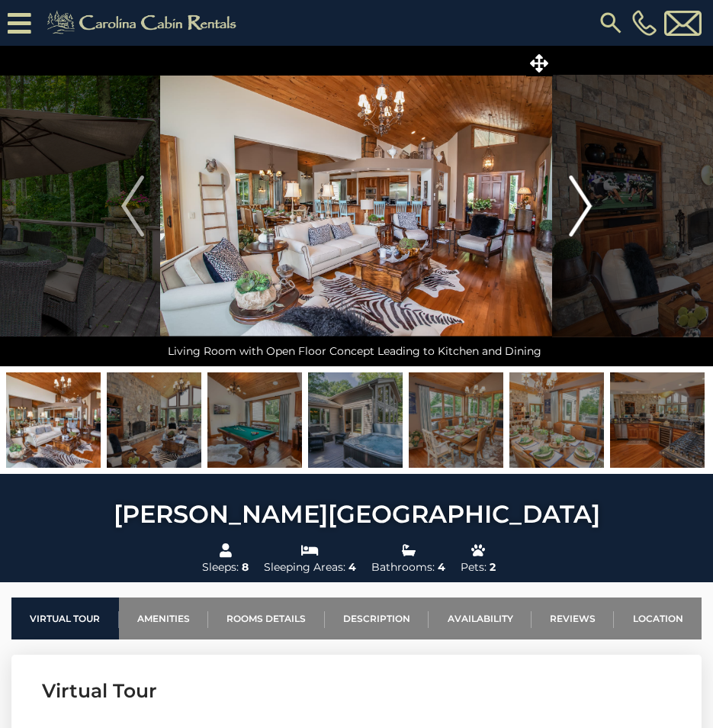
click at [581, 214] on img "Next" at bounding box center [580, 205] width 23 height 61
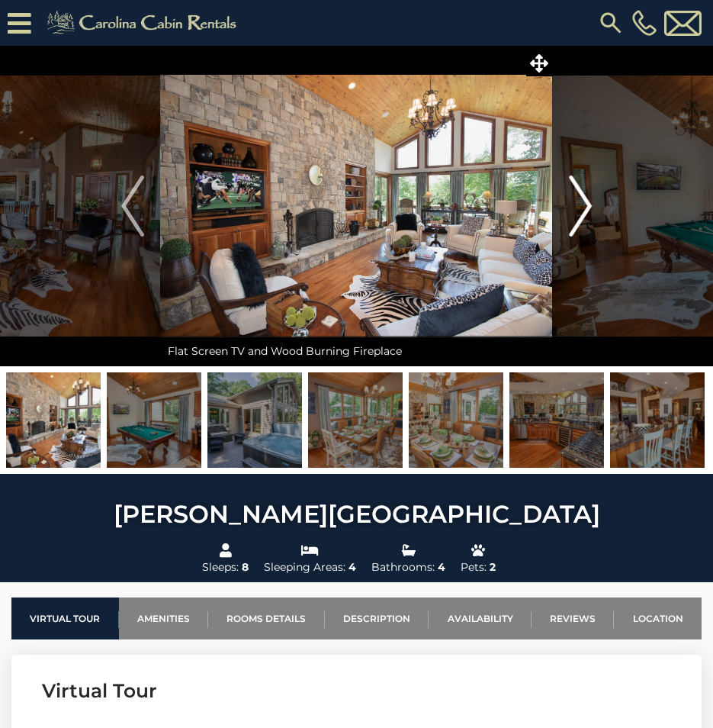
click at [581, 214] on img "Next" at bounding box center [580, 205] width 23 height 61
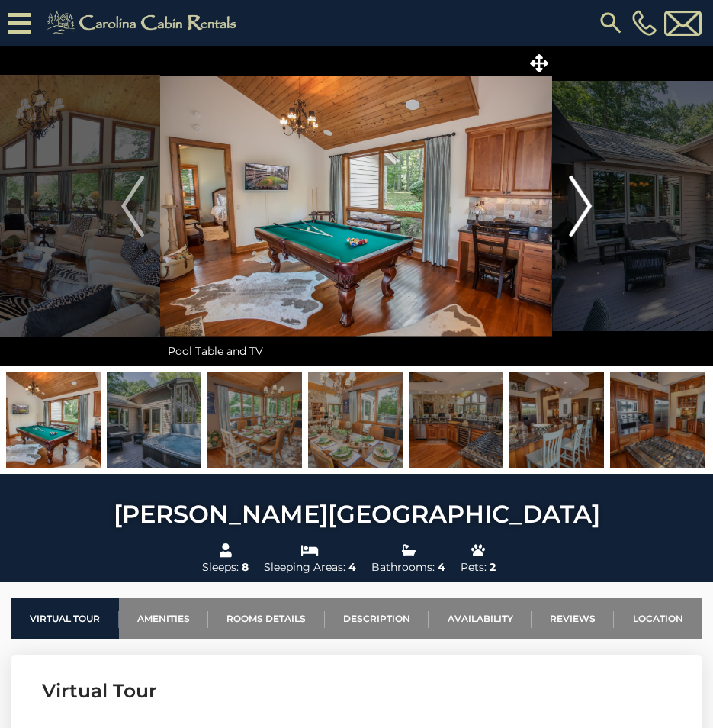
click at [581, 214] on img "Next" at bounding box center [580, 205] width 23 height 61
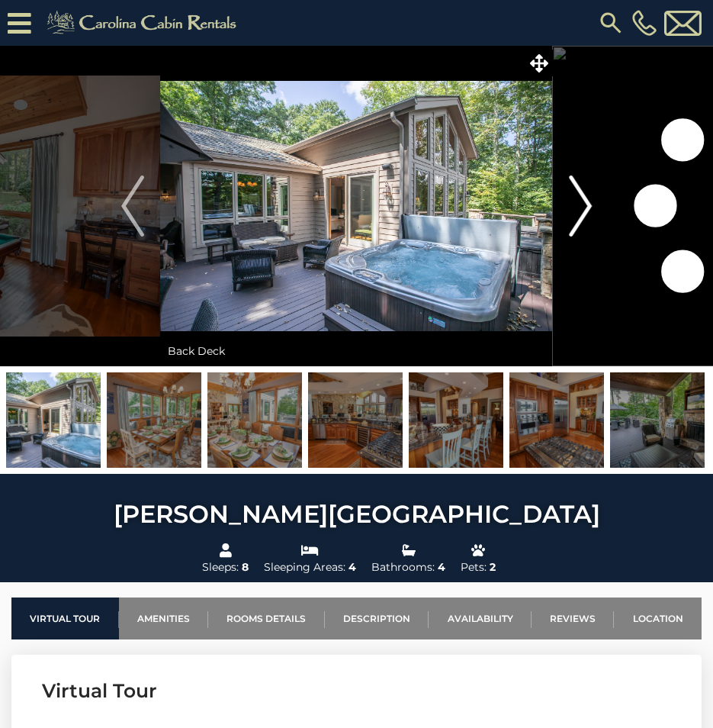
click at [581, 214] on img "Next" at bounding box center [580, 205] width 23 height 61
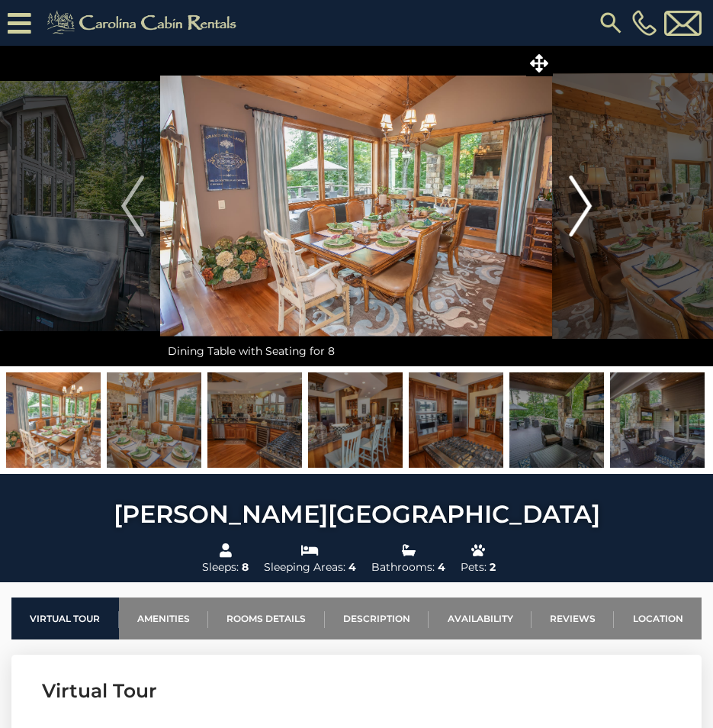
click at [581, 214] on img "Next" at bounding box center [580, 205] width 23 height 61
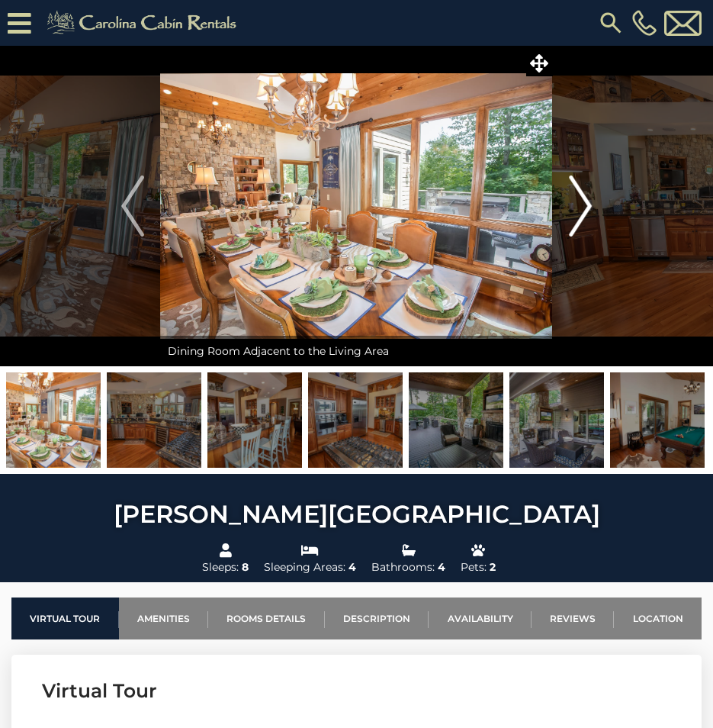
click at [581, 214] on img "Next" at bounding box center [580, 205] width 23 height 61
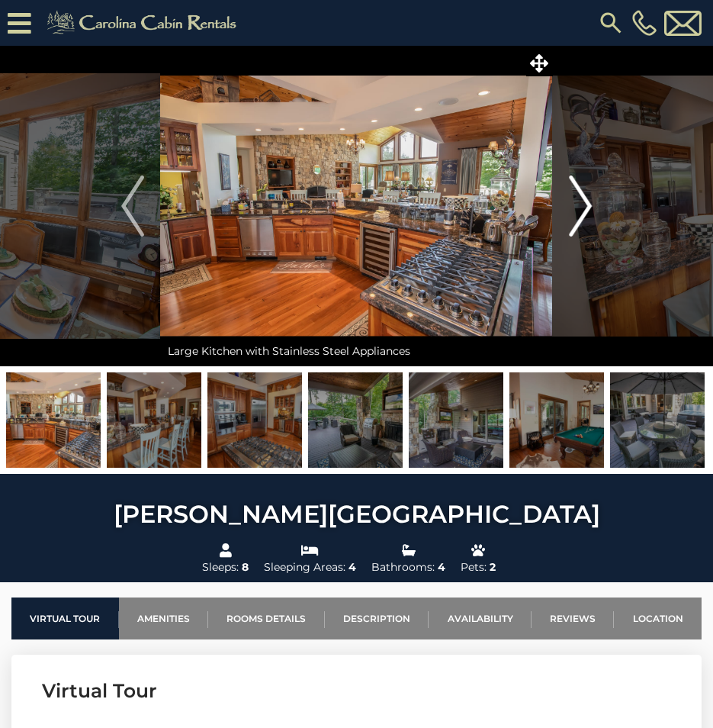
click at [581, 214] on img "Next" at bounding box center [580, 205] width 23 height 61
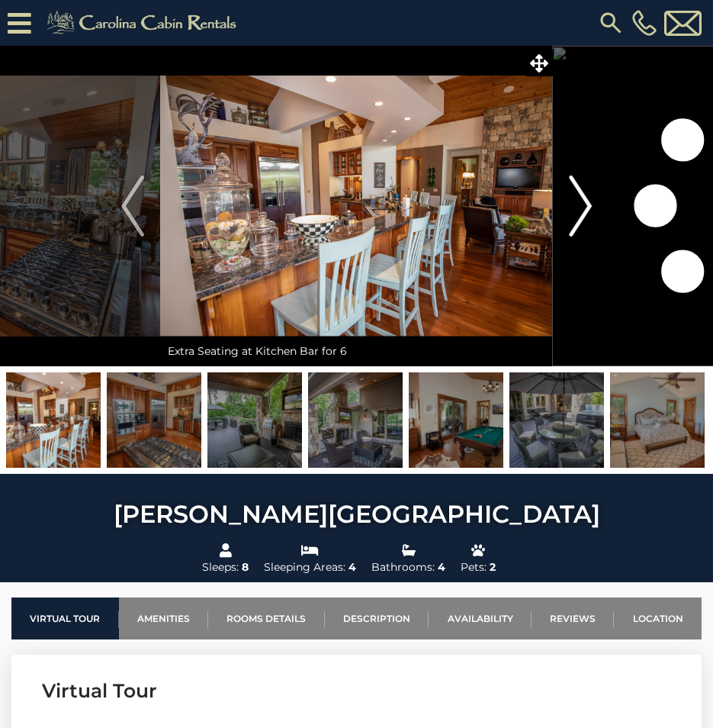
click at [581, 214] on img "Next" at bounding box center [580, 205] width 23 height 61
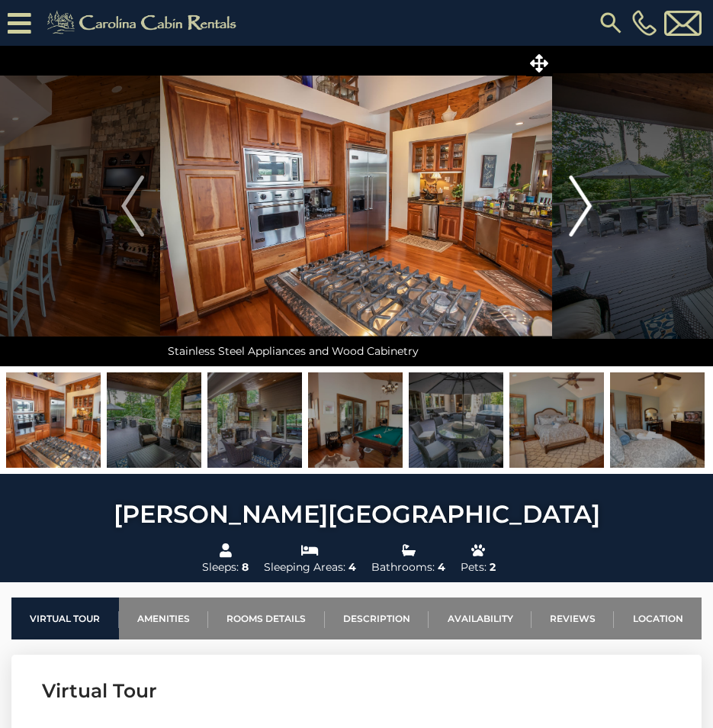
click at [581, 214] on img "Next" at bounding box center [580, 205] width 23 height 61
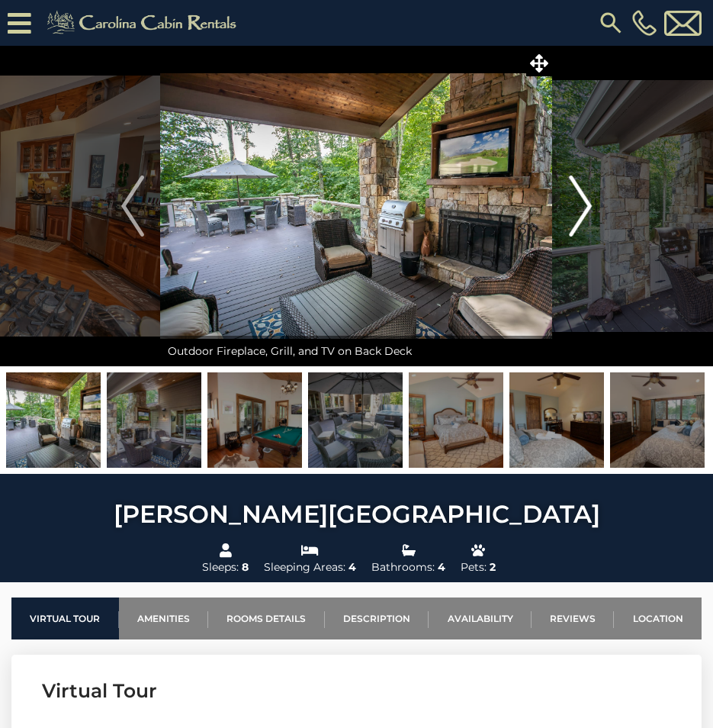
click at [581, 214] on img "Next" at bounding box center [580, 205] width 23 height 61
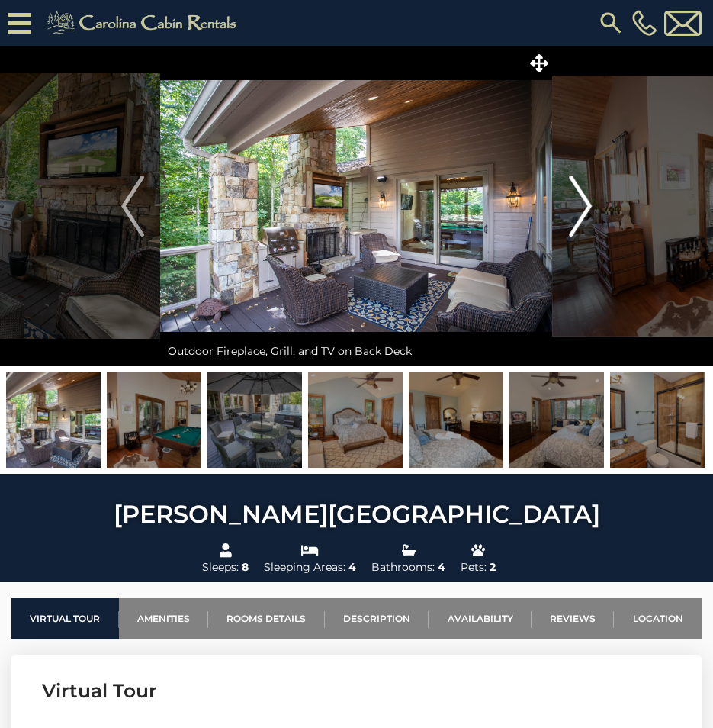
click at [581, 214] on img "Next" at bounding box center [580, 205] width 23 height 61
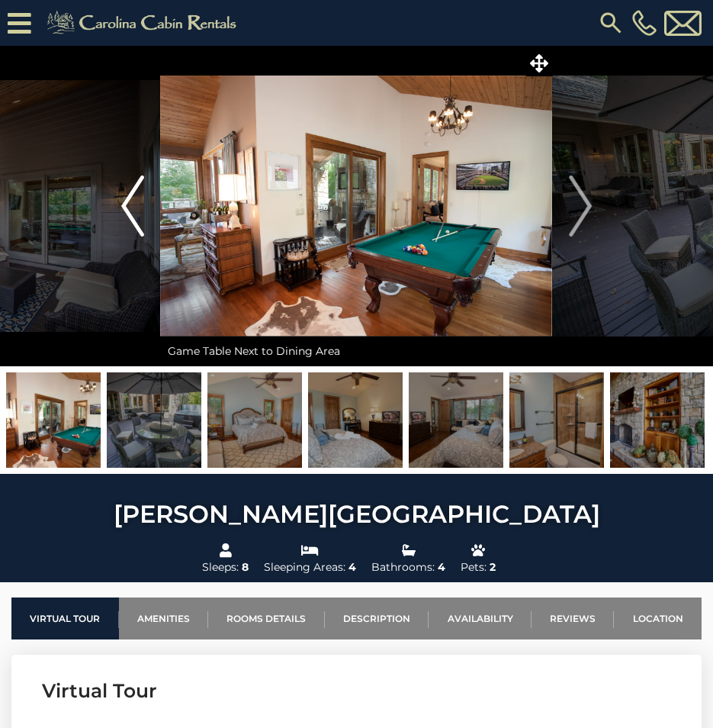
click at [129, 203] on img "Previous" at bounding box center [132, 205] width 23 height 61
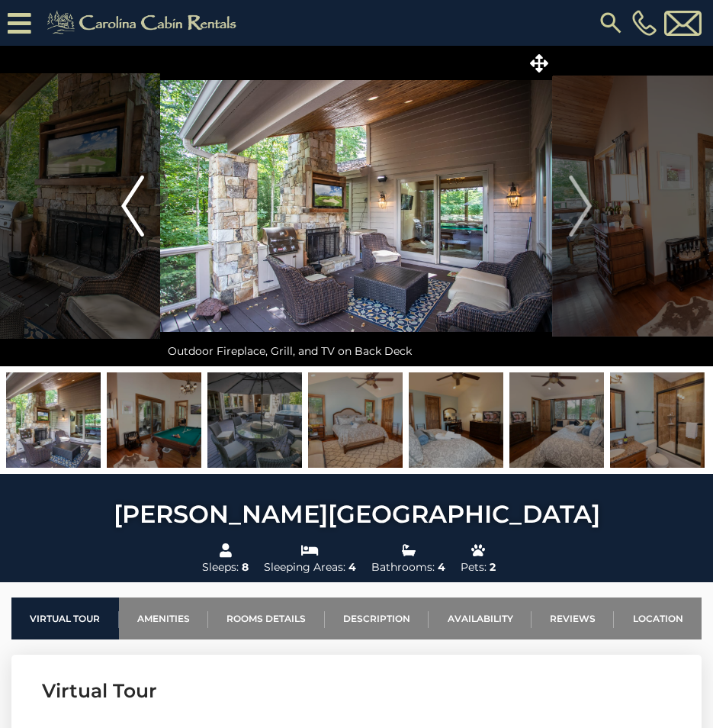
click at [123, 195] on img "Previous" at bounding box center [132, 205] width 23 height 61
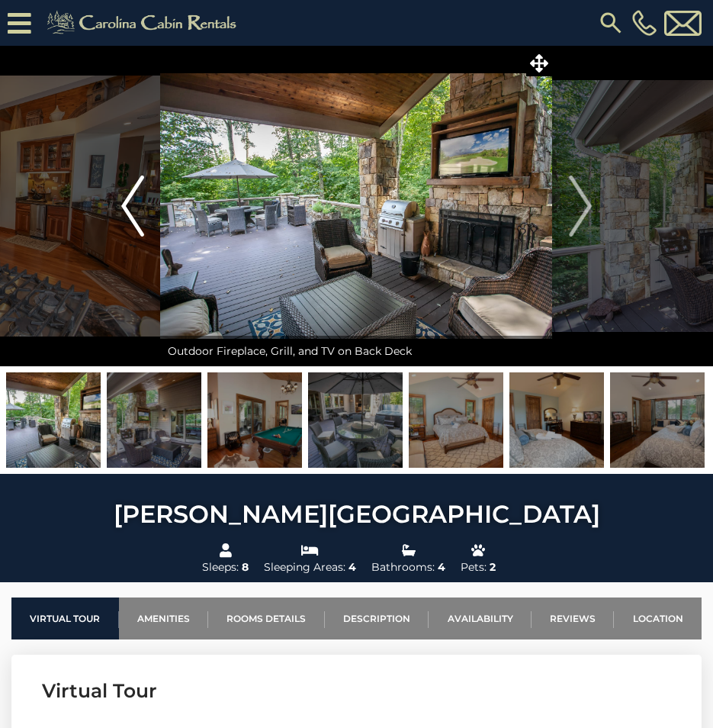
click at [123, 195] on img "Previous" at bounding box center [132, 205] width 23 height 61
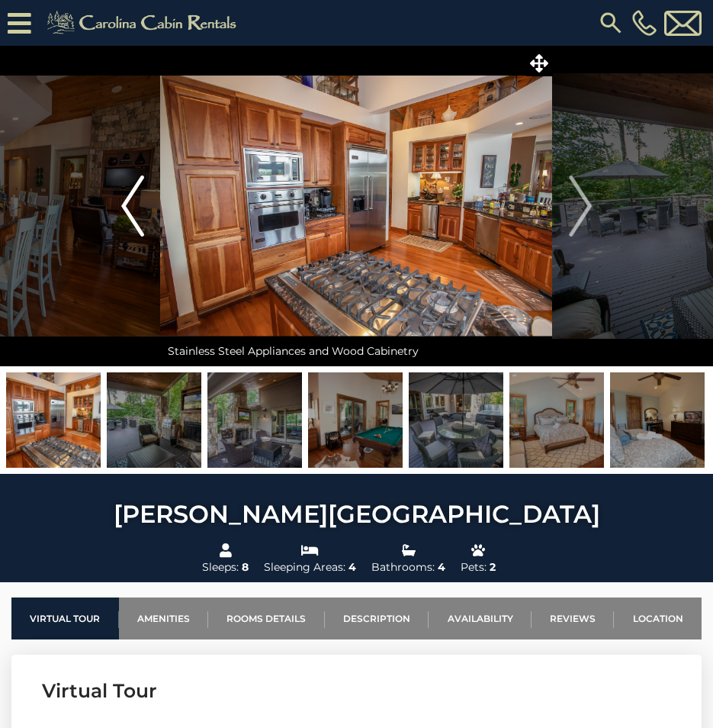
click at [123, 195] on img "Previous" at bounding box center [132, 205] width 23 height 61
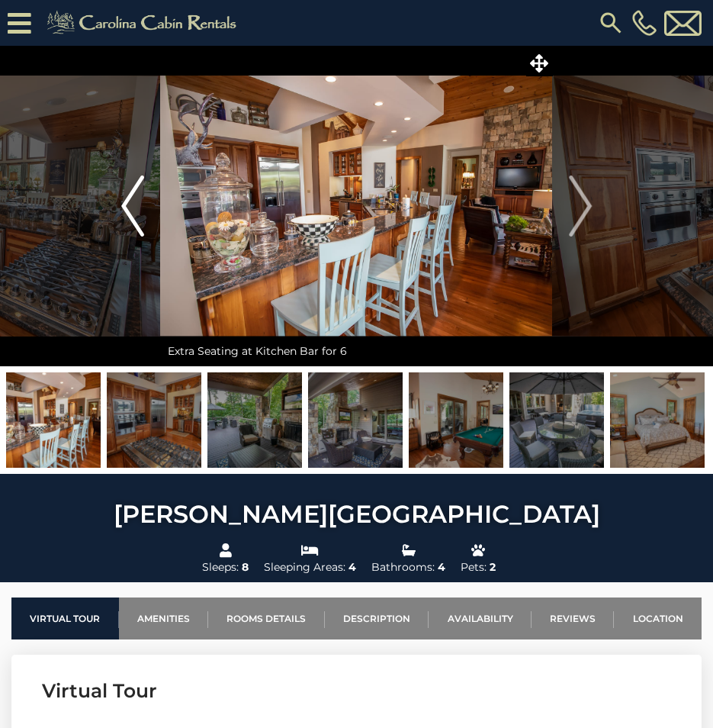
click at [124, 195] on img "Previous" at bounding box center [132, 205] width 23 height 61
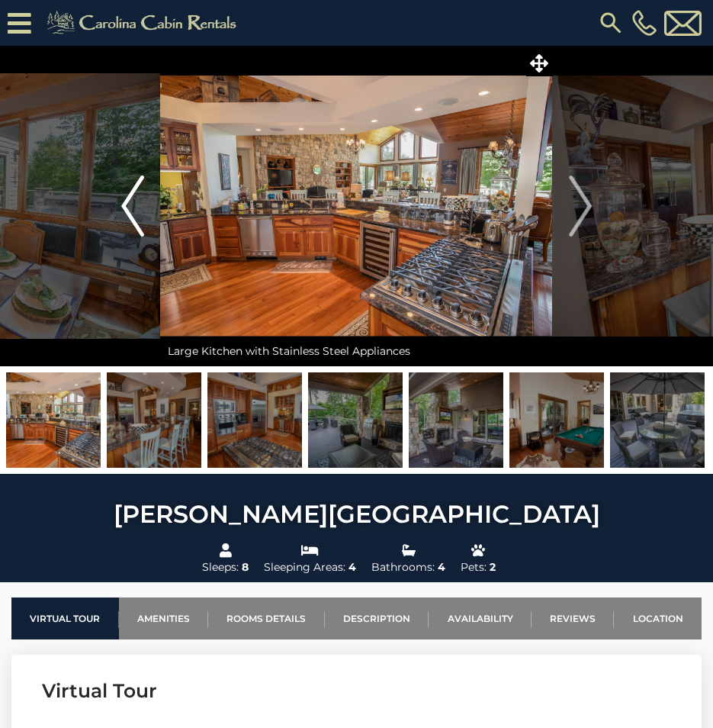
click at [124, 195] on img "Previous" at bounding box center [132, 205] width 23 height 61
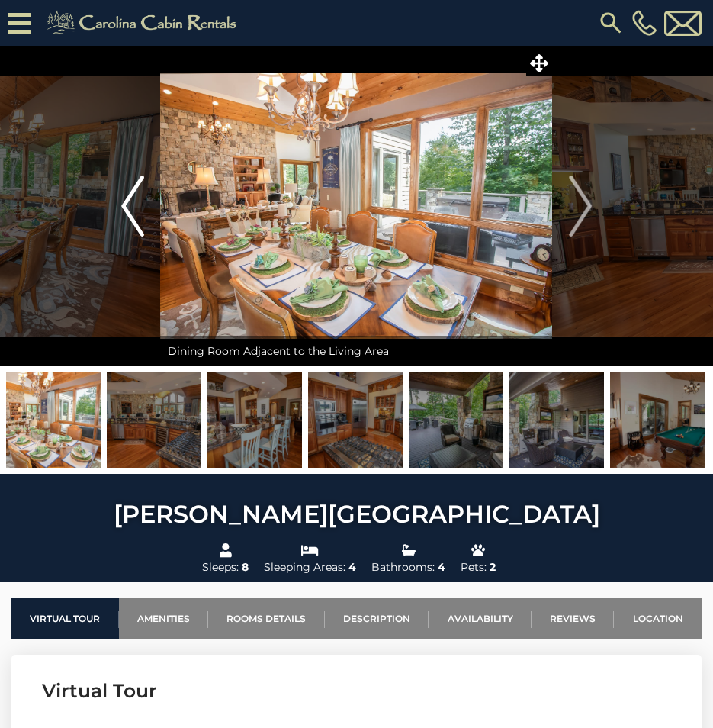
click at [124, 195] on img "Previous" at bounding box center [132, 205] width 23 height 61
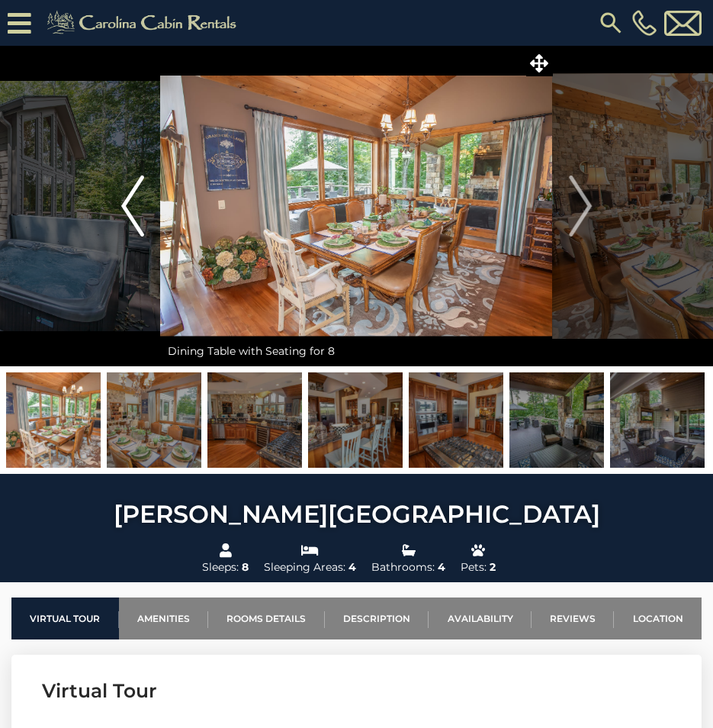
click at [124, 195] on img "Previous" at bounding box center [132, 205] width 23 height 61
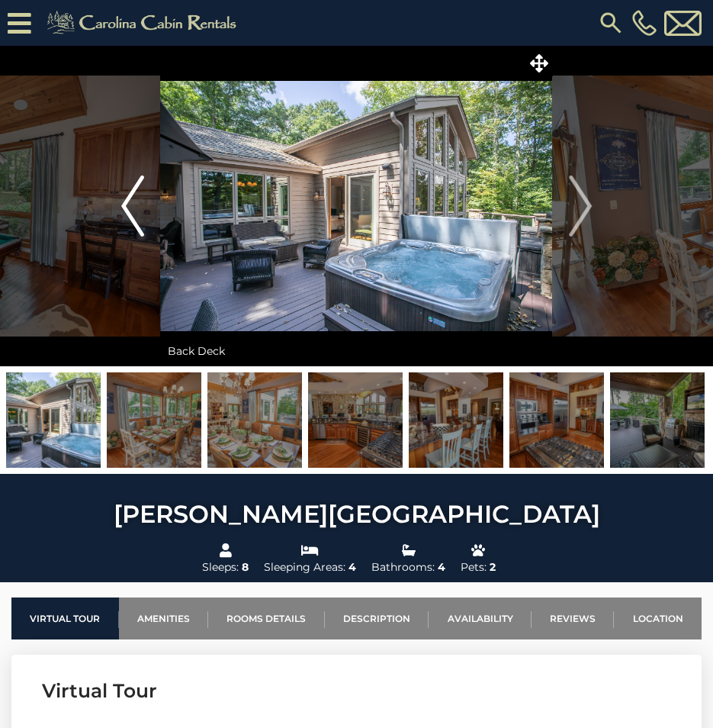
click at [124, 195] on img "Previous" at bounding box center [132, 205] width 23 height 61
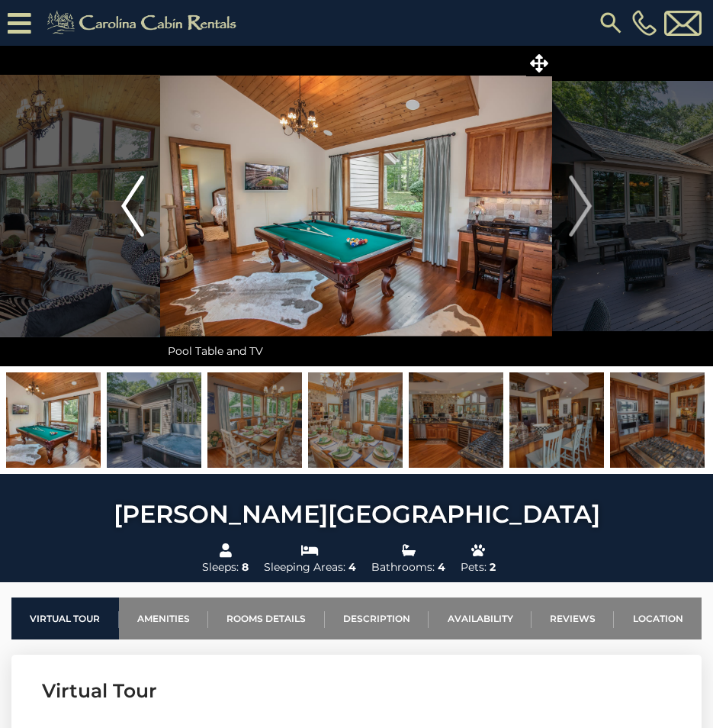
click at [124, 195] on img "Previous" at bounding box center [132, 205] width 23 height 61
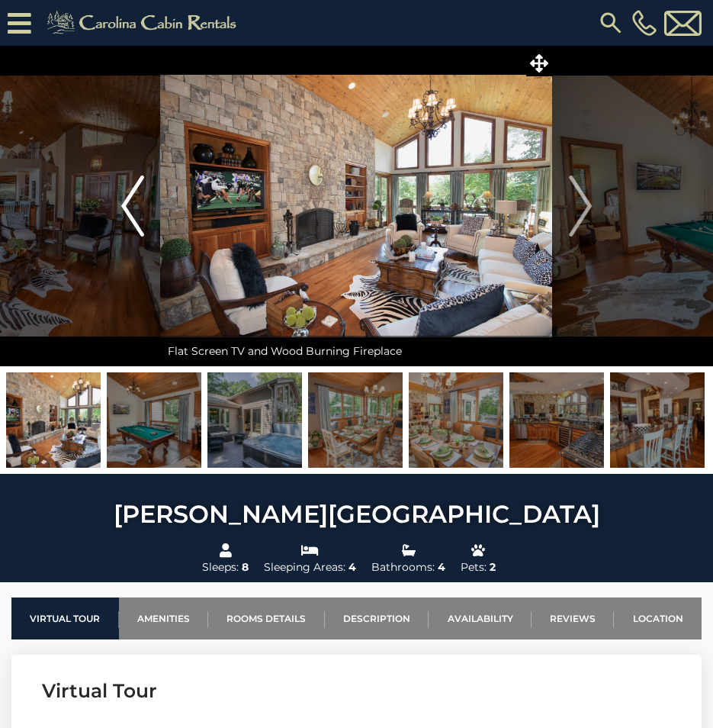
click at [124, 195] on img "Previous" at bounding box center [132, 205] width 23 height 61
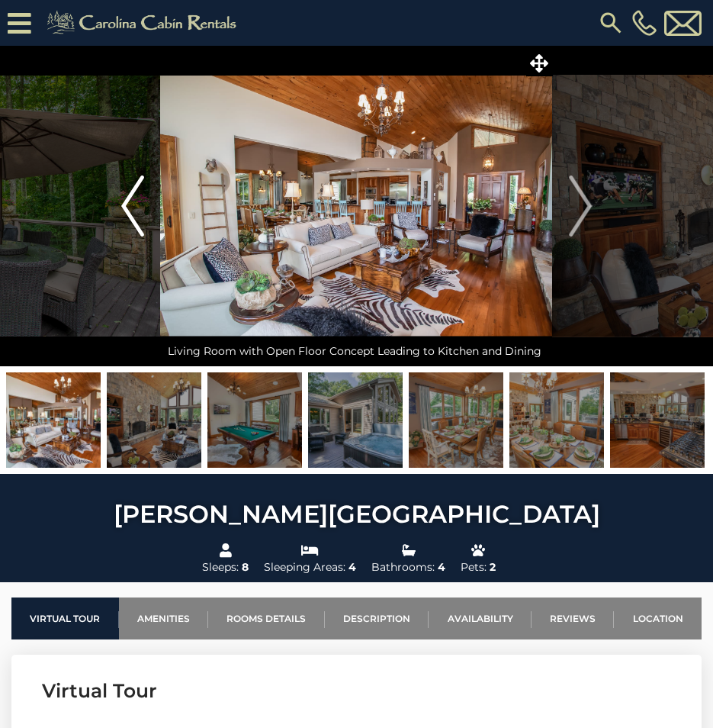
click at [124, 195] on img "Previous" at bounding box center [132, 205] width 23 height 61
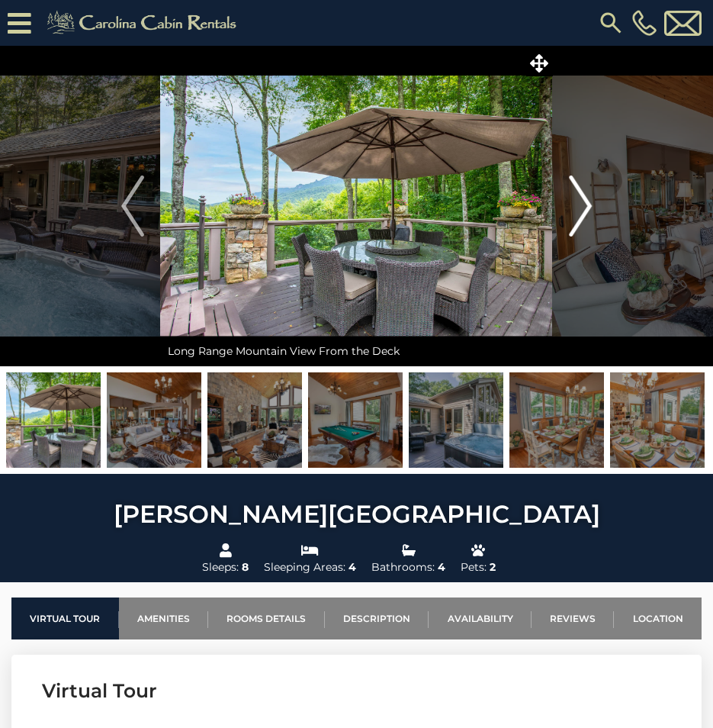
click at [587, 217] on img "Next" at bounding box center [580, 205] width 23 height 61
